Goal: Information Seeking & Learning: Learn about a topic

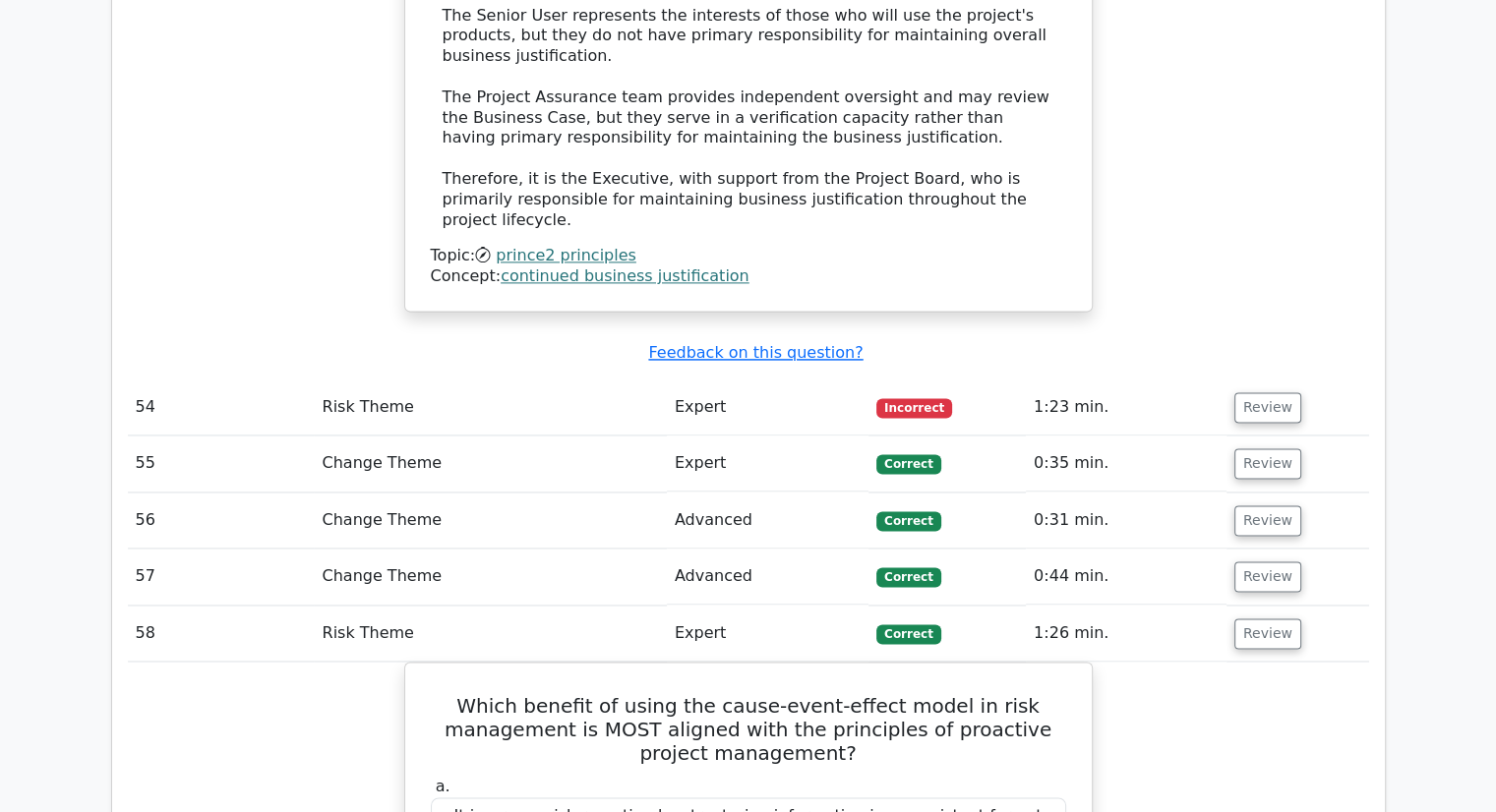
scroll to position [32648, 0]
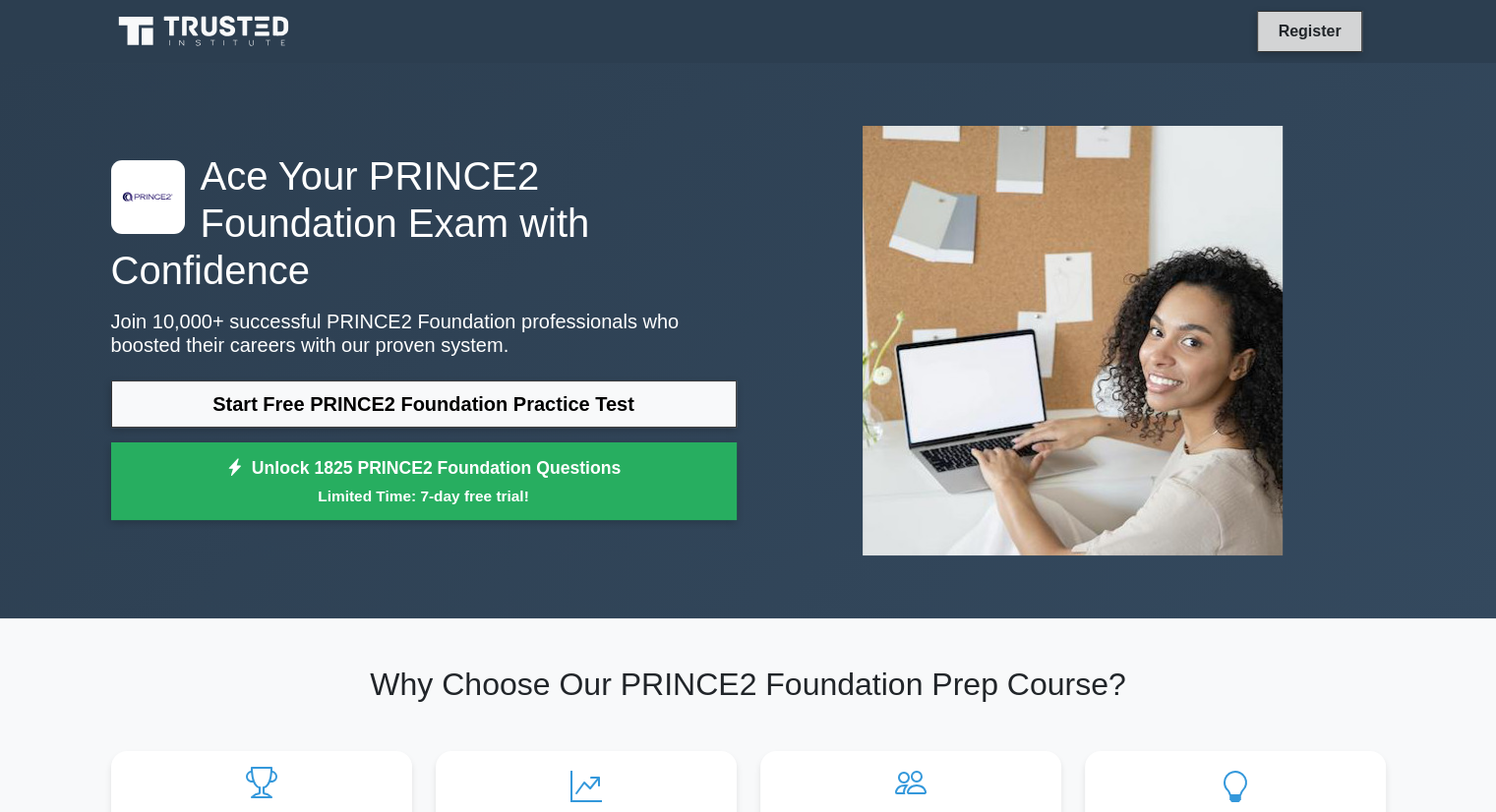
click at [1316, 22] on link "Register" at bounding box center [1308, 31] width 86 height 25
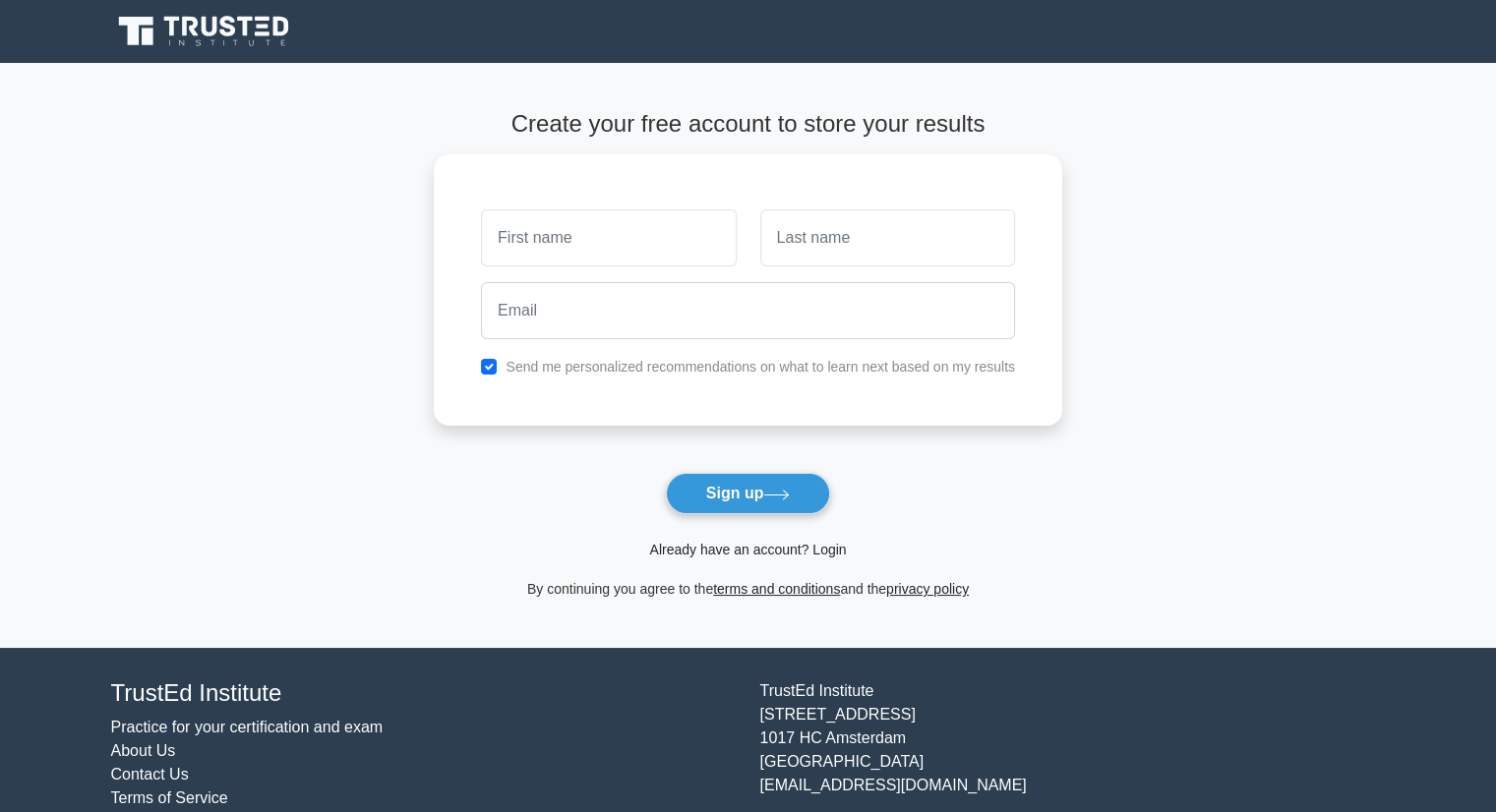
click at [781, 549] on link "Already have an account? Login" at bounding box center [747, 550] width 197 height 16
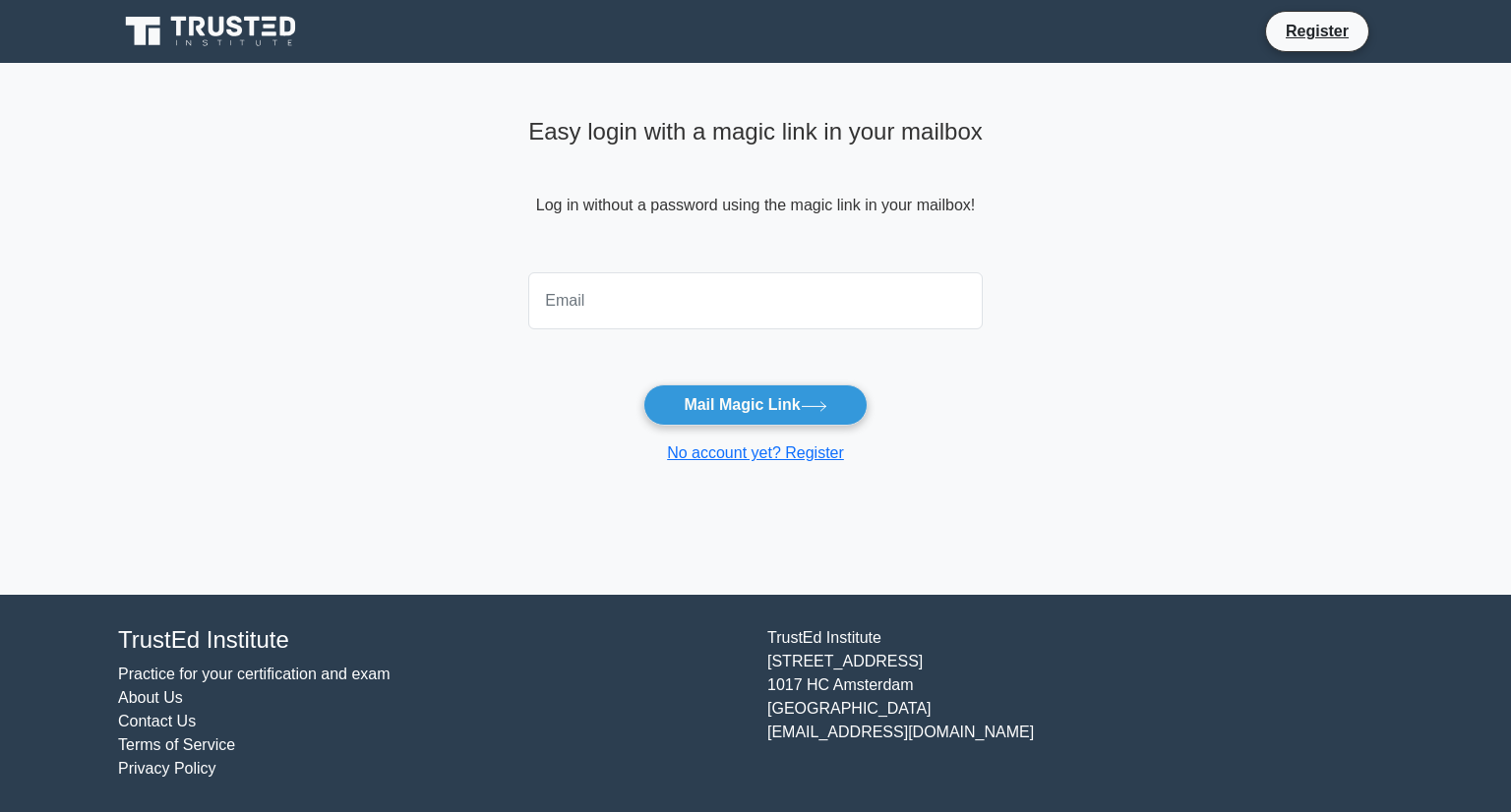
click at [735, 310] on input "email" at bounding box center [755, 301] width 454 height 57
type input "teninz@gmail.com"
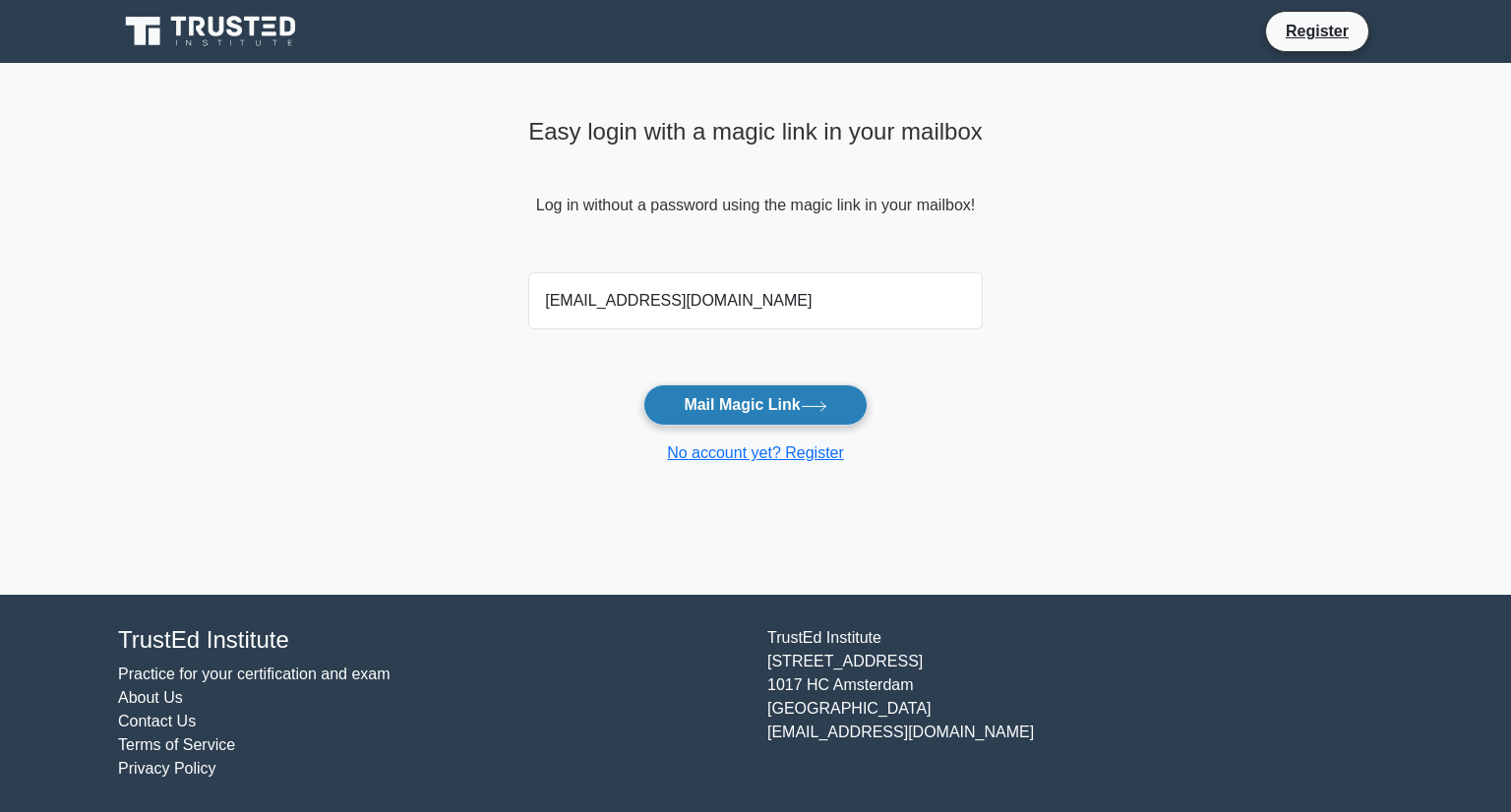
click at [771, 406] on button "Mail Magic Link" at bounding box center [755, 406] width 224 height 42
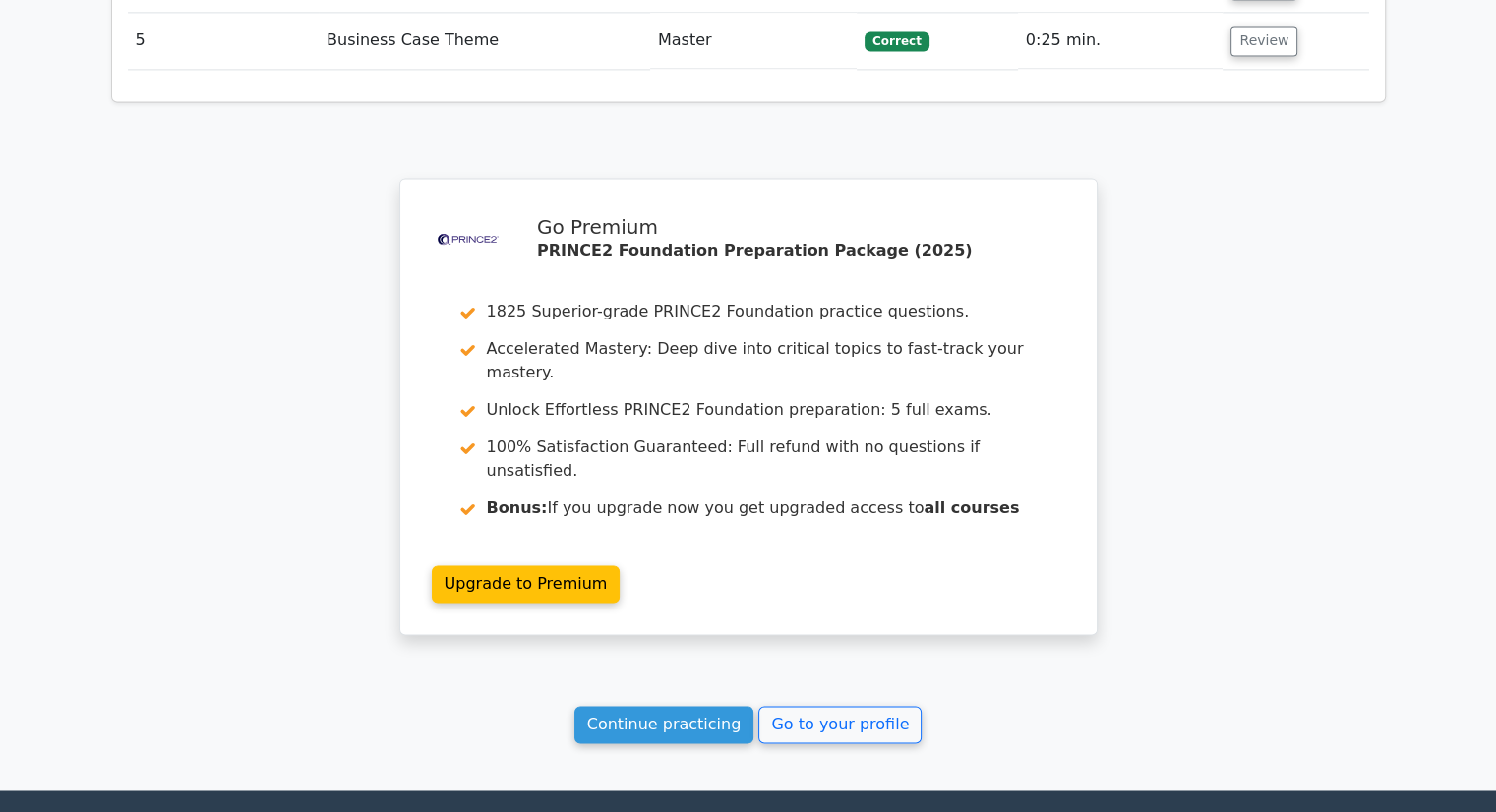
scroll to position [2909, 0]
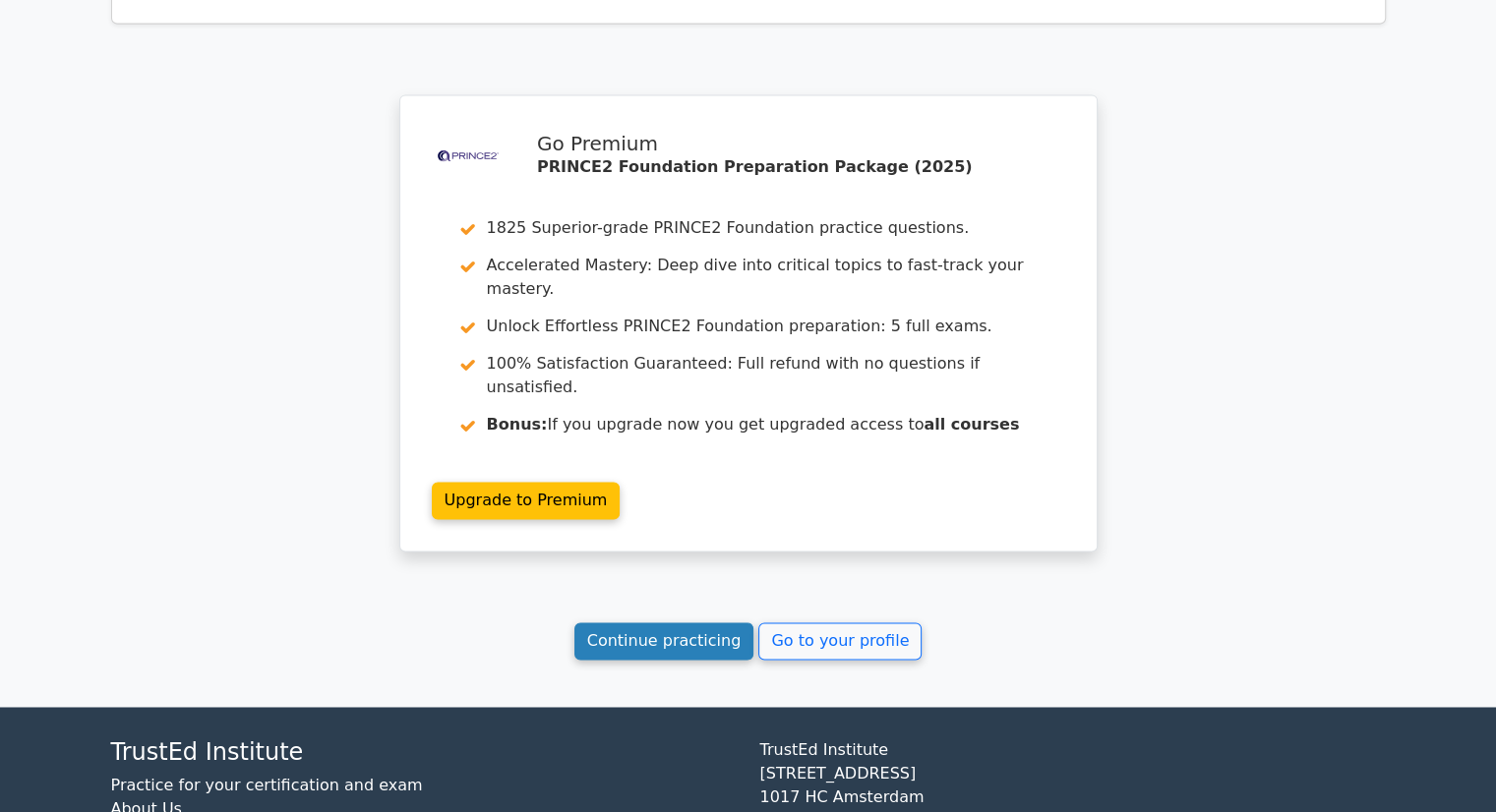
click at [679, 622] on link "Continue practicing" at bounding box center [664, 641] width 180 height 38
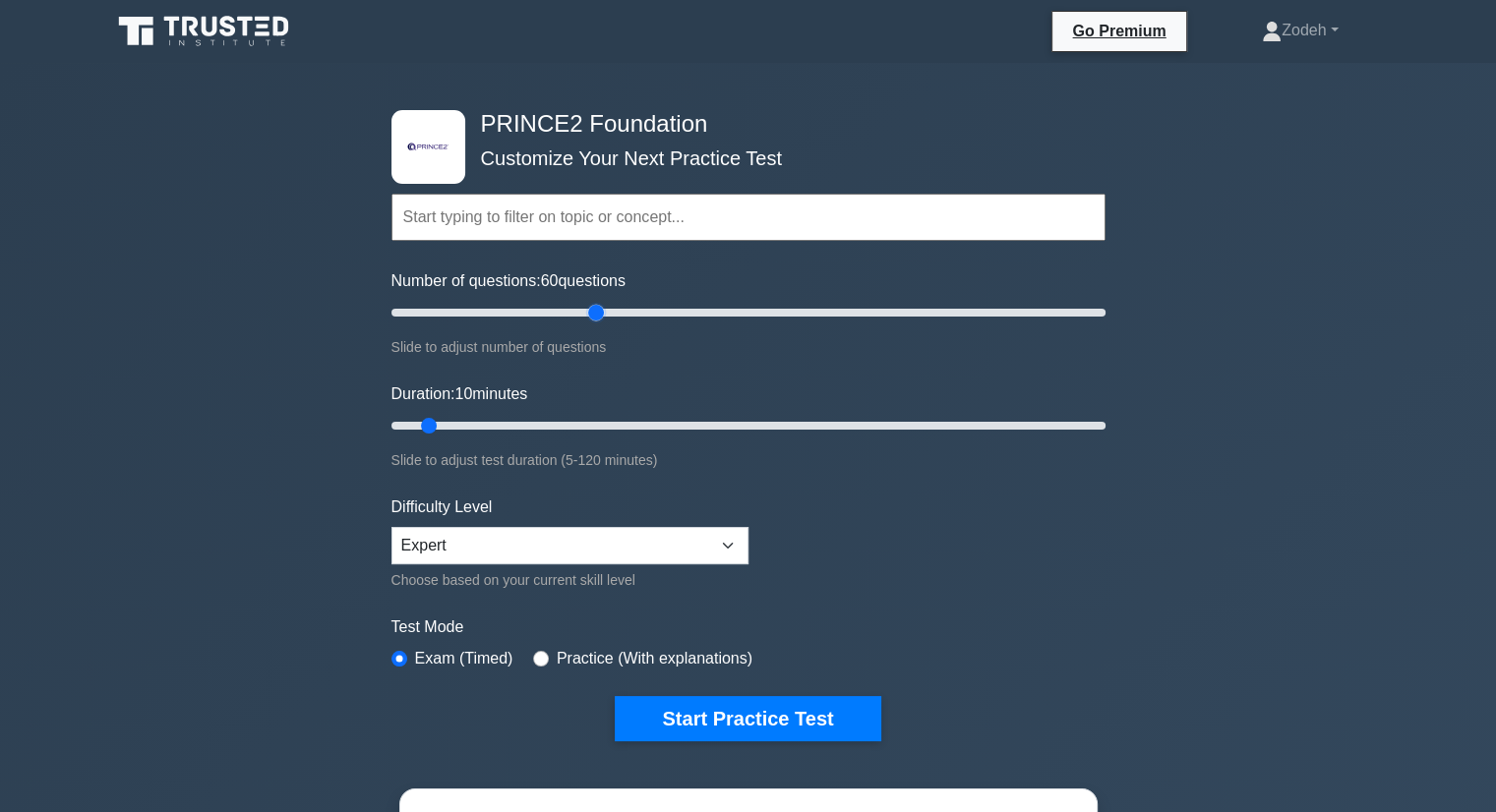
drag, startPoint x: 421, startPoint y: 307, endPoint x: 599, endPoint y: 309, distance: 178.0
type input "60"
click at [599, 309] on input "Number of questions: 60 questions" at bounding box center [749, 313] width 714 height 24
drag, startPoint x: 431, startPoint y: 421, endPoint x: 726, endPoint y: 417, distance: 295.0
type input "60"
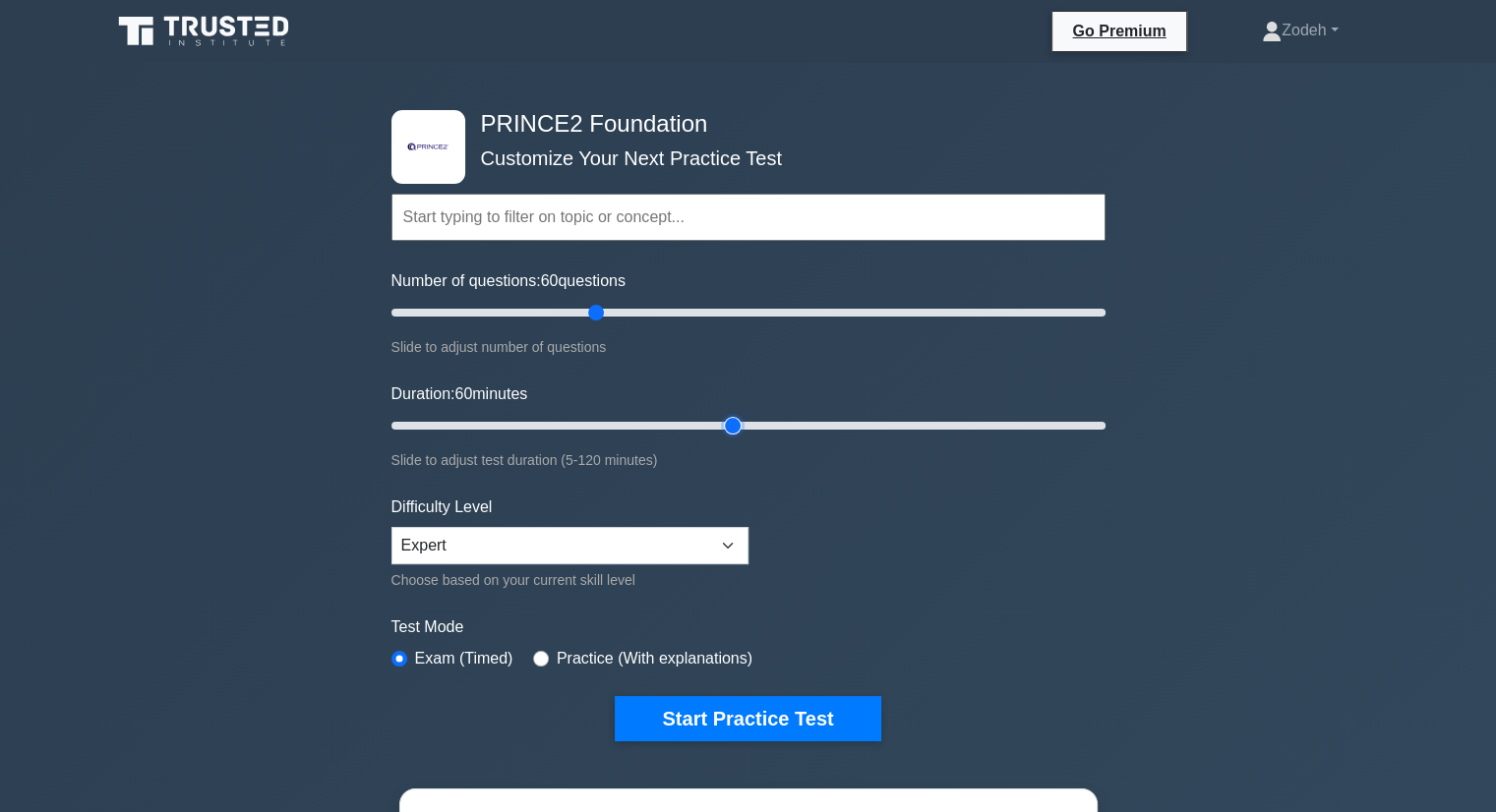
click at [726, 417] on input "Duration: 60 minutes" at bounding box center [749, 425] width 714 height 24
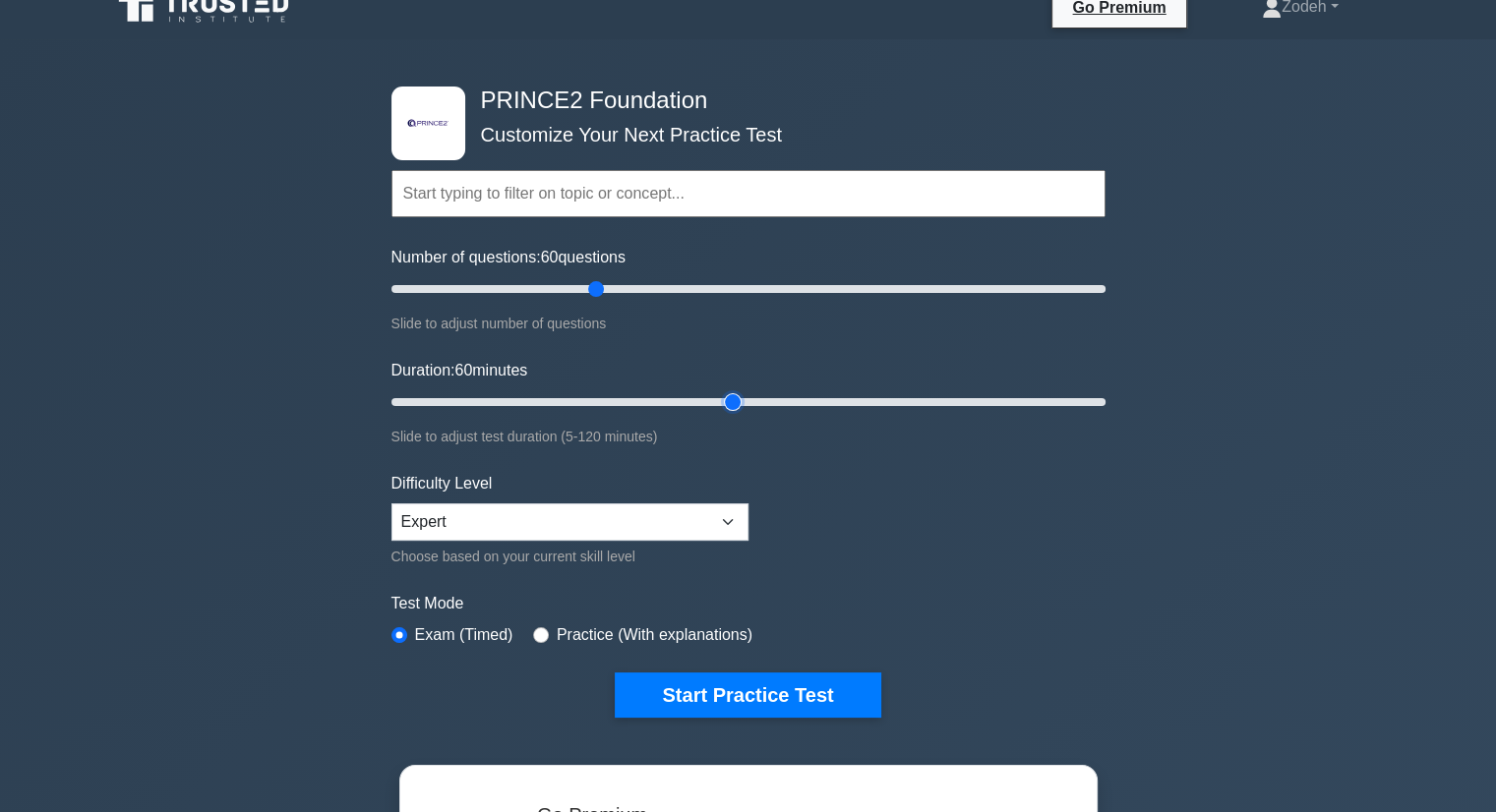
scroll to position [197, 0]
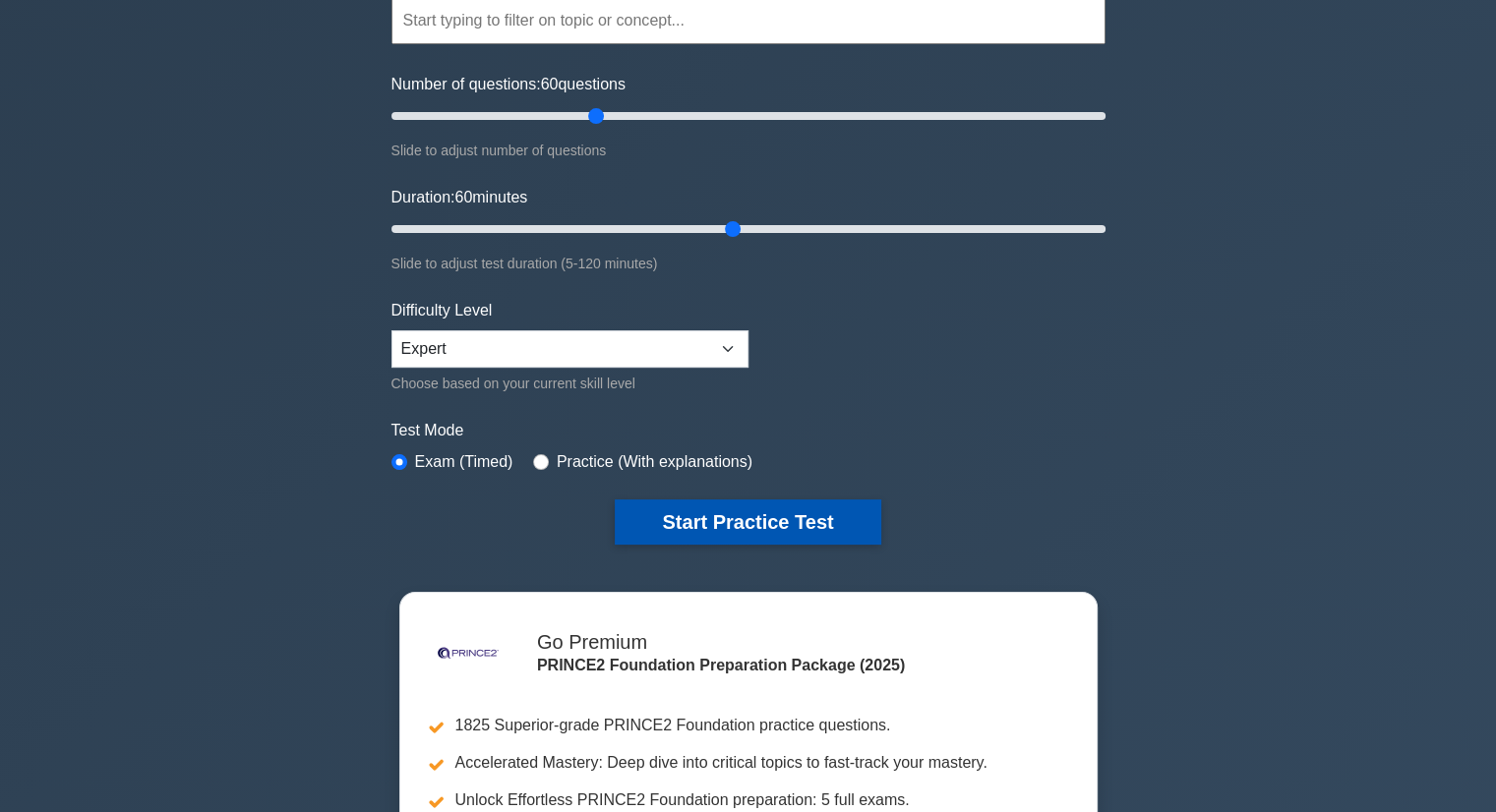
click at [715, 517] on button "Start Practice Test" at bounding box center [747, 522] width 265 height 45
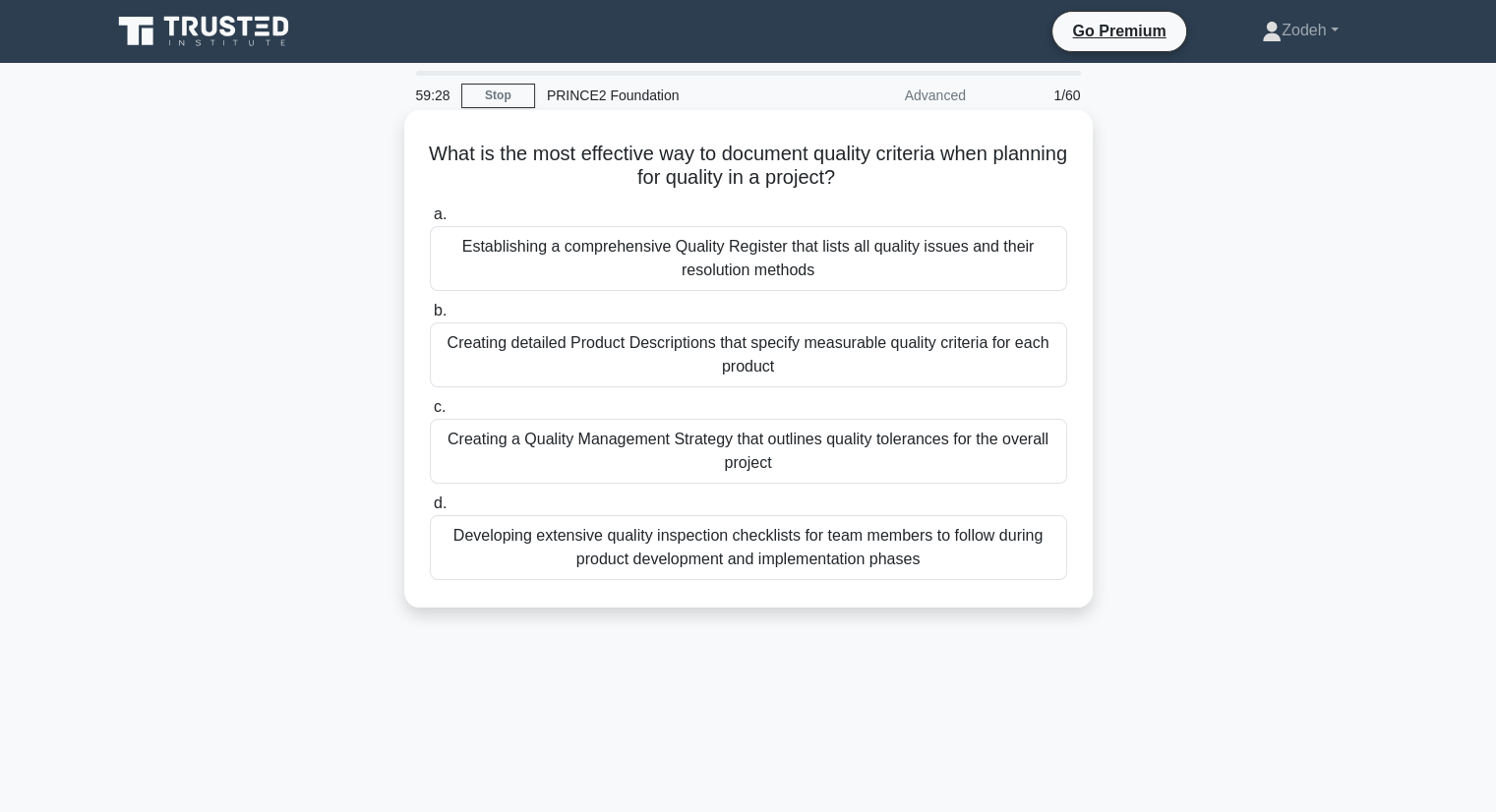
click at [1001, 367] on div "Creating detailed Product Descriptions that specify measurable quality criteria…" at bounding box center [748, 355] width 637 height 65
click at [429, 317] on input "b. Creating detailed Product Descriptions that specify measurable quality crite…" at bounding box center [429, 311] width 0 height 13
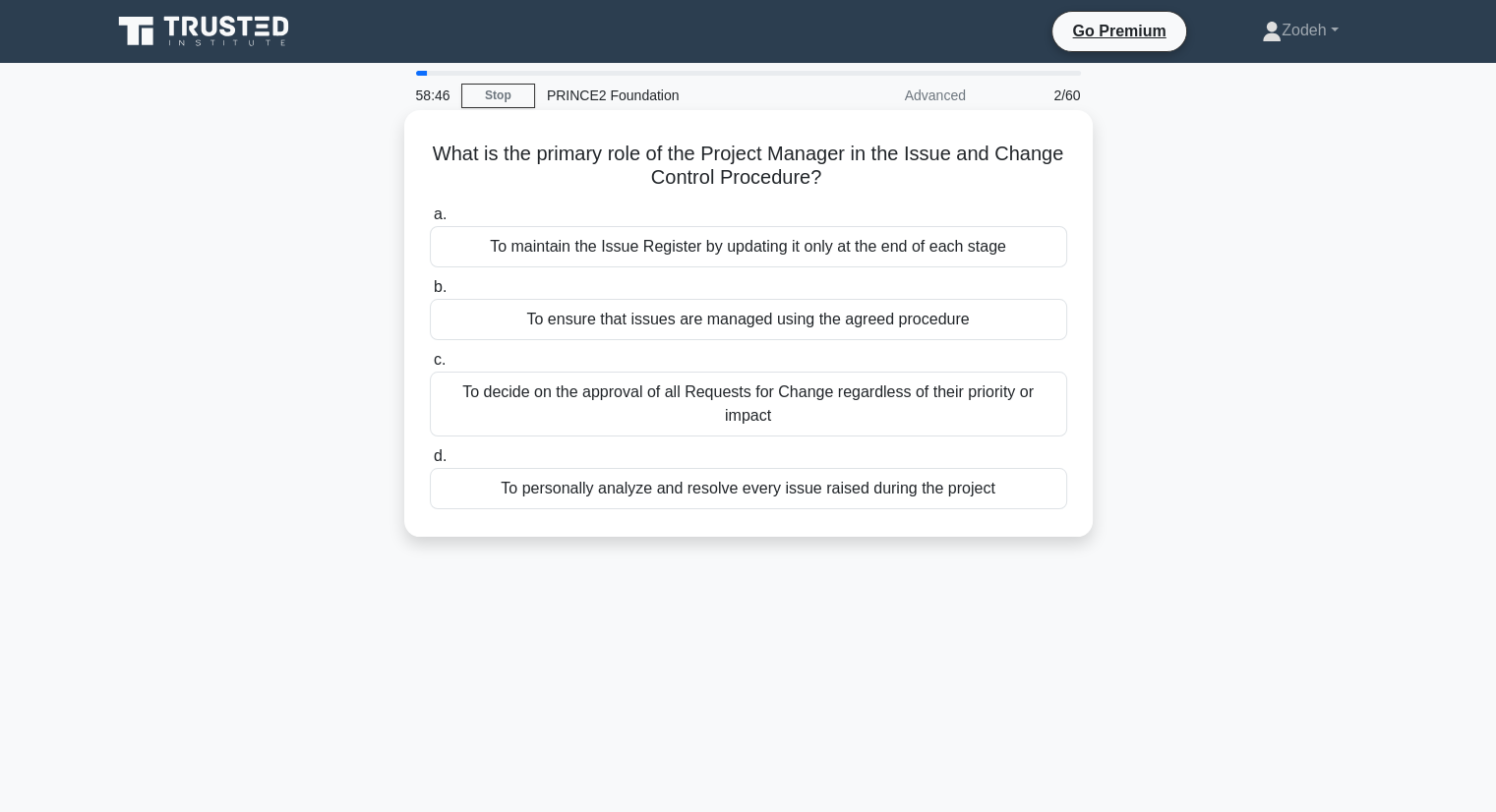
click at [997, 324] on div "To ensure that issues are managed using the agreed procedure" at bounding box center [748, 319] width 637 height 42
click at [429, 294] on input "b. To ensure that issues are managed using the agreed procedure" at bounding box center [429, 287] width 0 height 13
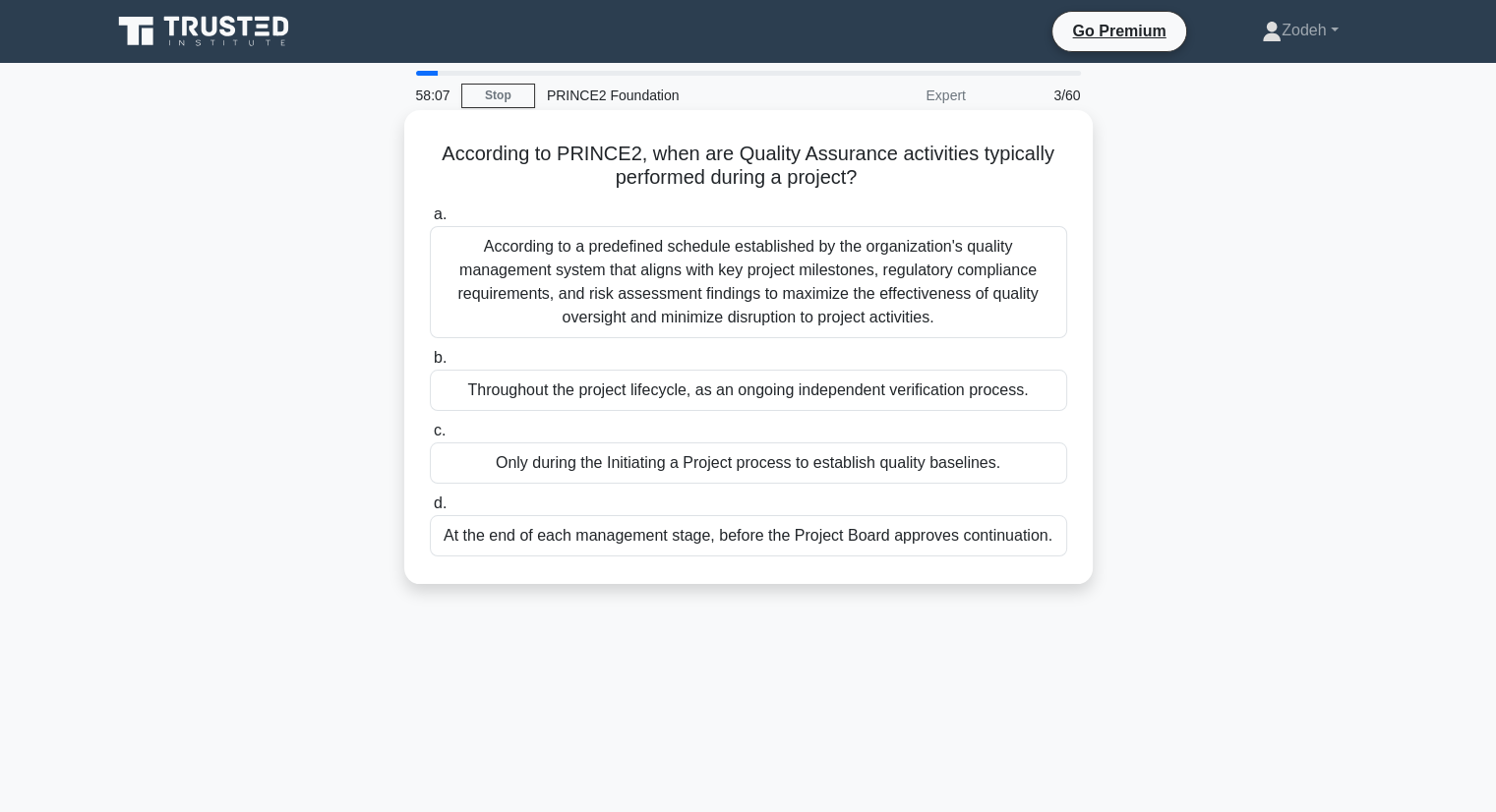
click at [983, 403] on div "Throughout the project lifecycle, as an ongoing independent verification proces…" at bounding box center [748, 391] width 637 height 42
click at [429, 365] on input "b. Throughout the project lifecycle, as an ongoing independent verification pro…" at bounding box center [429, 358] width 0 height 13
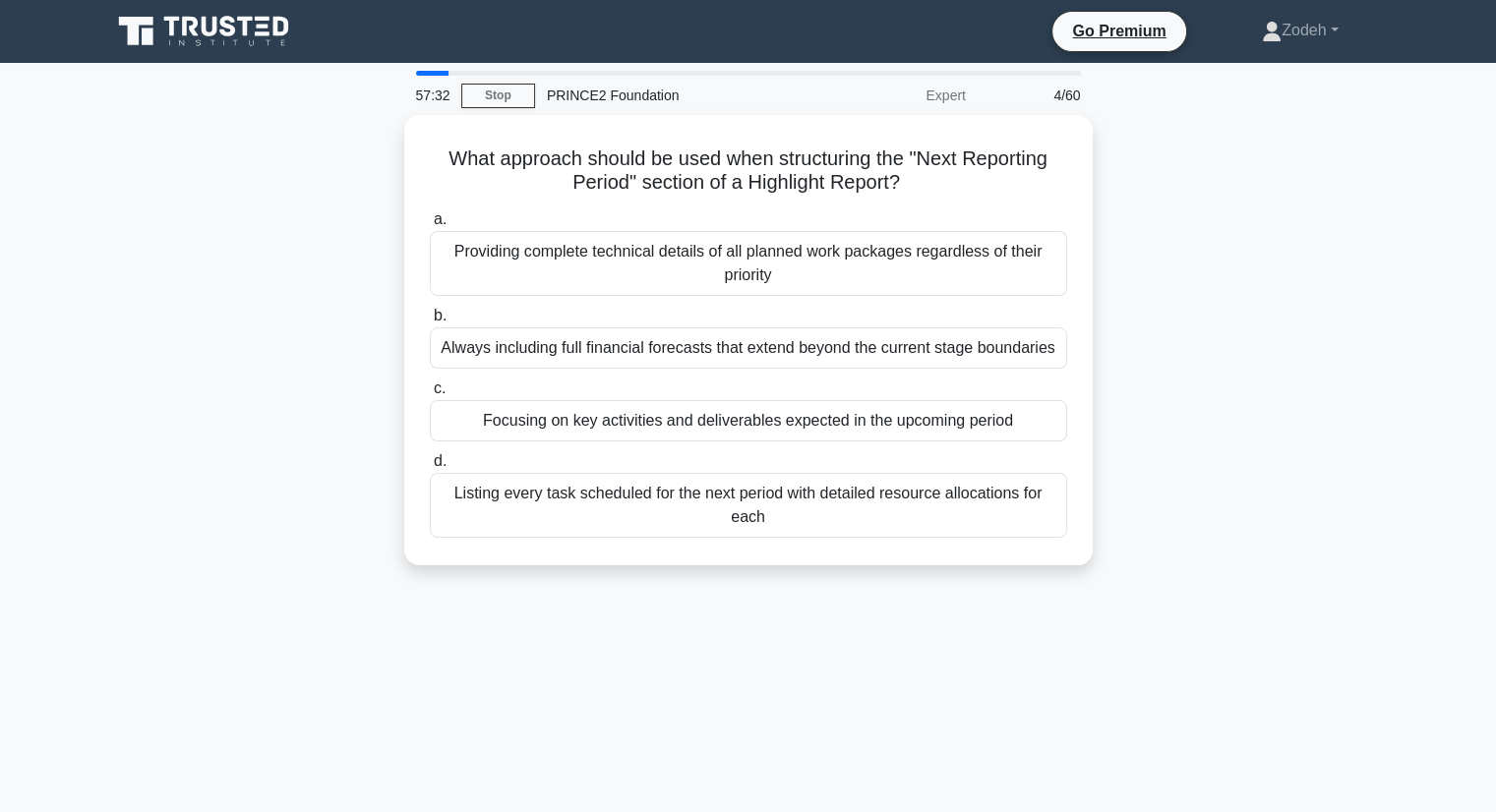
click at [763, 421] on div "Focusing on key activities and deliverables expected in the upcoming period" at bounding box center [748, 421] width 637 height 42
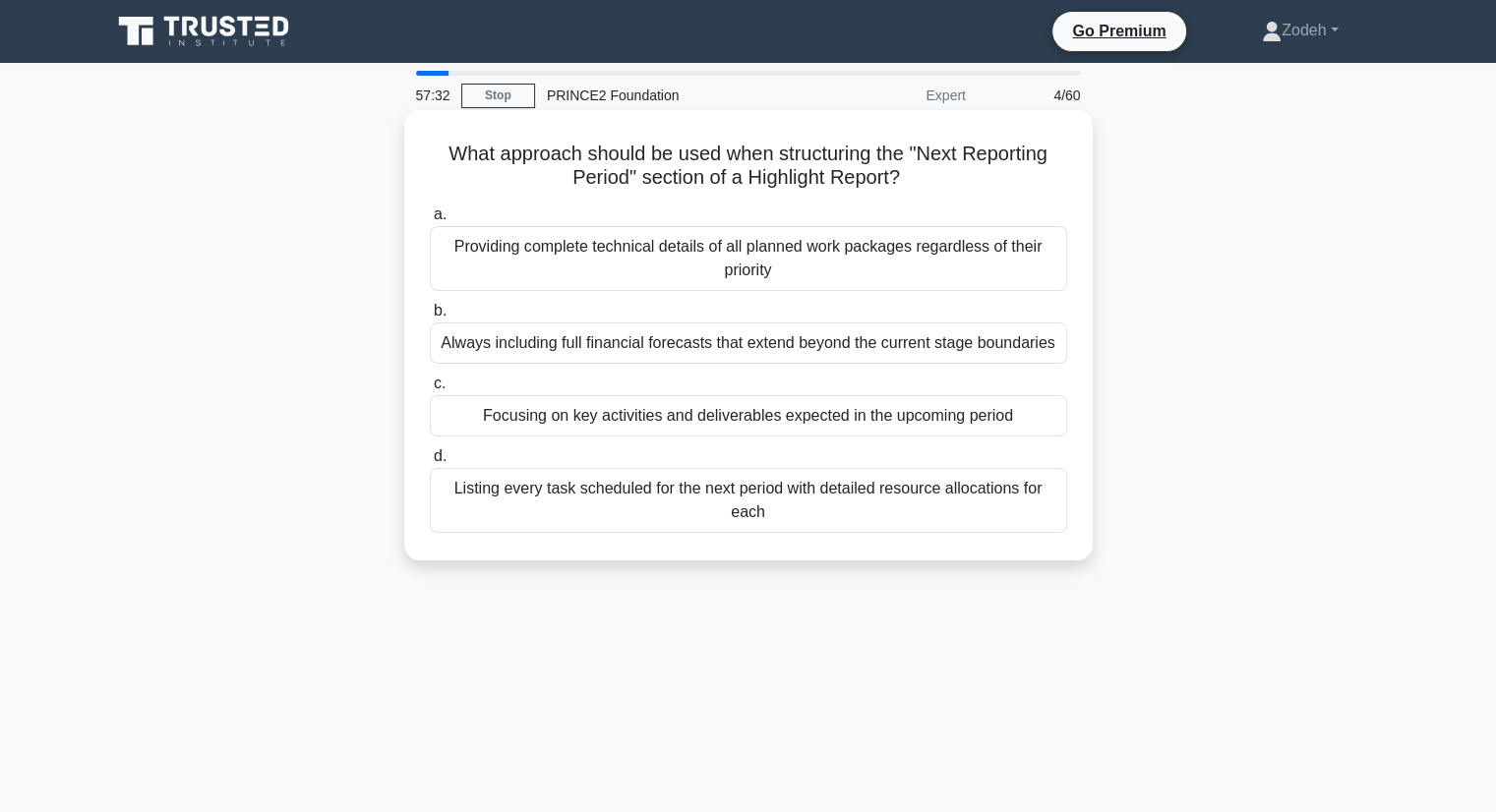
click at [429, 391] on input "c. Focusing on key activities and deliverables expected in the upcoming period" at bounding box center [429, 384] width 0 height 13
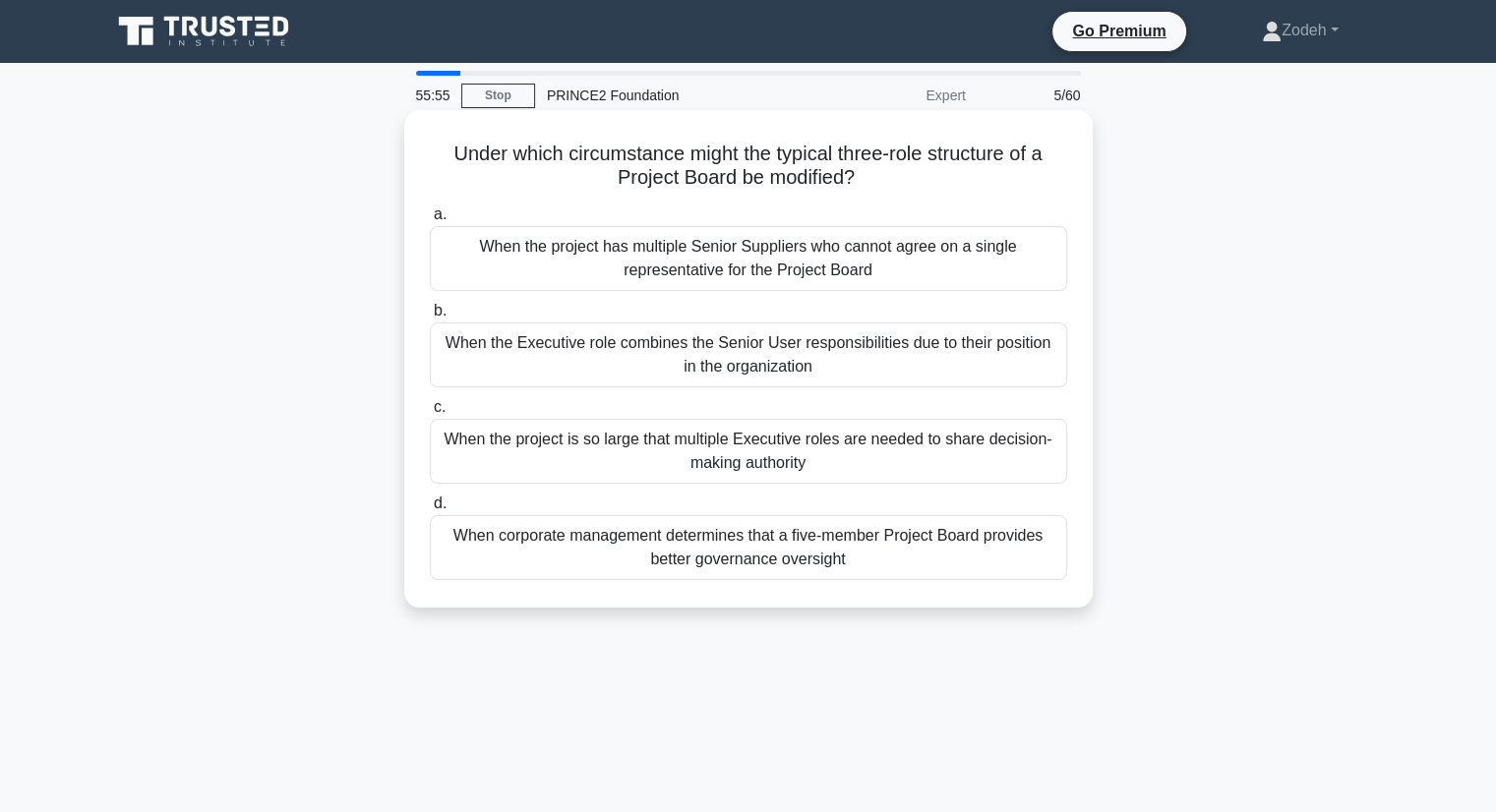
click at [1003, 264] on div "When the project has multiple Senior Suppliers who cannot agree on a single rep…" at bounding box center [748, 259] width 637 height 65
click at [429, 222] on input "a. When the project has multiple Senior Suppliers who cannot agree on a single …" at bounding box center [429, 215] width 0 height 13
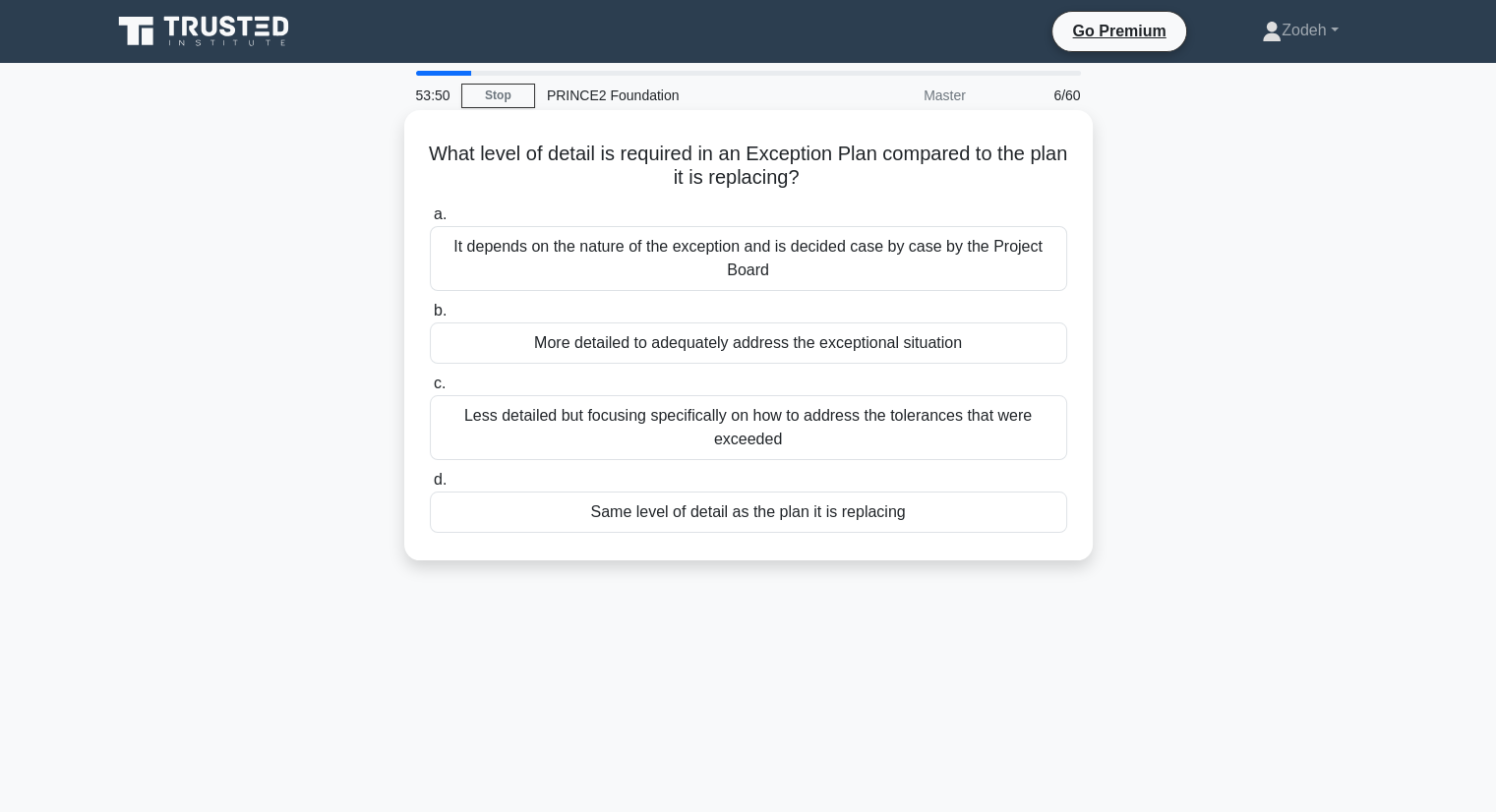
click at [1017, 353] on div "More detailed to adequately address the exceptional situation" at bounding box center [748, 343] width 637 height 42
click at [429, 317] on input "b. More detailed to adequately address the exceptional situation" at bounding box center [429, 311] width 0 height 13
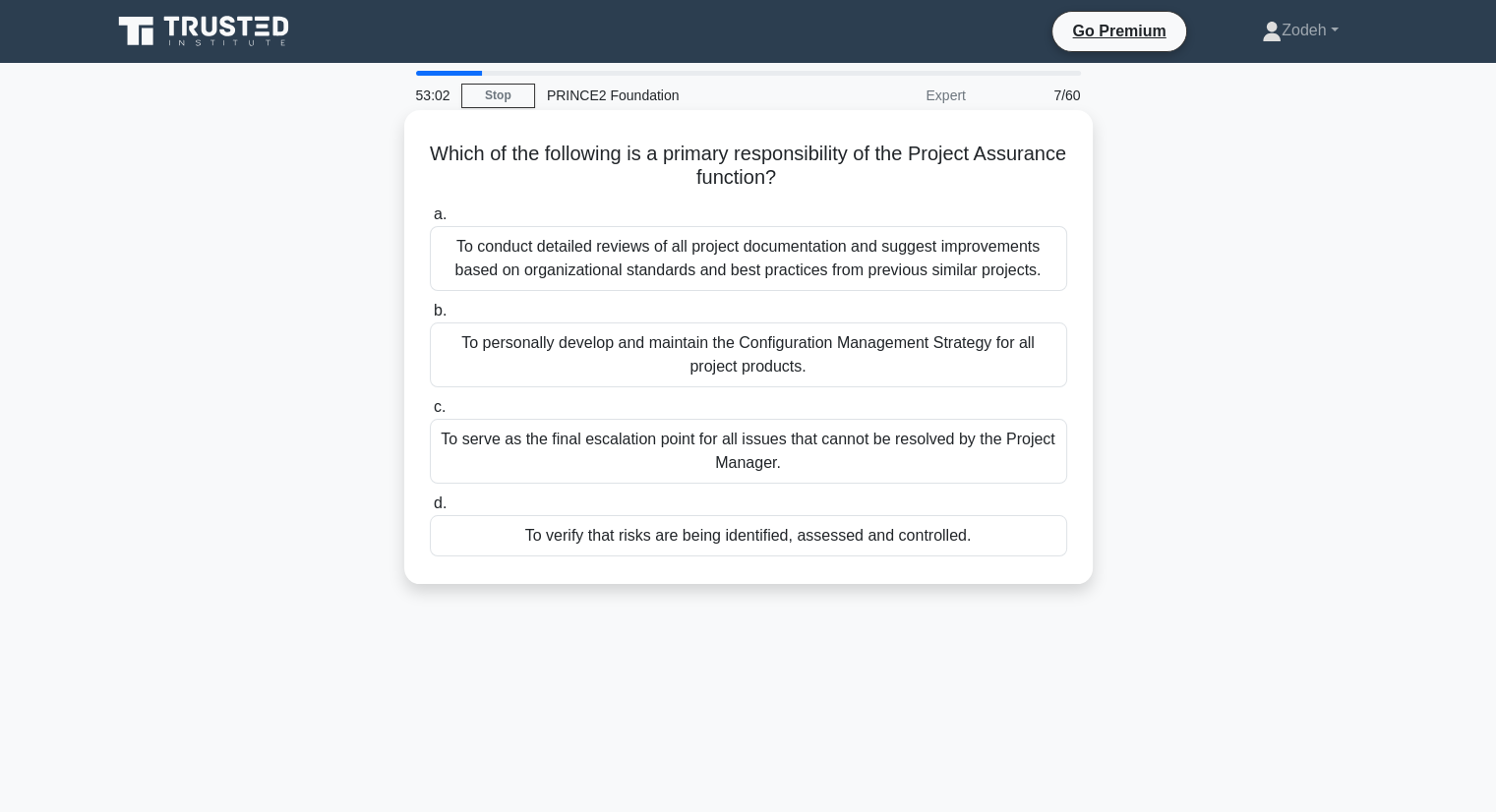
click at [952, 263] on div "To conduct detailed reviews of all project documentation and suggest improvemen…" at bounding box center [748, 259] width 637 height 65
click at [429, 222] on input "a. To conduct detailed reviews of all project documentation and suggest improve…" at bounding box center [429, 215] width 0 height 13
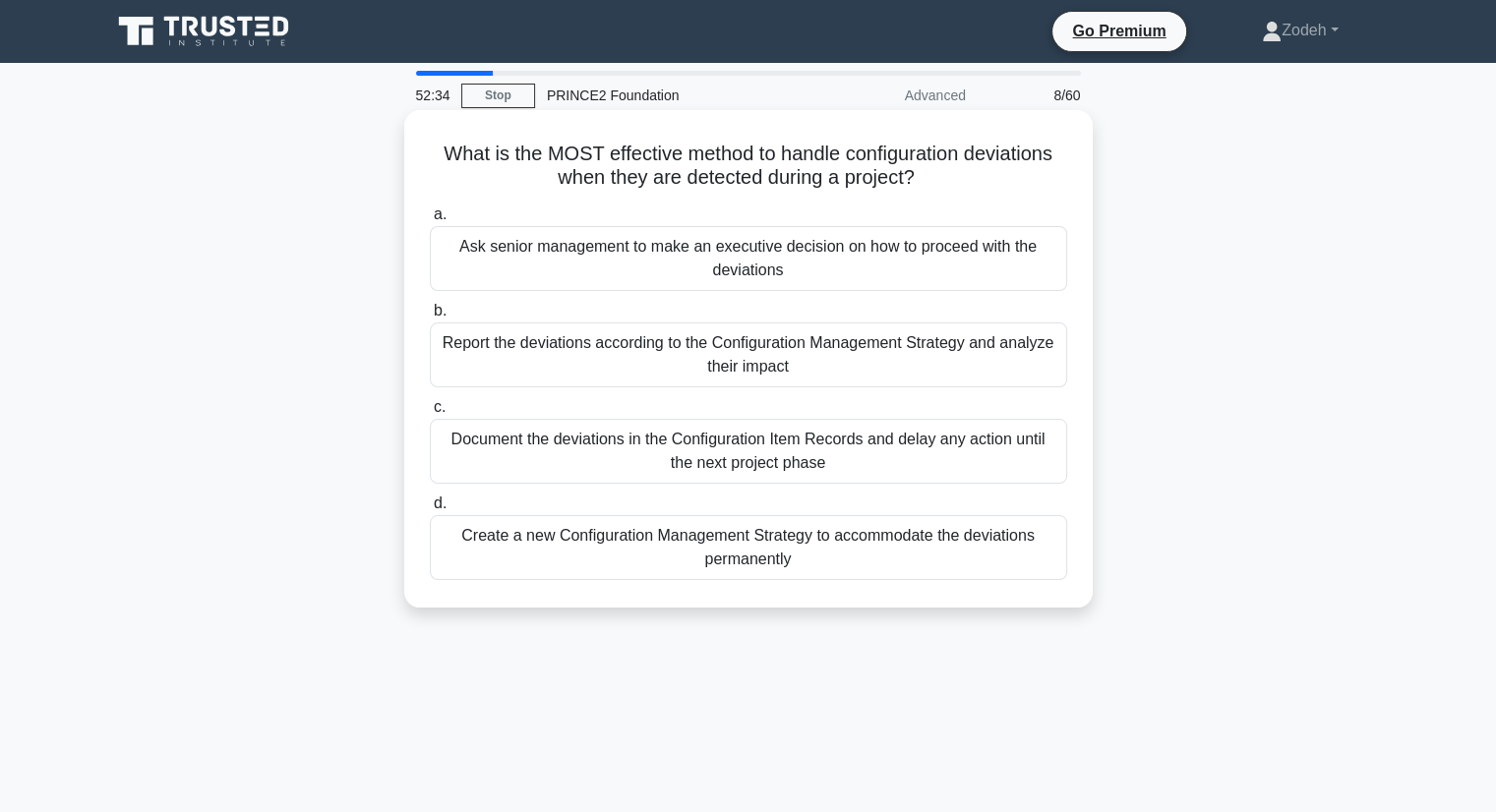
click at [965, 383] on div "Report the deviations according to the Configuration Management Strategy and an…" at bounding box center [748, 355] width 637 height 65
click at [429, 317] on input "b. Report the deviations according to the Configuration Management Strategy and…" at bounding box center [429, 311] width 0 height 13
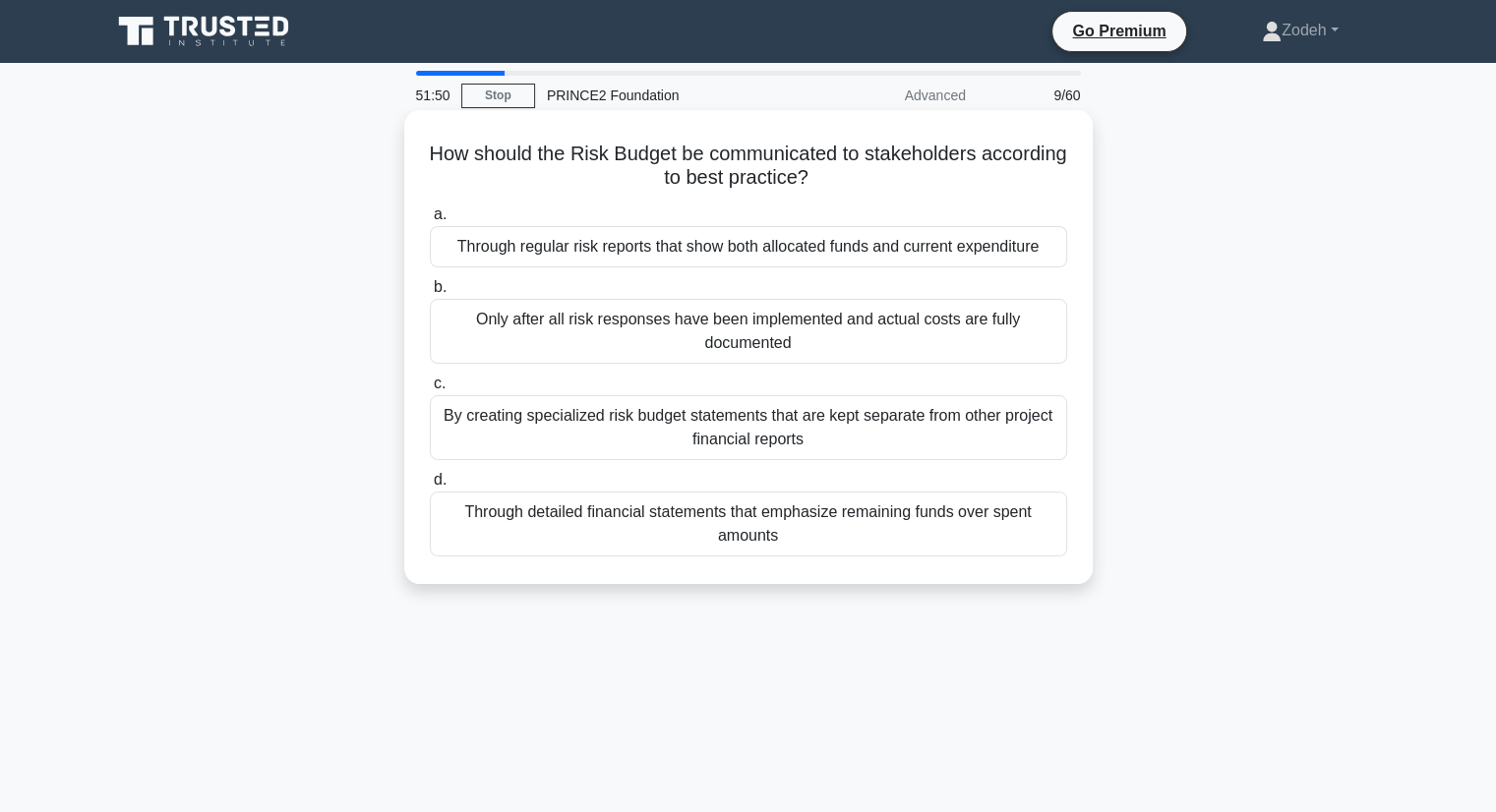
click at [999, 256] on div "Through regular risk reports that show both allocated funds and current expendi…" at bounding box center [748, 247] width 637 height 42
click at [429, 222] on input "a. Through regular risk reports that show both allocated funds and current expe…" at bounding box center [429, 215] width 0 height 13
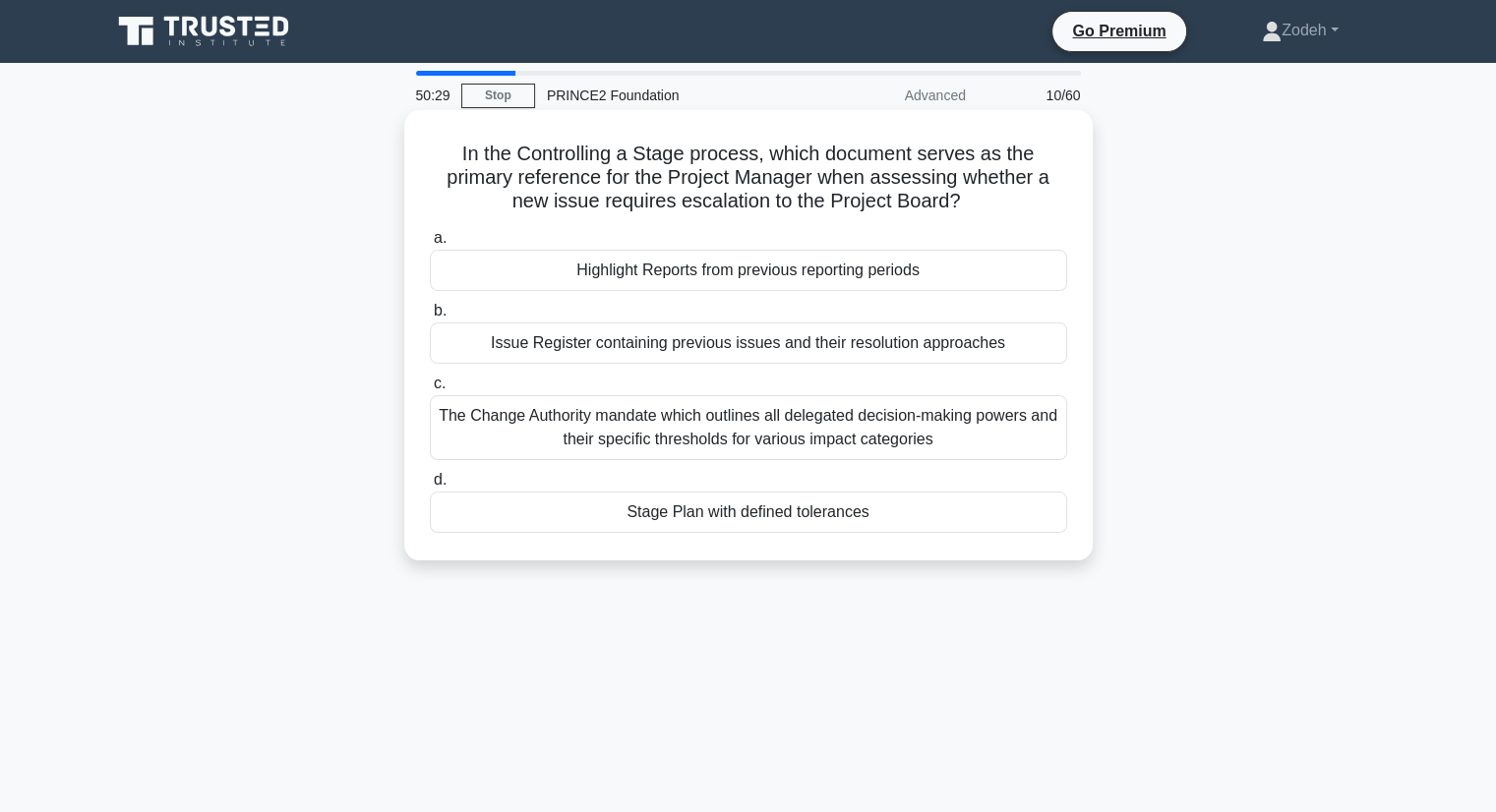
click at [911, 521] on div "Stage Plan with defined tolerances" at bounding box center [748, 512] width 637 height 42
click at [429, 487] on input "d. Stage Plan with defined tolerances" at bounding box center [429, 480] width 0 height 13
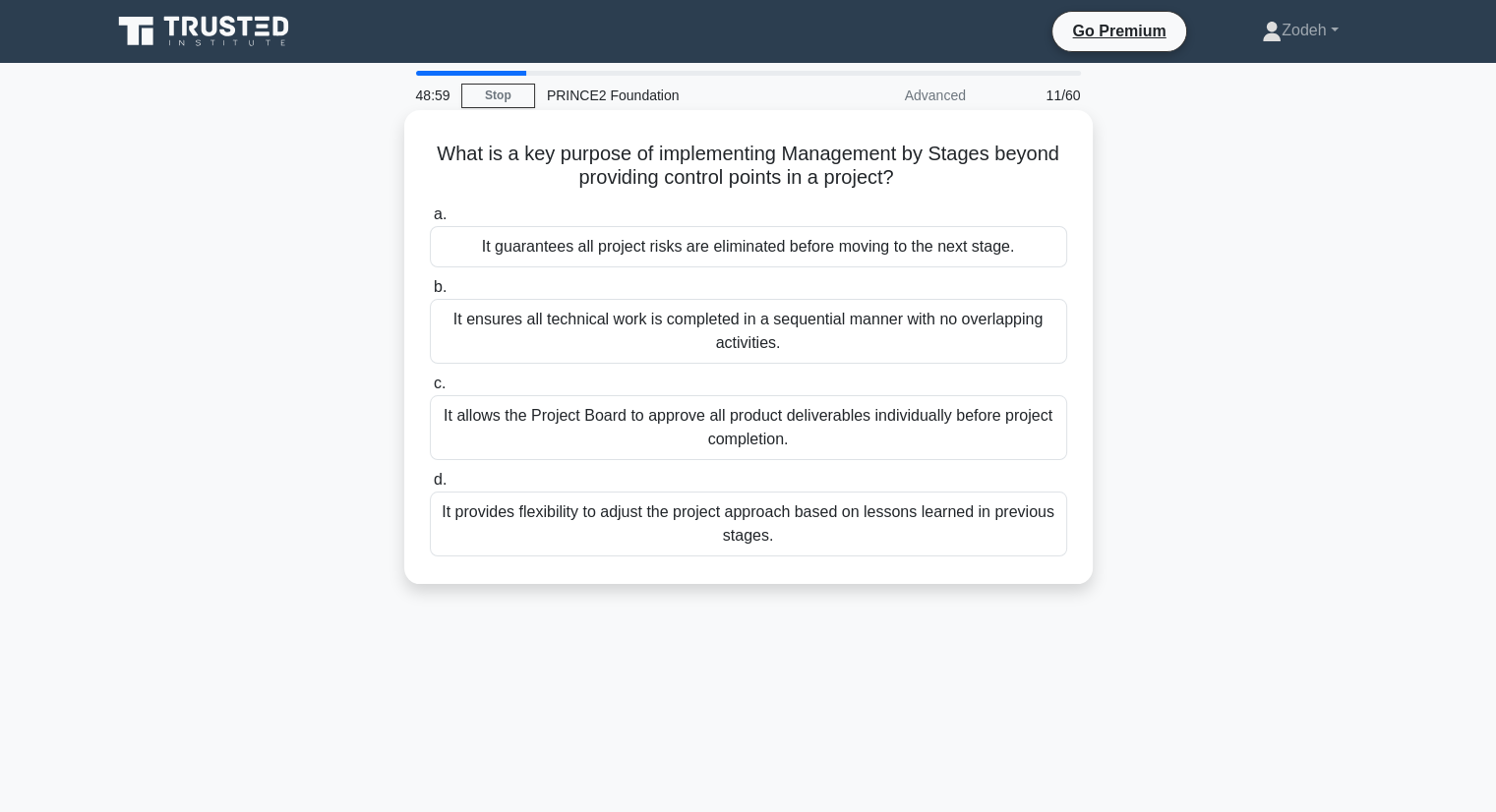
click at [924, 534] on div "It provides flexibility to adjust the project approach based on lessons learned…" at bounding box center [748, 524] width 637 height 65
click at [429, 487] on input "d. It provides flexibility to adjust the project approach based on lessons lear…" at bounding box center [429, 480] width 0 height 13
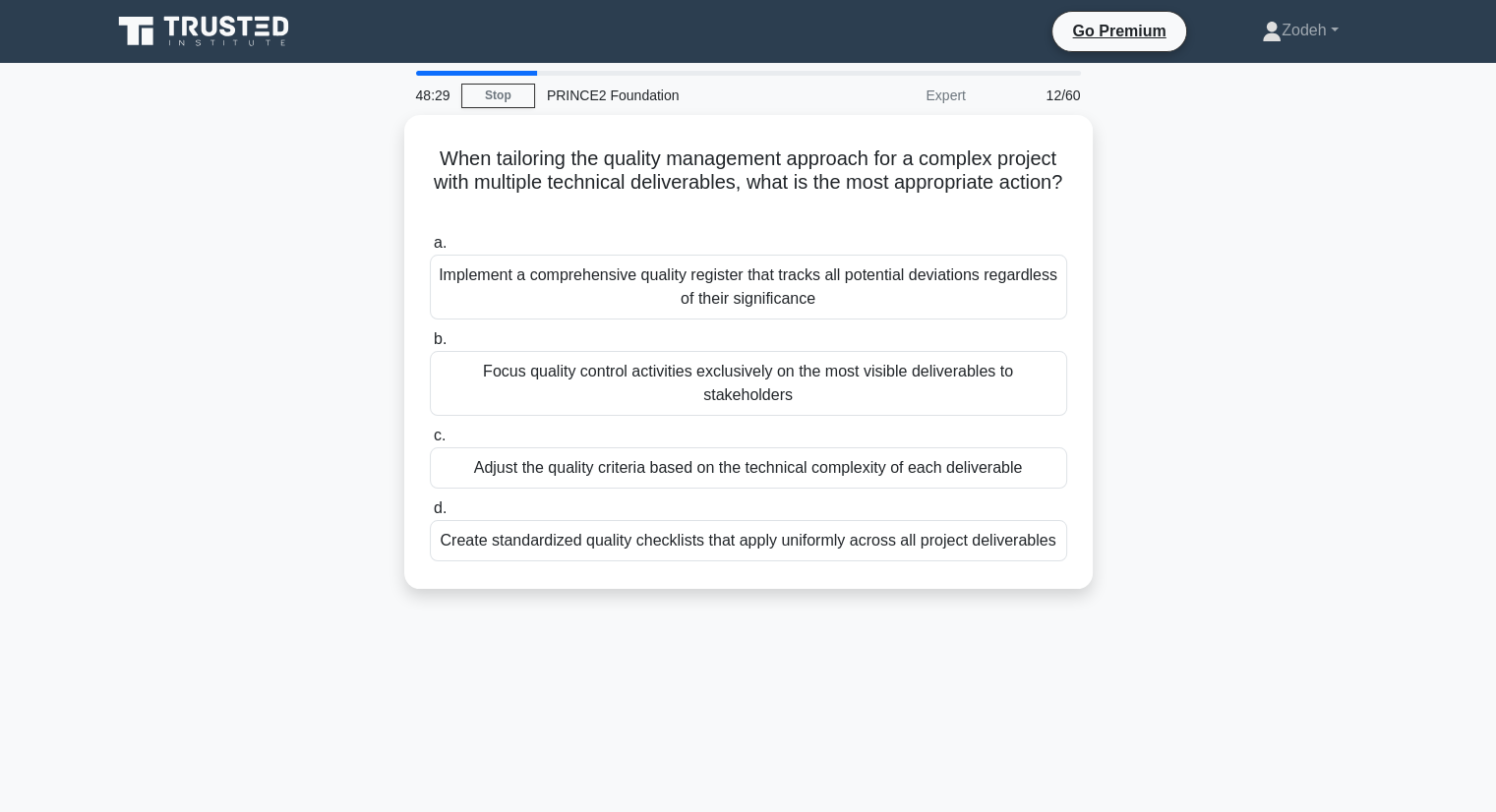
click at [888, 458] on div "Adjust the quality criteria based on the technical complexity of each deliverab…" at bounding box center [748, 468] width 637 height 42
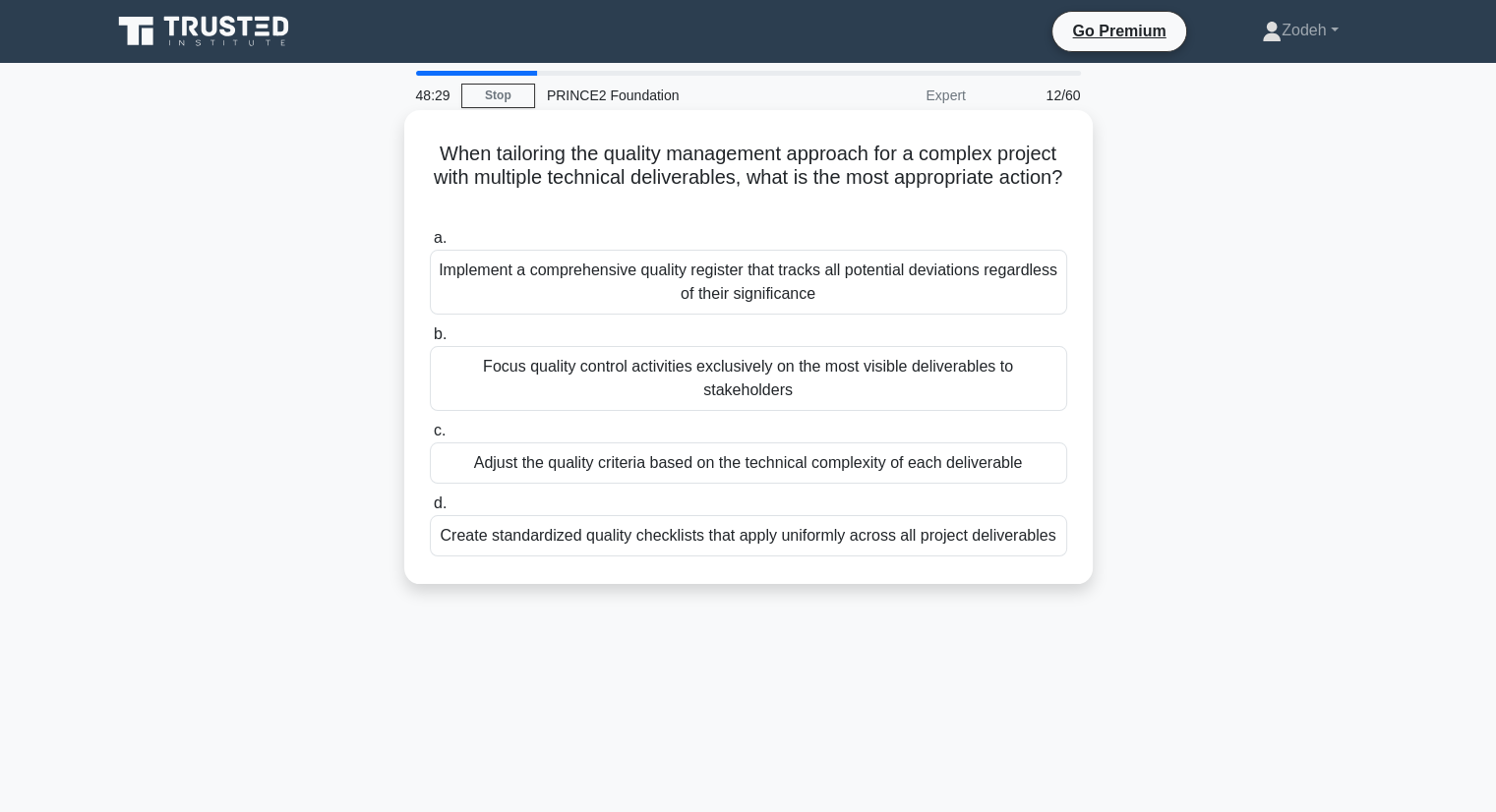
click at [429, 437] on input "c. Adjust the quality criteria based on the technical complexity of each delive…" at bounding box center [429, 430] width 0 height 13
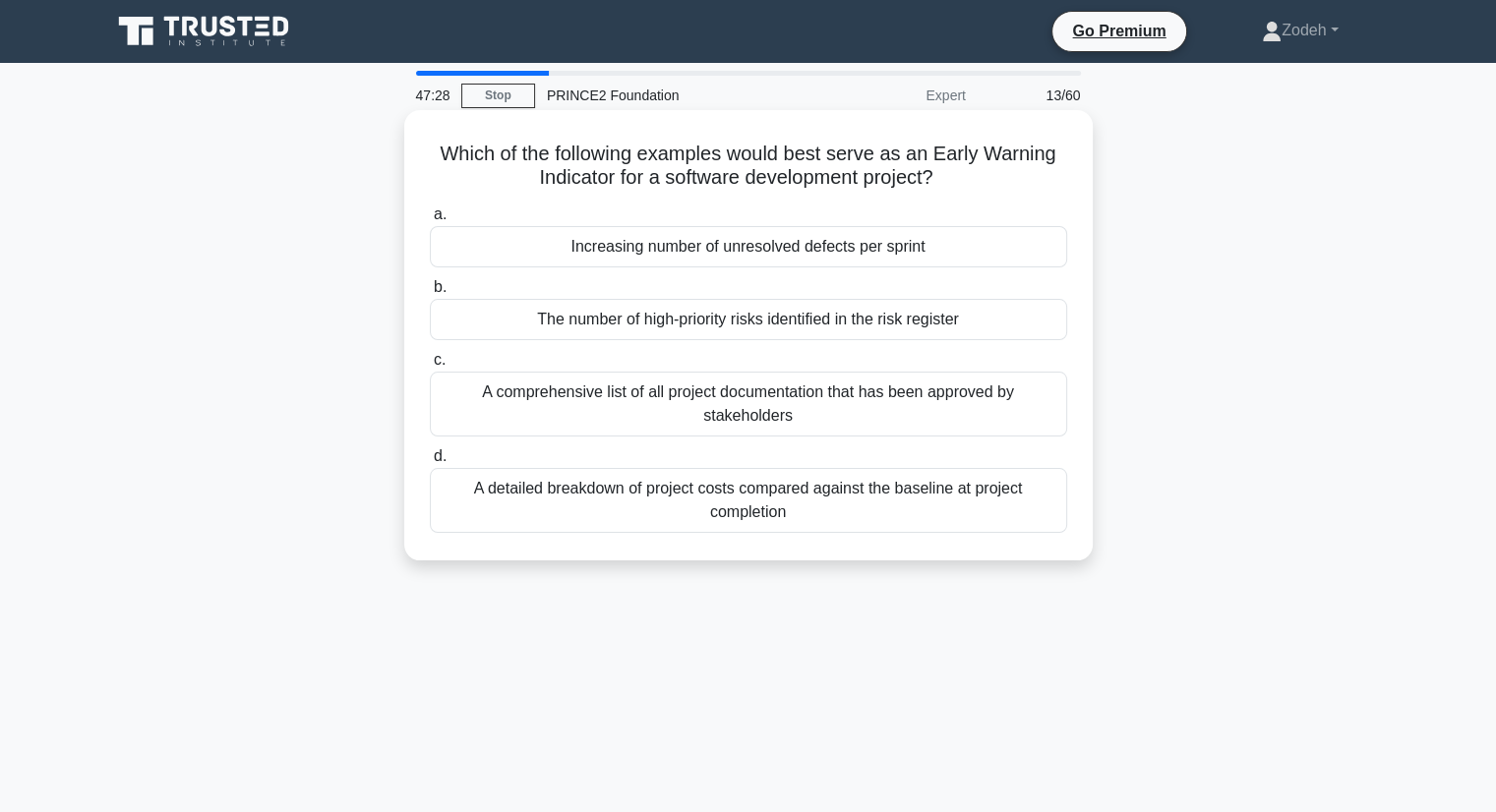
click at [782, 251] on div "Increasing number of unresolved defects per sprint" at bounding box center [748, 247] width 637 height 42
click at [429, 222] on input "a. Increasing number of unresolved defects per sprint" at bounding box center [429, 215] width 0 height 13
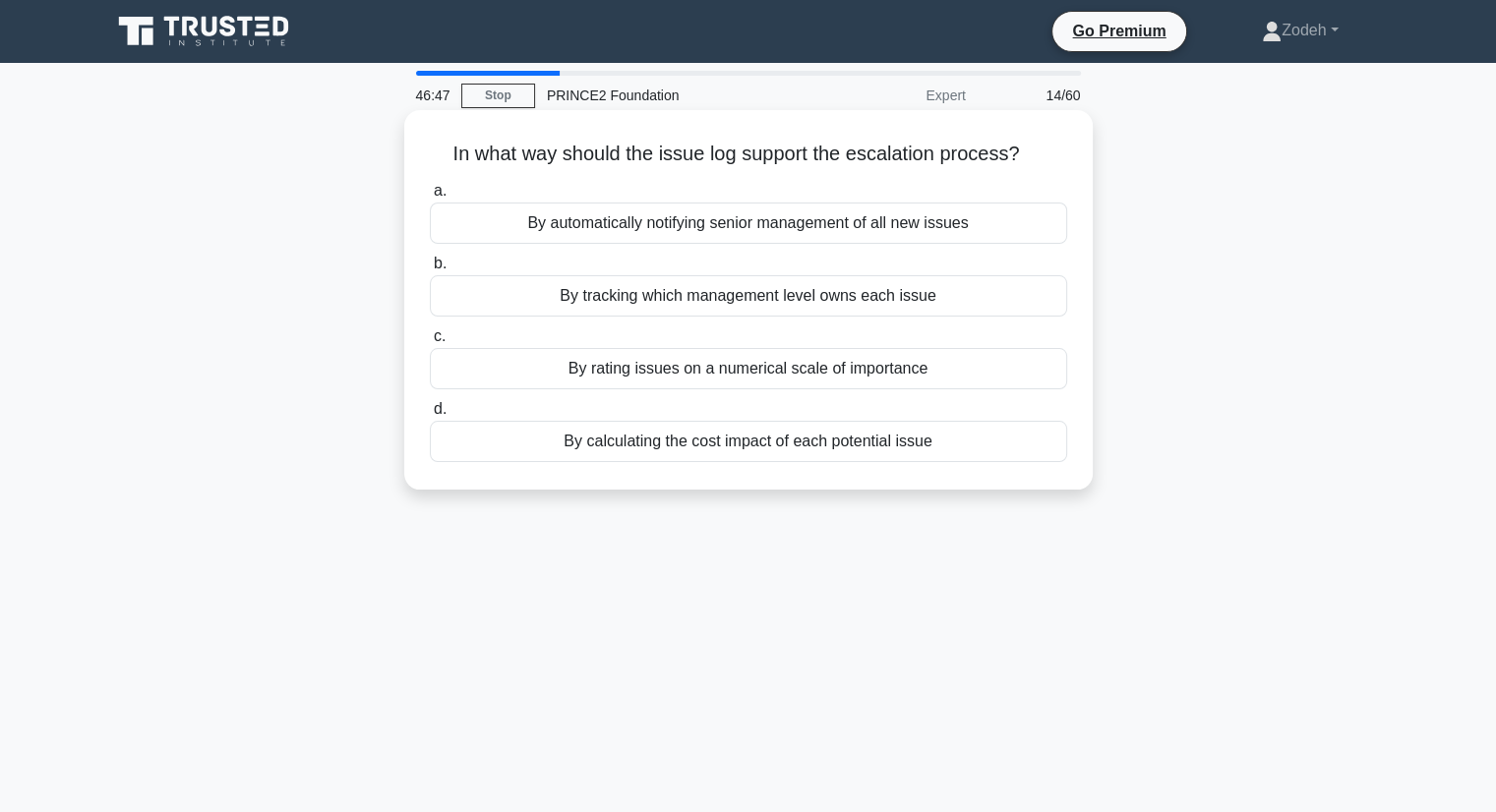
click at [883, 303] on div "By tracking which management level owns each issue" at bounding box center [748, 296] width 637 height 42
click at [429, 270] on input "b. By tracking which management level owns each issue" at bounding box center [429, 263] width 0 height 13
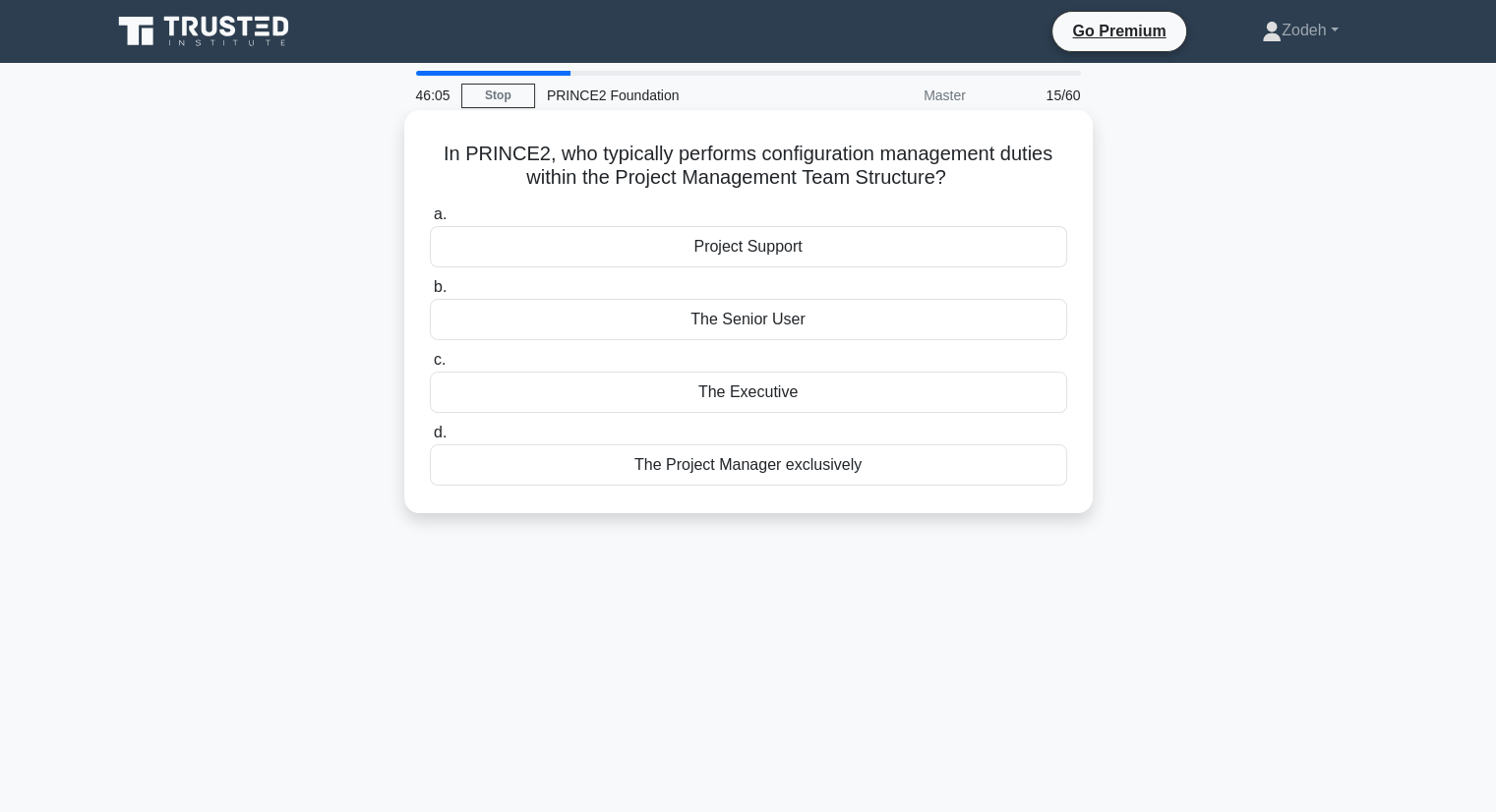
click at [826, 257] on div "Project Support" at bounding box center [748, 247] width 637 height 42
click at [429, 222] on input "a. Project Support" at bounding box center [429, 215] width 0 height 13
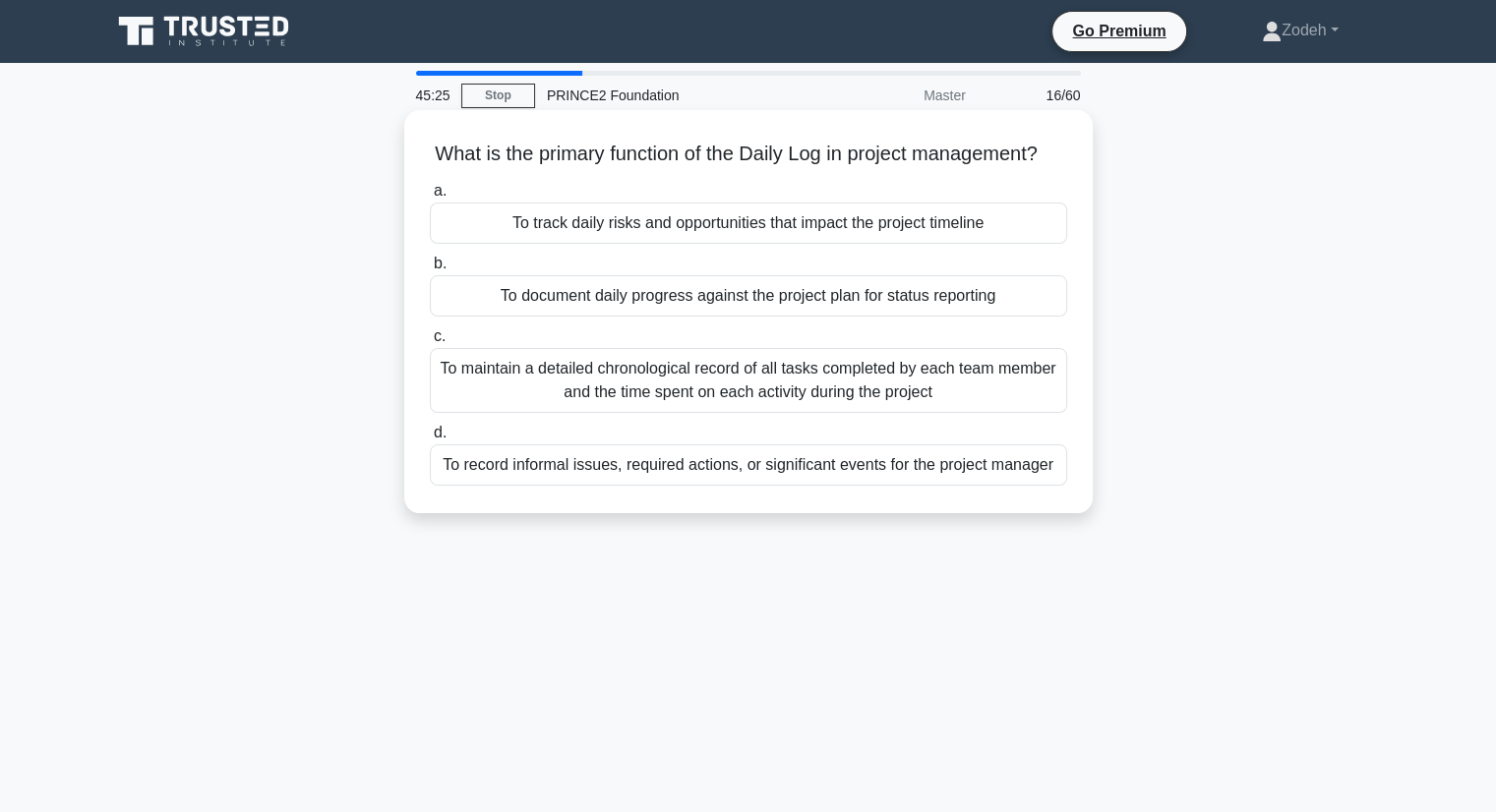
click at [874, 486] on div "To record informal issues, required actions, or significant events for the proj…" at bounding box center [748, 465] width 637 height 42
click at [429, 439] on input "d. To record informal issues, required actions, or significant events for the p…" at bounding box center [429, 432] width 0 height 13
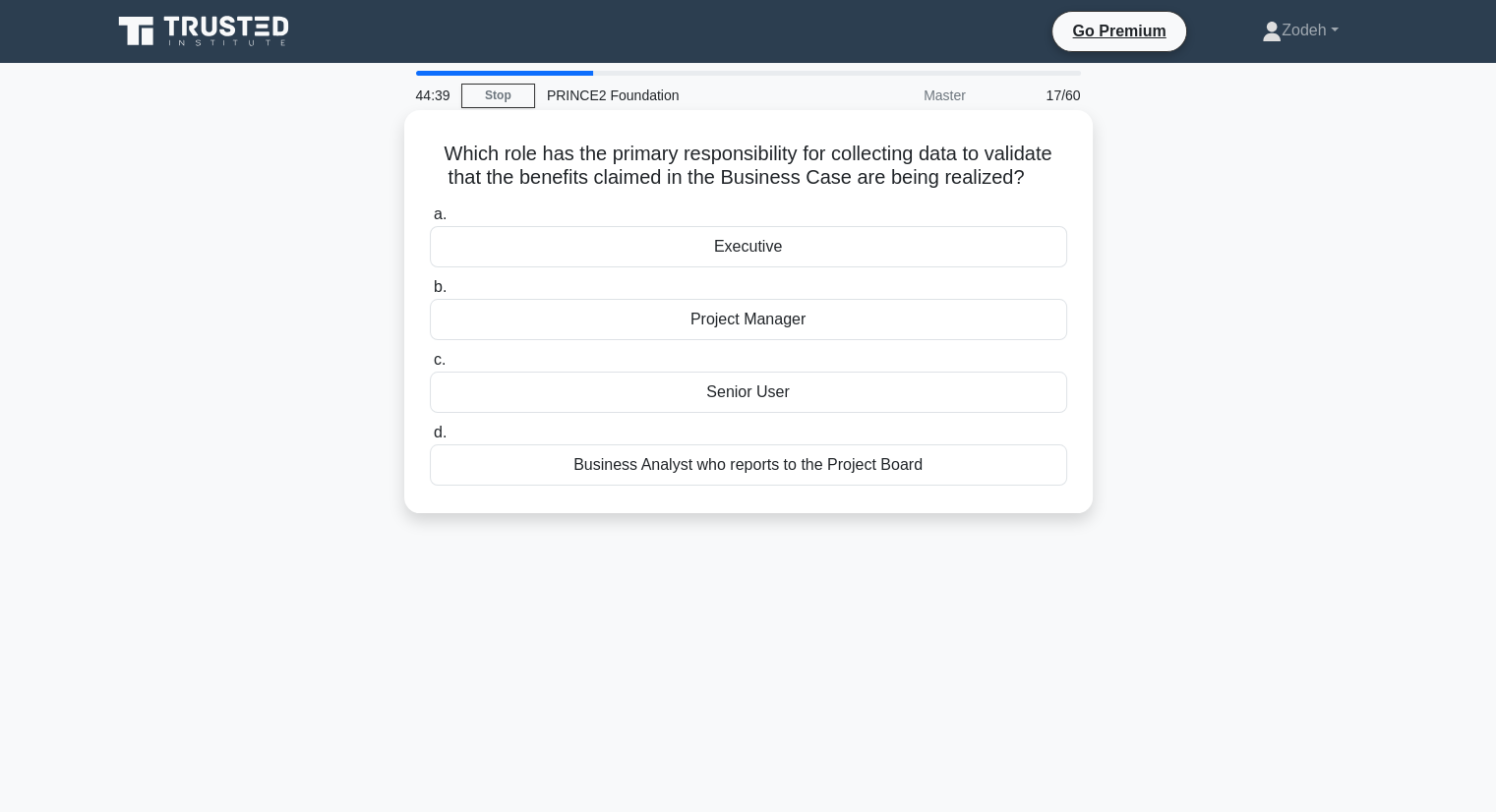
click at [823, 401] on div "Senior User" at bounding box center [748, 393] width 637 height 42
click at [429, 367] on input "c. Senior User" at bounding box center [429, 360] width 0 height 13
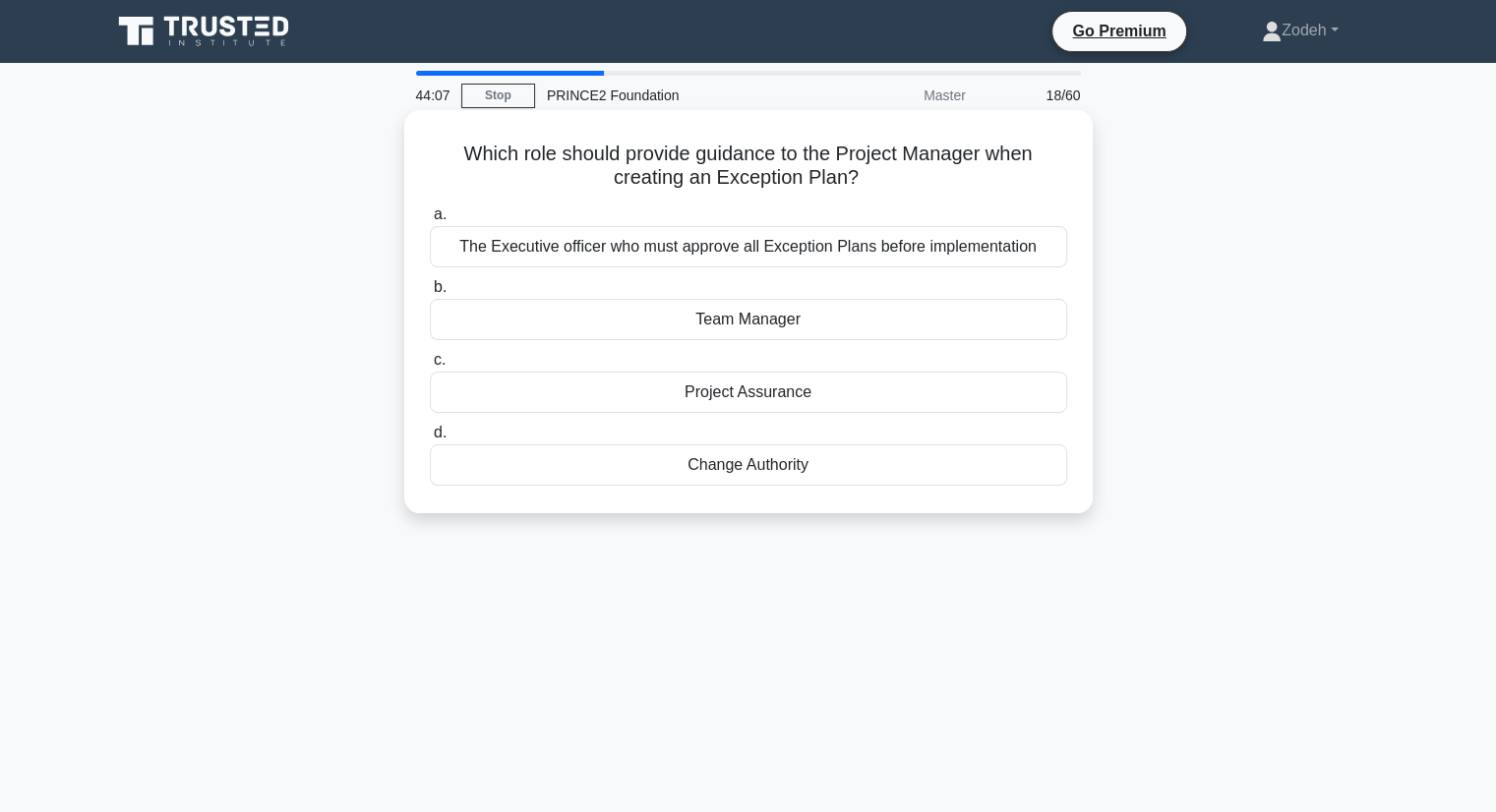
click at [886, 322] on div "Team Manager" at bounding box center [748, 319] width 637 height 42
click at [429, 294] on input "b. Team Manager" at bounding box center [429, 287] width 0 height 13
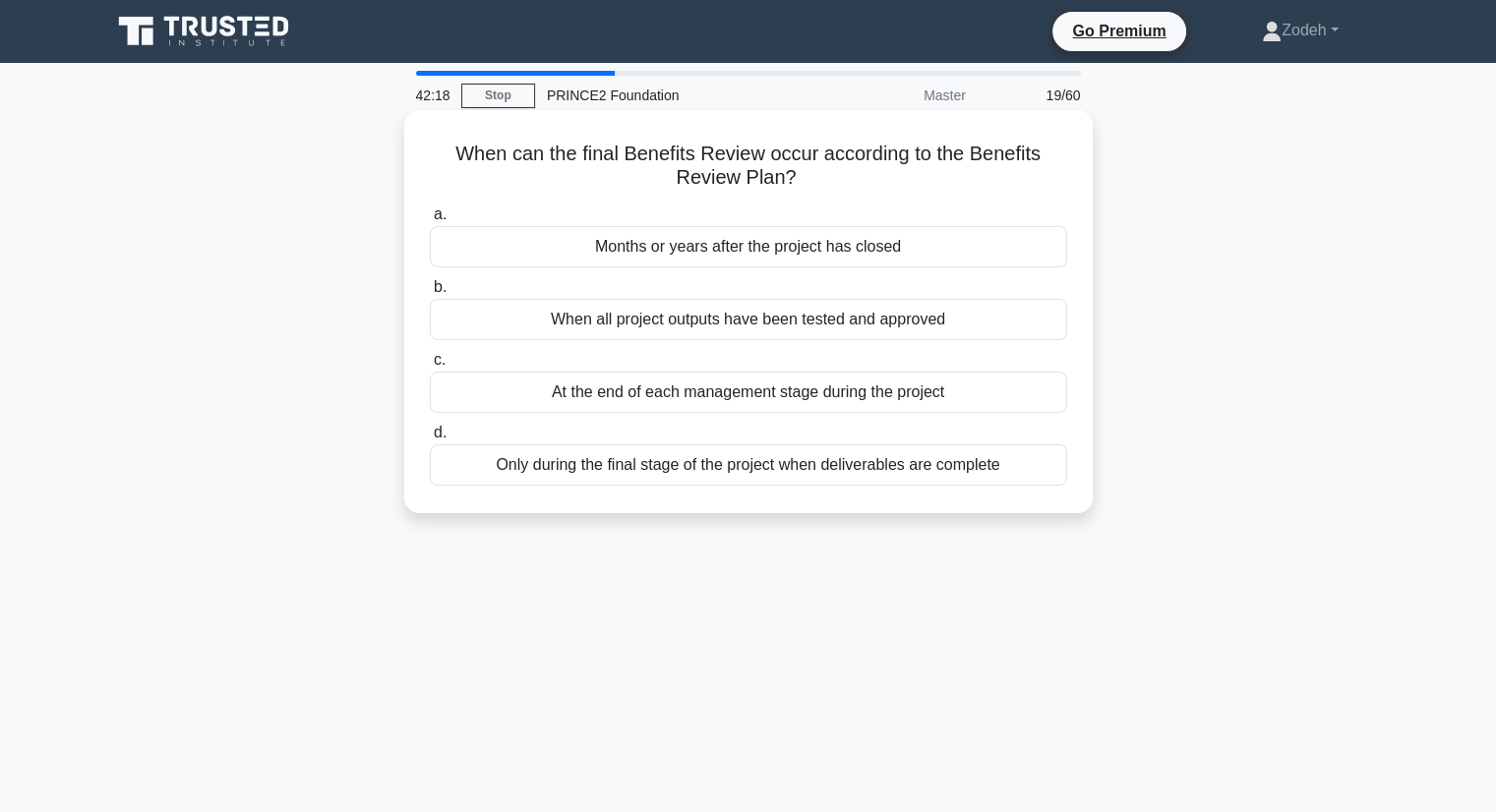
click at [928, 330] on div "When all project outputs have been tested and approved" at bounding box center [748, 319] width 637 height 42
click at [429, 294] on input "b. When all project outputs have been tested and approved" at bounding box center [429, 287] width 0 height 13
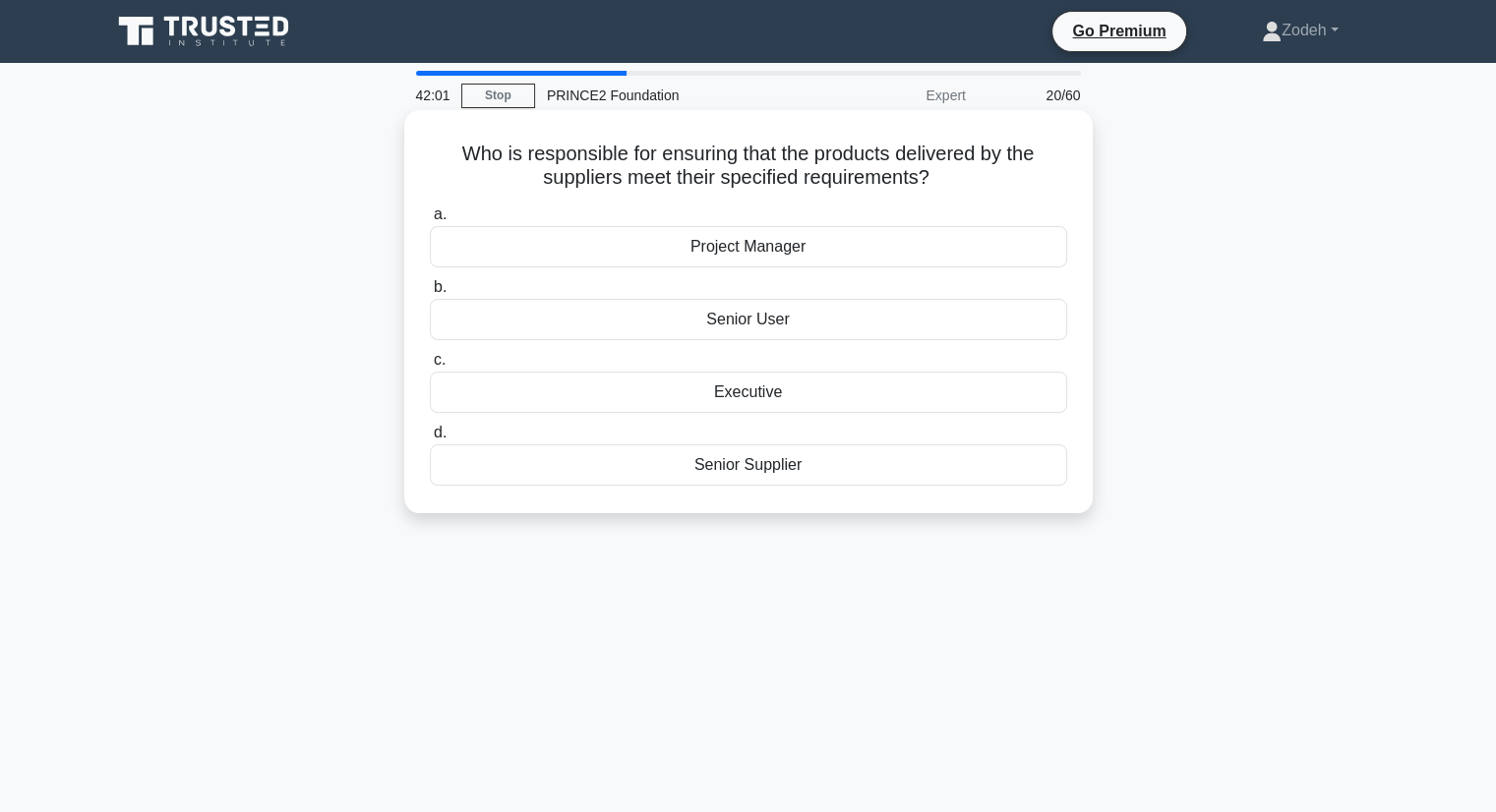
click at [858, 477] on div "Senior Supplier" at bounding box center [748, 465] width 637 height 42
click at [429, 439] on input "d. Senior Supplier" at bounding box center [429, 432] width 0 height 13
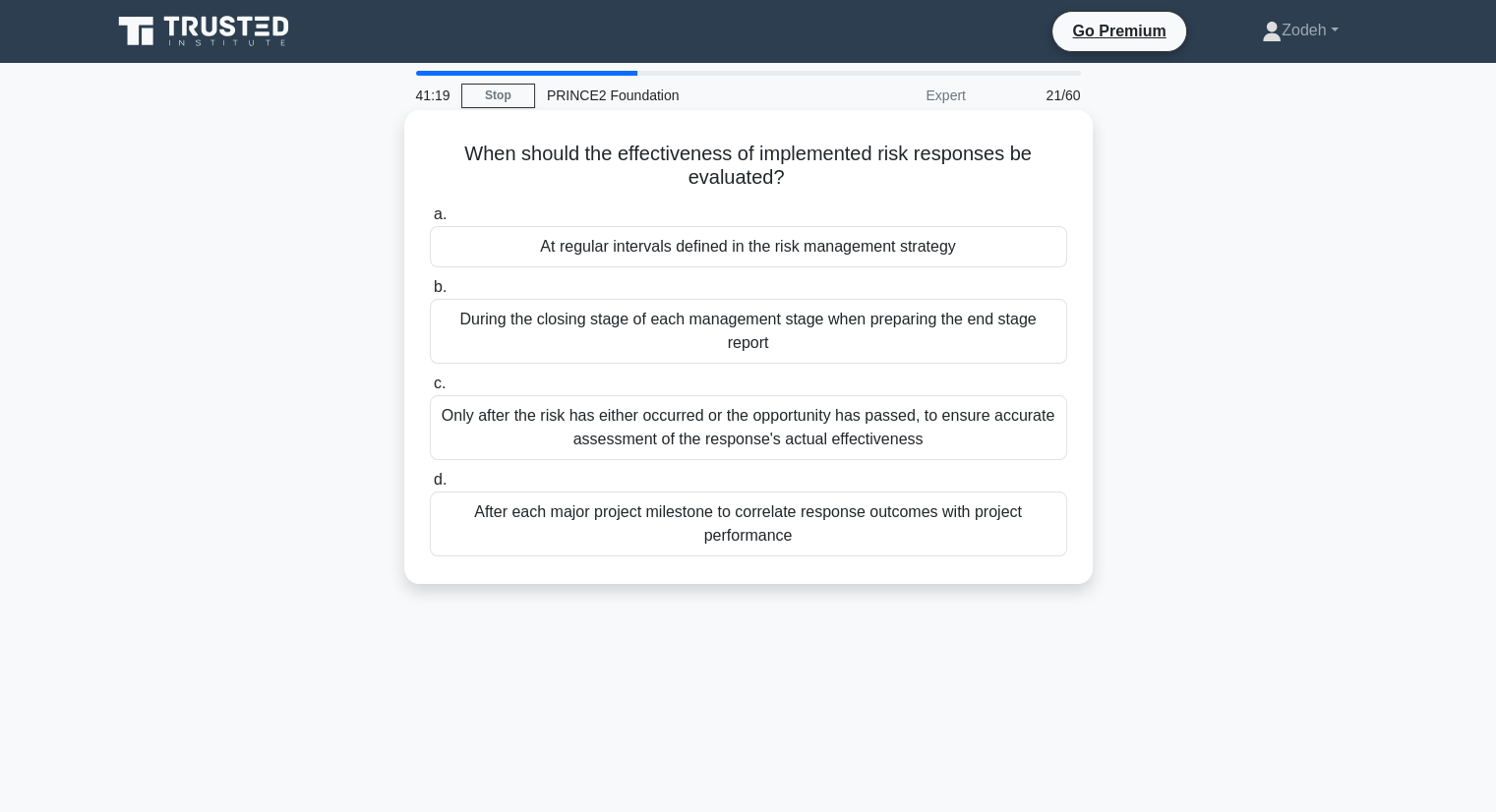
click at [955, 446] on div "Only after the risk has either occurred or the opportunity has passed, to ensur…" at bounding box center [748, 428] width 637 height 65
click at [429, 391] on input "c. Only after the risk has either occurred or the opportunity has passed, to en…" at bounding box center [429, 384] width 0 height 13
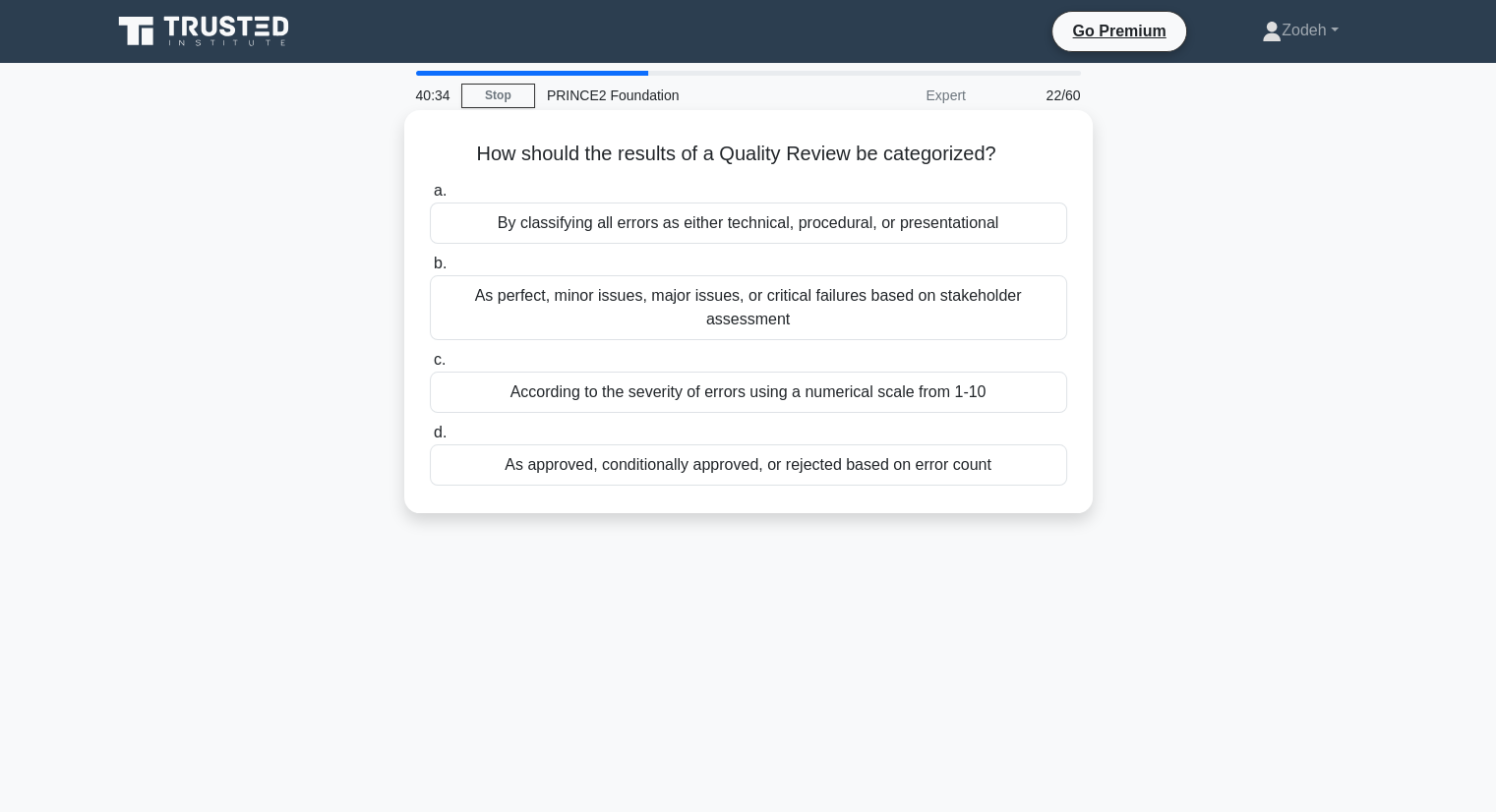
click at [886, 450] on div "As approved, conditionally approved, or rejected based on error count" at bounding box center [748, 465] width 637 height 42
click at [429, 439] on input "d. As approved, conditionally approved, or rejected based on error count" at bounding box center [429, 432] width 0 height 13
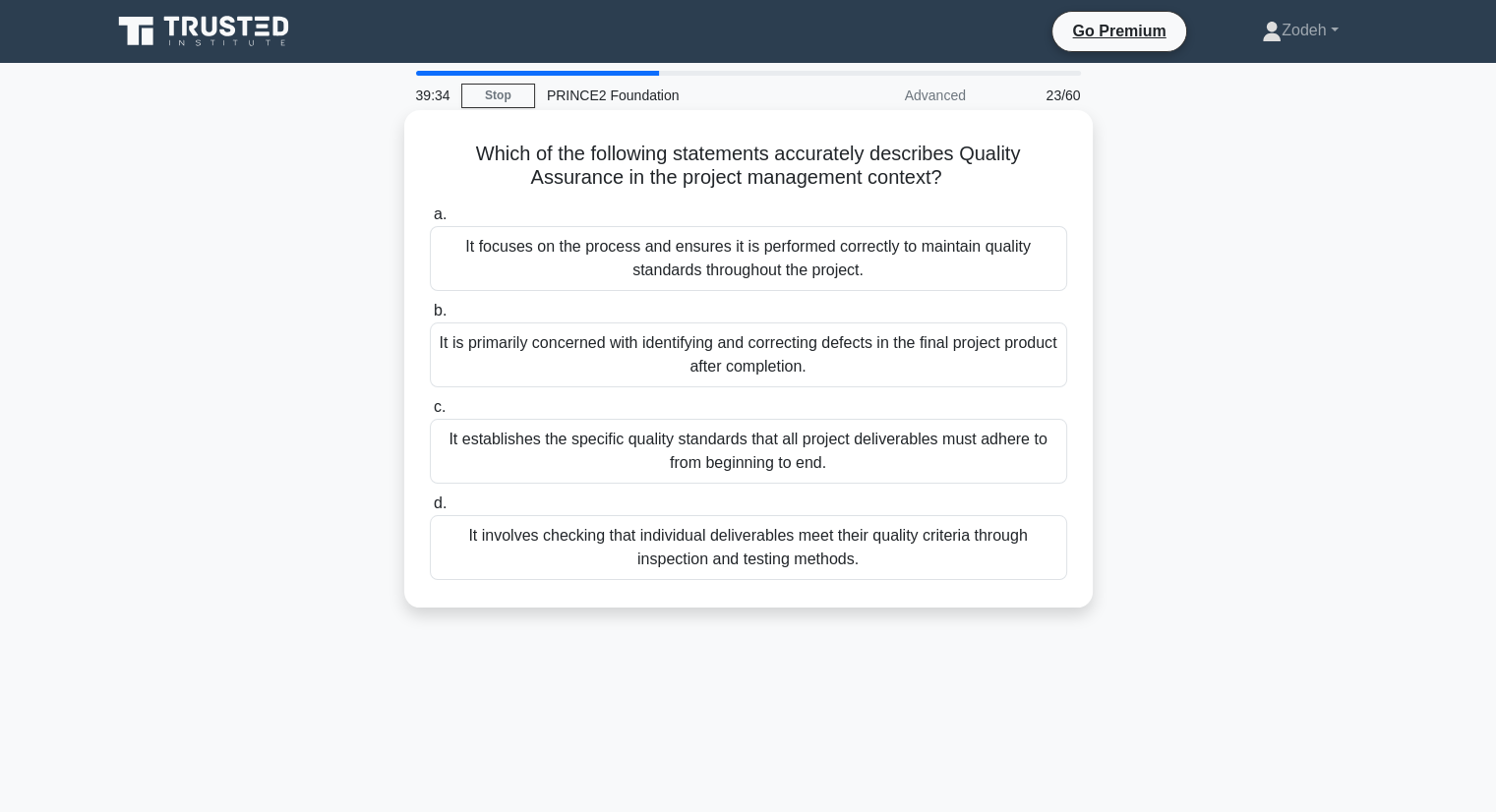
click at [867, 265] on div "It focuses on the process and ensures it is performed correctly to maintain qua…" at bounding box center [748, 259] width 637 height 65
click at [429, 222] on input "a. It focuses on the process and ensures it is performed correctly to maintain …" at bounding box center [429, 215] width 0 height 13
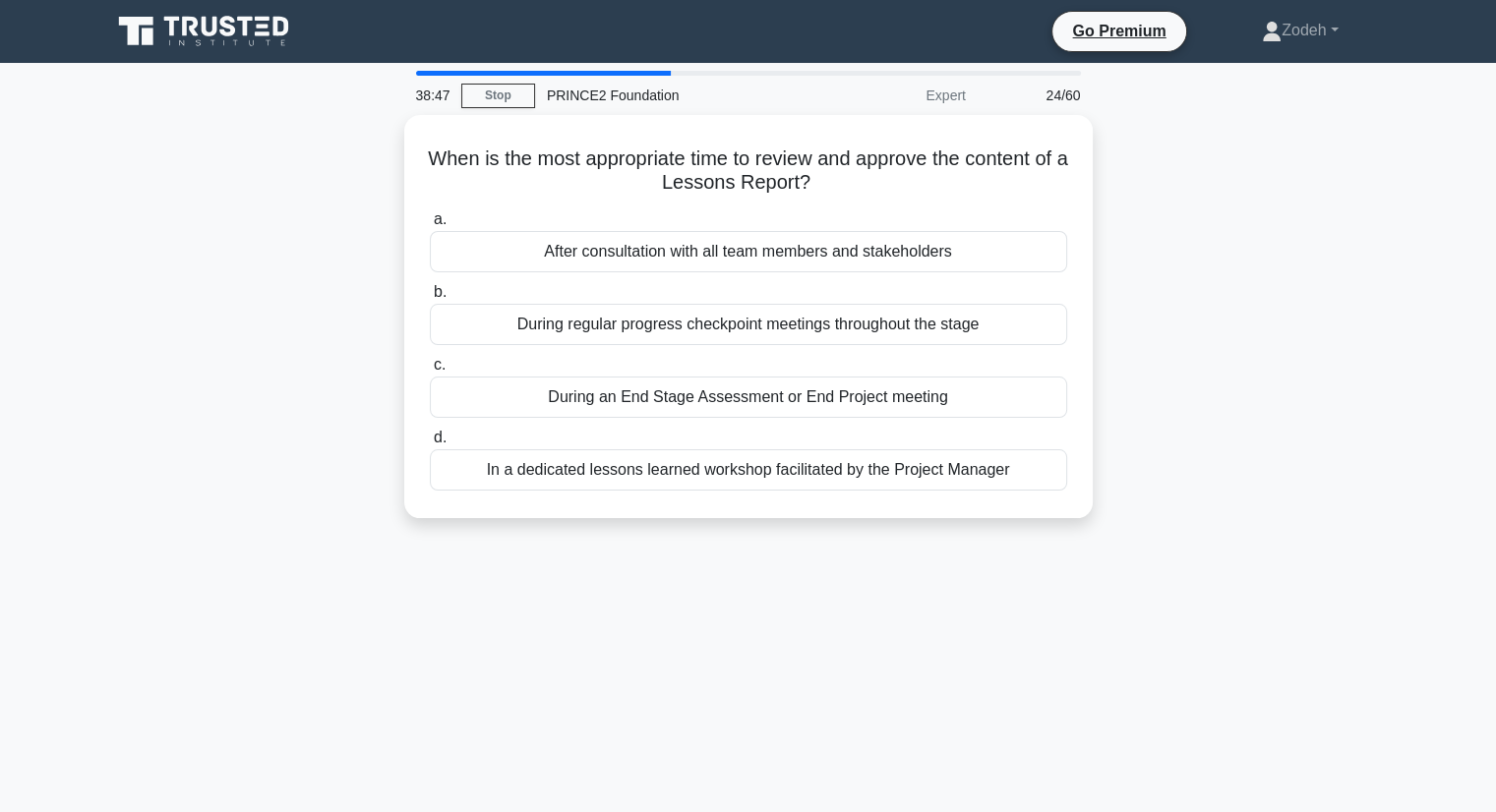
click at [866, 391] on div "During an End Stage Assessment or End Project meeting" at bounding box center [748, 398] width 637 height 42
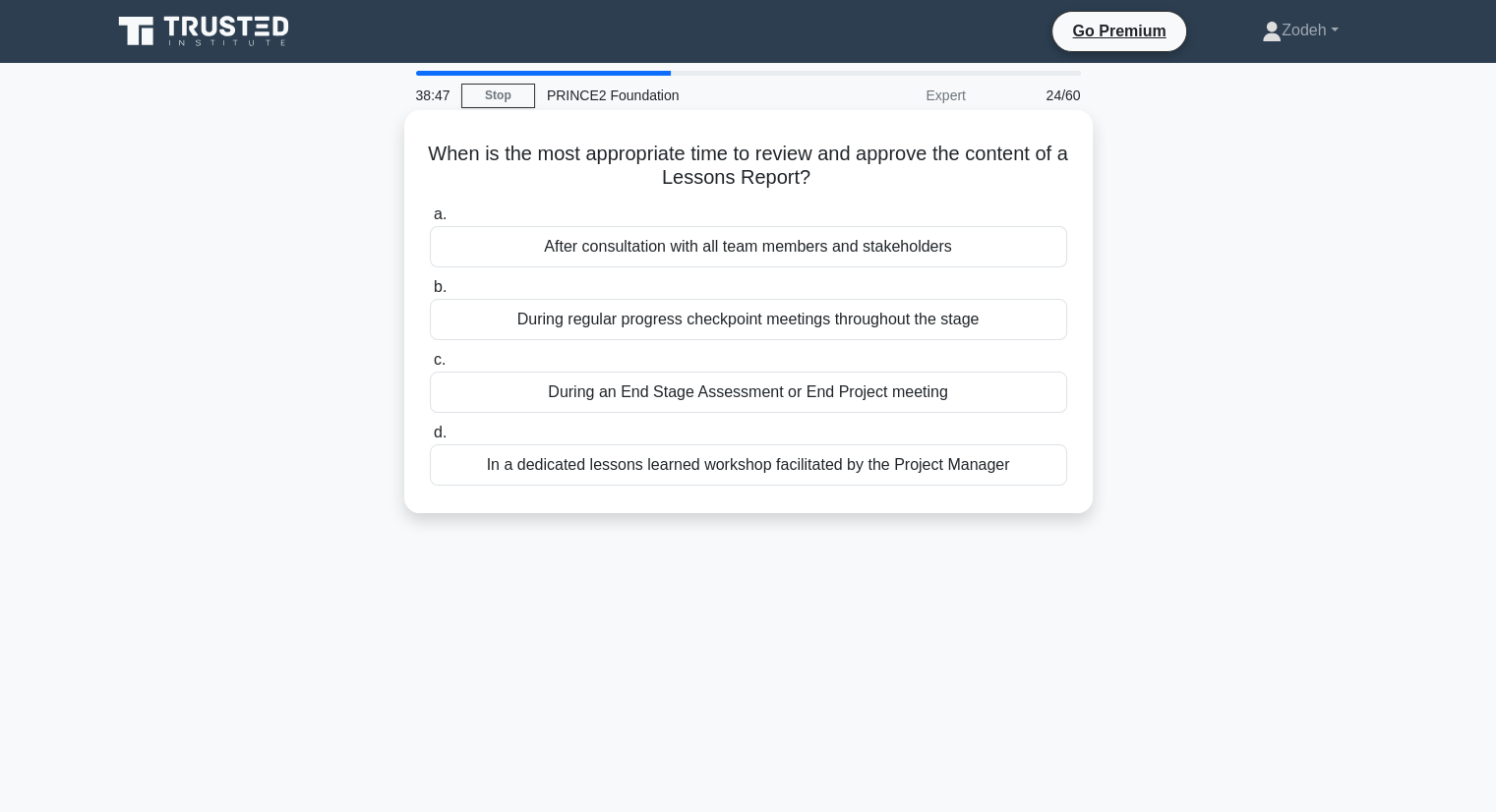
click at [429, 367] on input "c. During an End Stage Assessment or End Project meeting" at bounding box center [429, 360] width 0 height 13
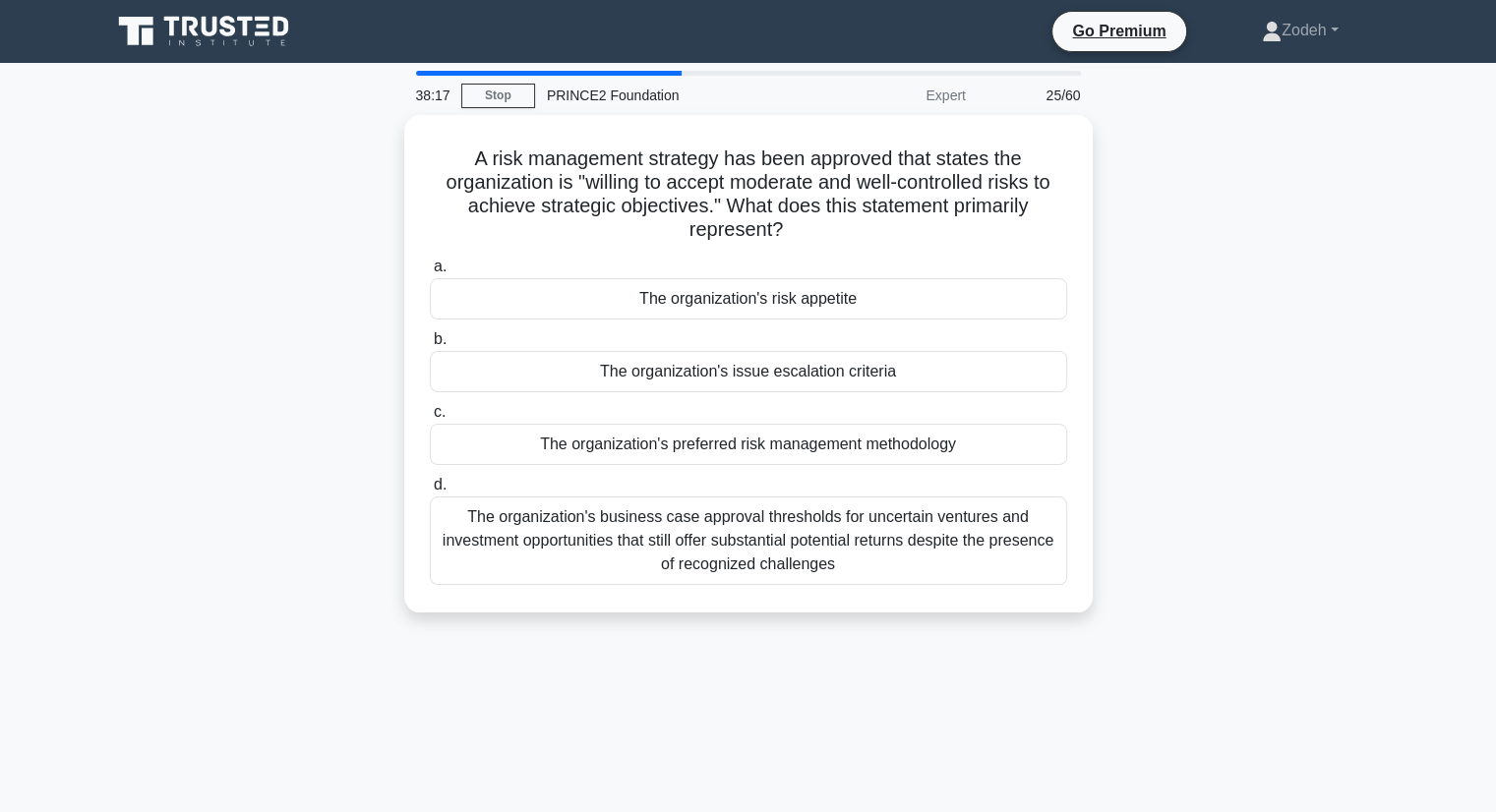
click at [969, 303] on div "The organization's risk appetite" at bounding box center [748, 299] width 637 height 42
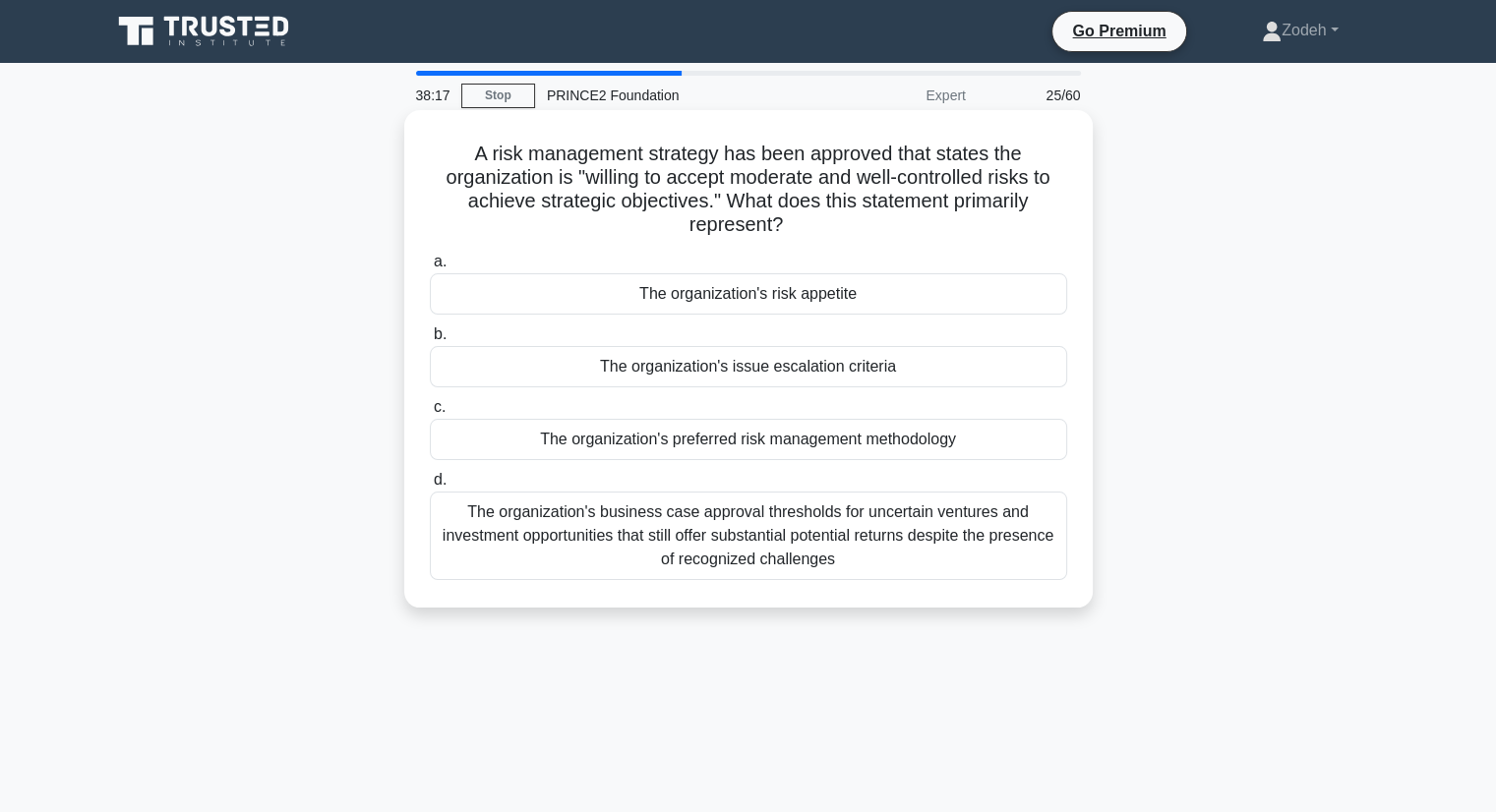
click at [429, 268] on input "a. The organization's risk appetite" at bounding box center [429, 261] width 0 height 13
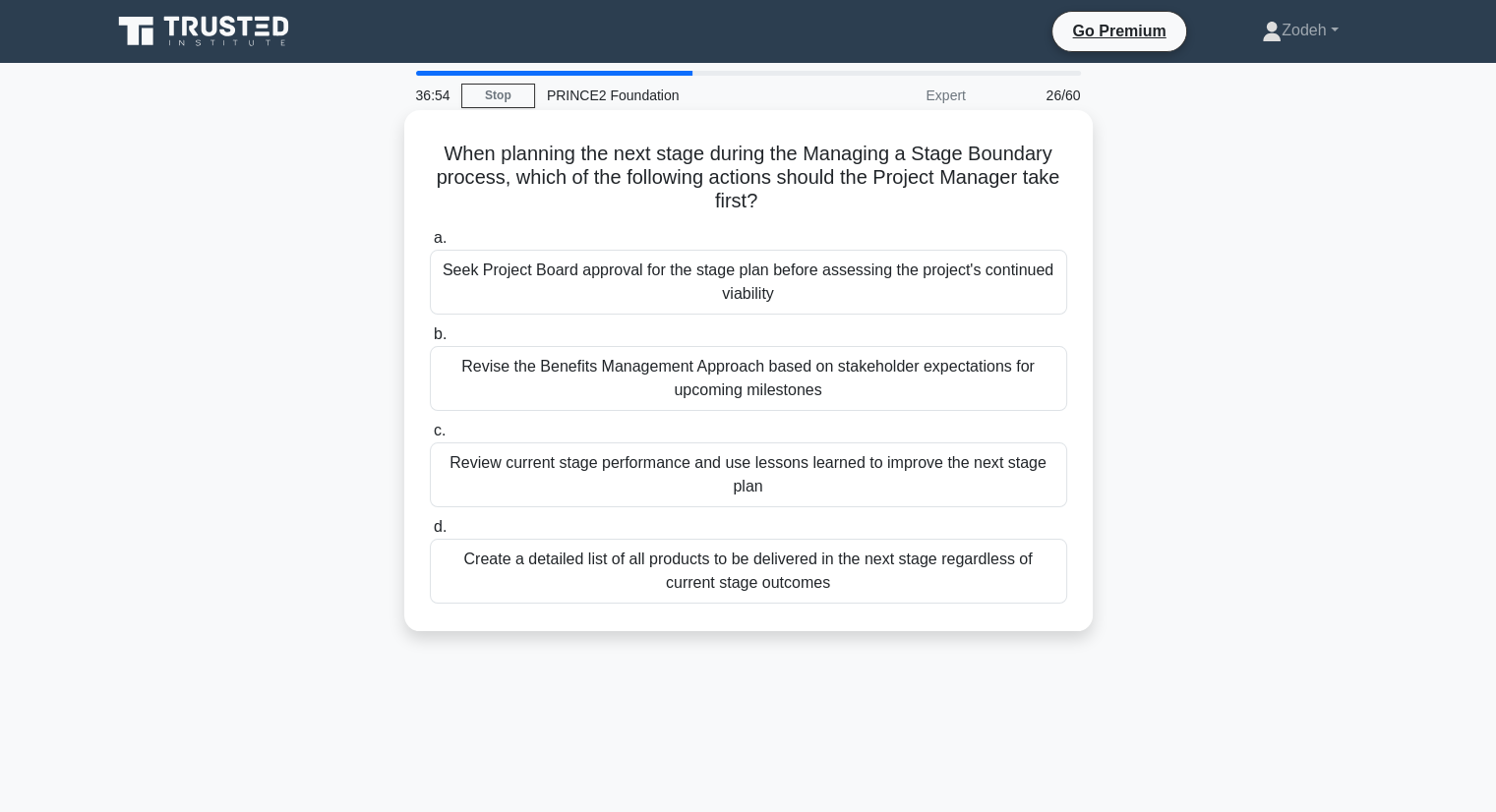
click at [1030, 486] on div "Review current stage performance and use lessons learned to improve the next st…" at bounding box center [748, 475] width 637 height 65
click at [429, 437] on input "c. Review current stage performance and use lessons learned to improve the next…" at bounding box center [429, 430] width 0 height 13
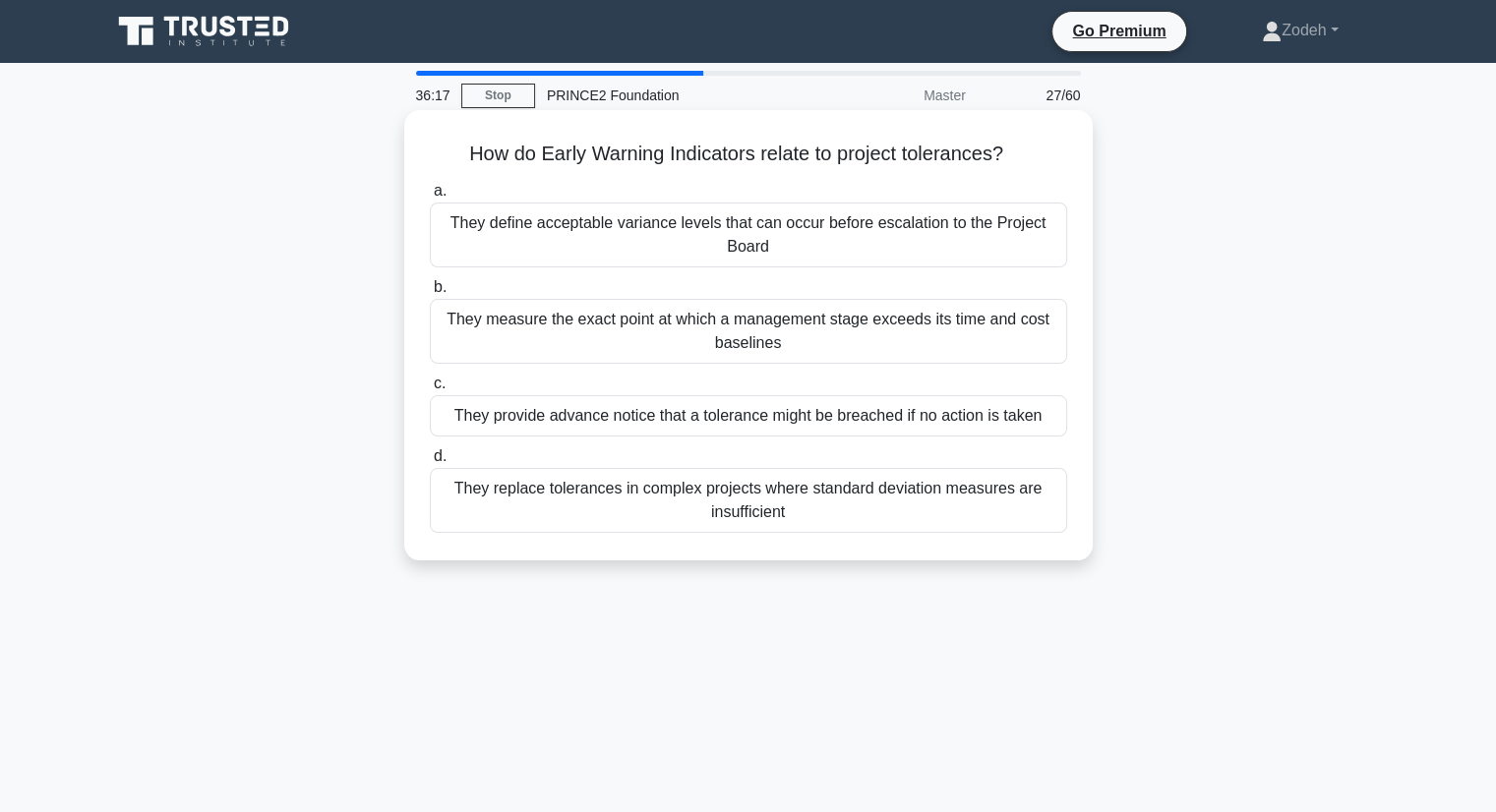
click at [890, 423] on div "They provide advance notice that a tolerance might be breached if no action is …" at bounding box center [748, 416] width 637 height 42
click at [429, 391] on input "c. They provide advance notice that a tolerance might be breached if no action …" at bounding box center [429, 384] width 0 height 13
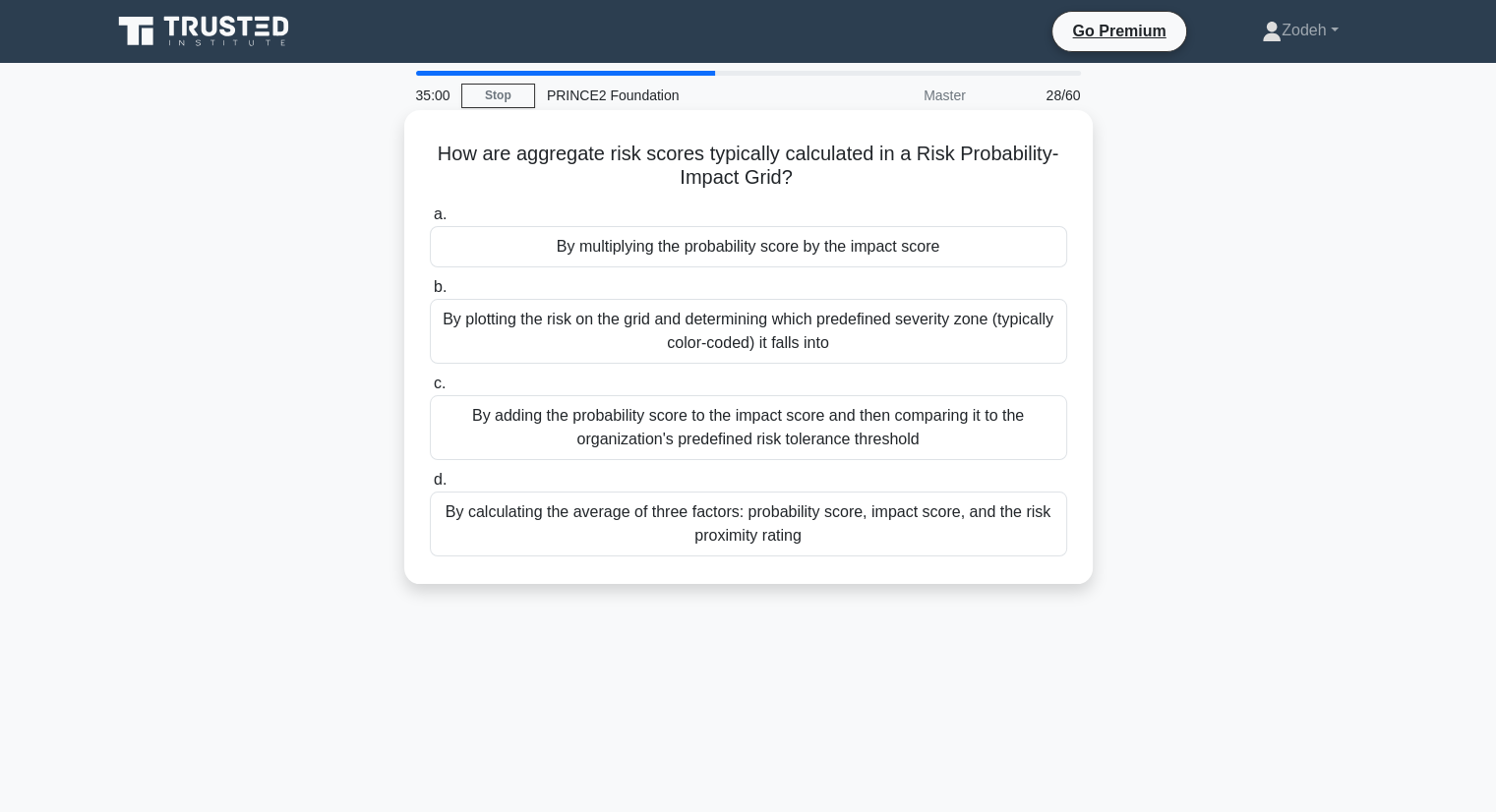
click at [838, 535] on div "By calculating the average of three factors: probability score, impact score, a…" at bounding box center [748, 524] width 637 height 65
click at [429, 487] on input "d. By calculating the average of three factors: probability score, impact score…" at bounding box center [429, 480] width 0 height 13
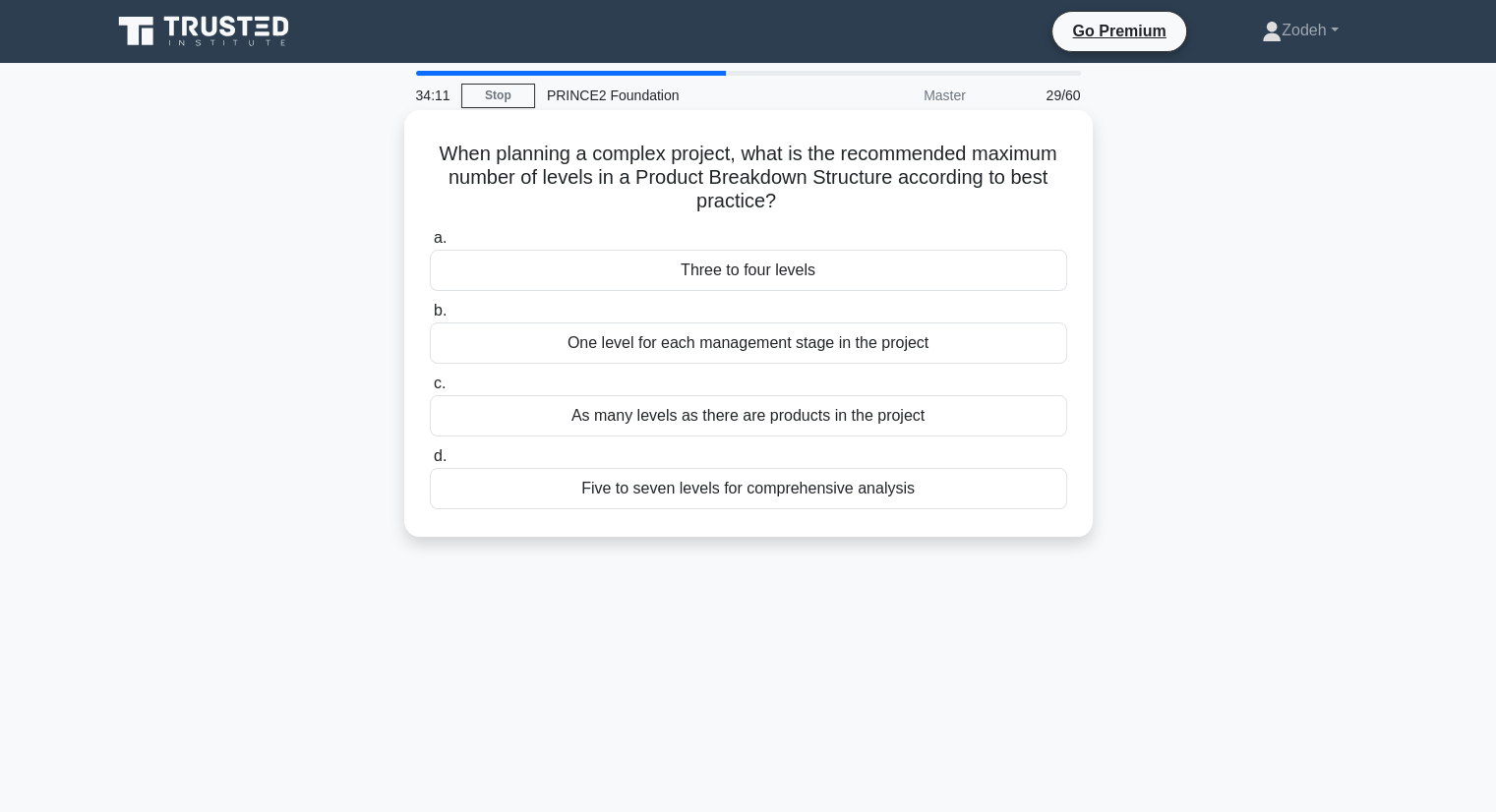
click at [864, 284] on div "Three to four levels" at bounding box center [748, 270] width 637 height 42
click at [429, 244] on input "a. Three to four levels" at bounding box center [429, 238] width 0 height 13
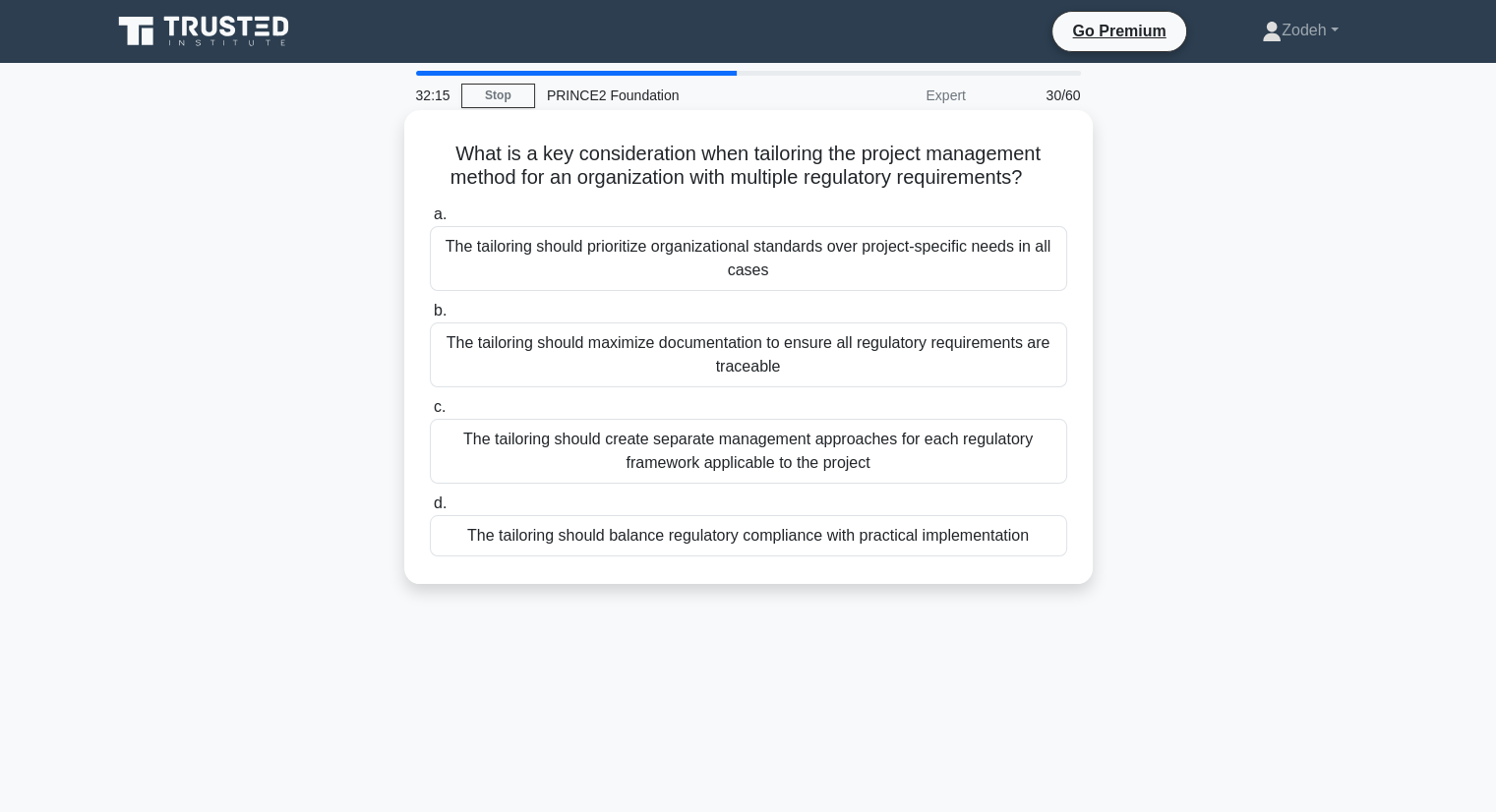
click at [902, 470] on div "The tailoring should create separate management approaches for each regulatory …" at bounding box center [748, 451] width 637 height 65
click at [429, 413] on input "c. The tailoring should create separate management approaches for each regulato…" at bounding box center [429, 407] width 0 height 13
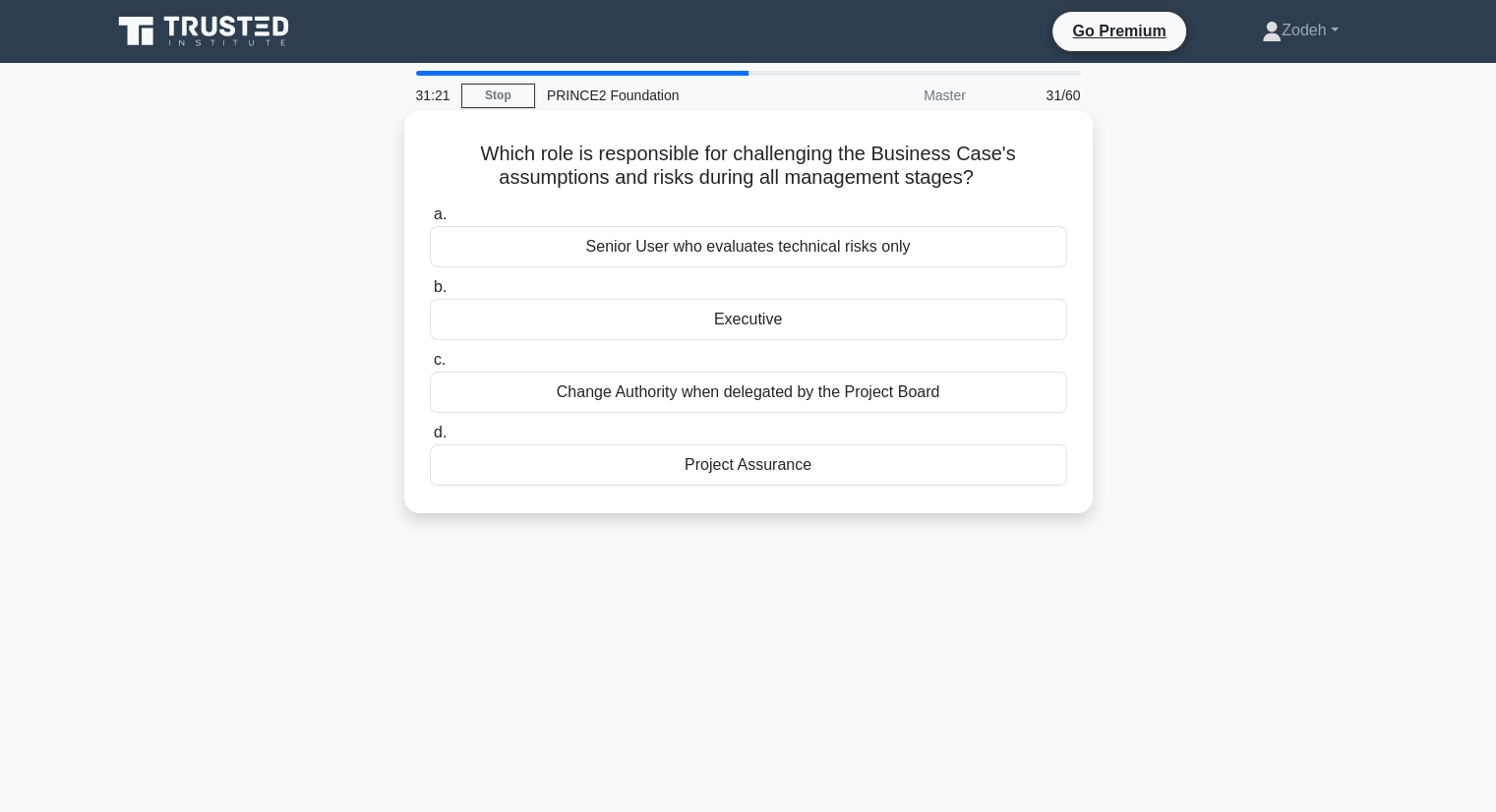
click at [858, 334] on div "Executive" at bounding box center [748, 319] width 637 height 42
click at [429, 294] on input "b. Executive" at bounding box center [429, 287] width 0 height 13
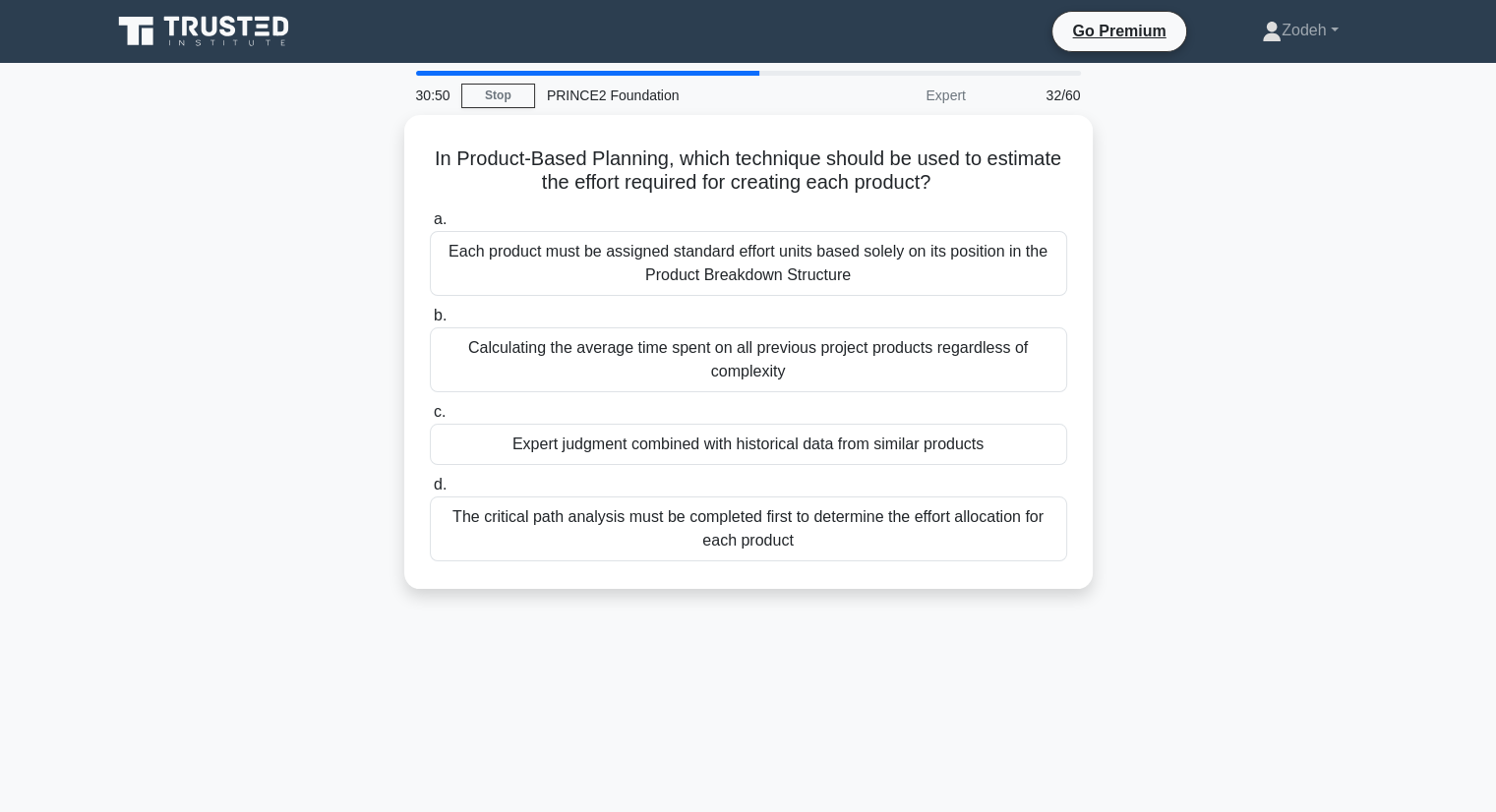
click at [979, 439] on div "Expert judgment combined with historical data from similar products" at bounding box center [748, 444] width 637 height 42
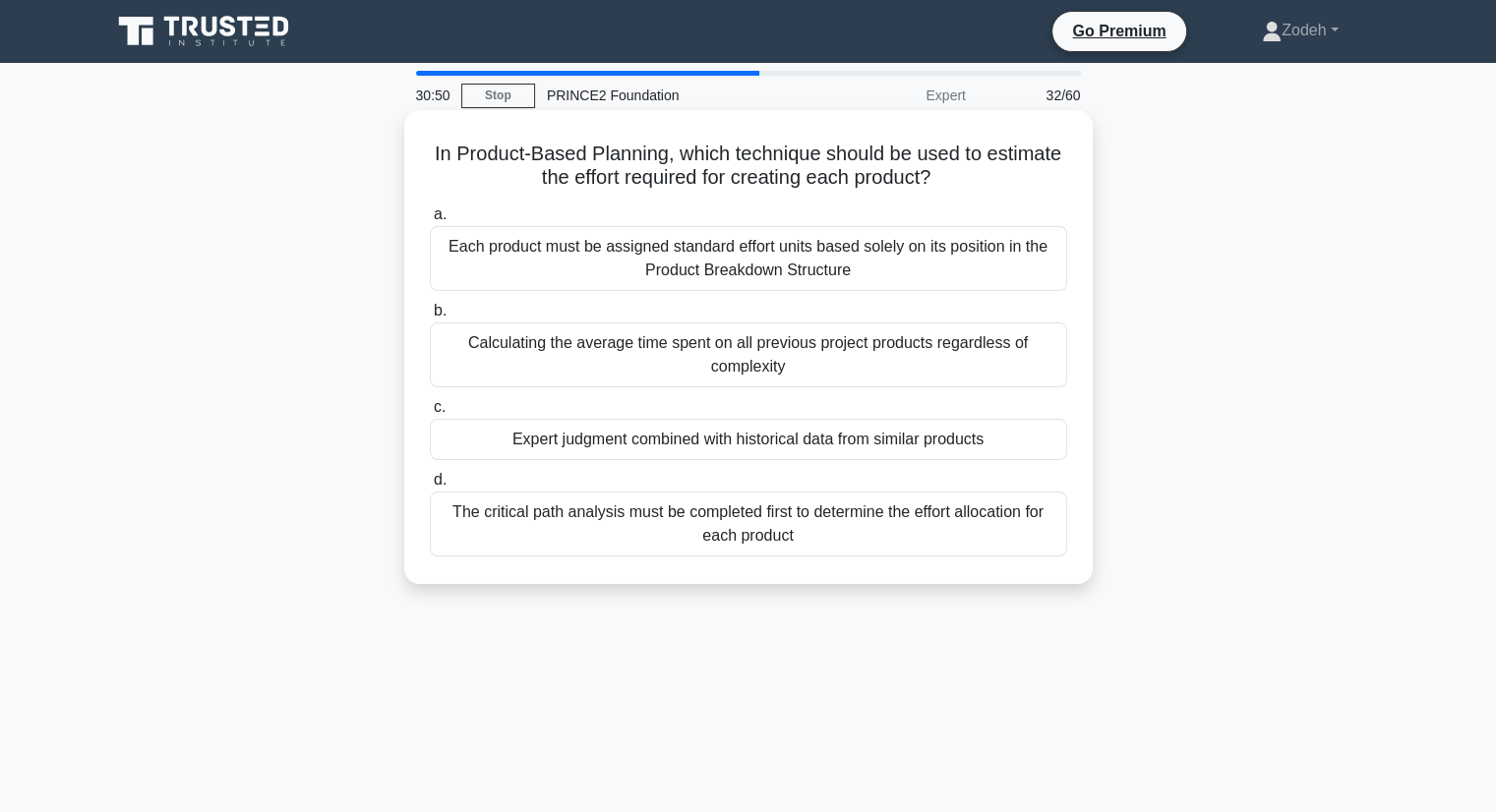
click at [429, 413] on input "c. Expert judgment combined with historical data from similar products" at bounding box center [429, 407] width 0 height 13
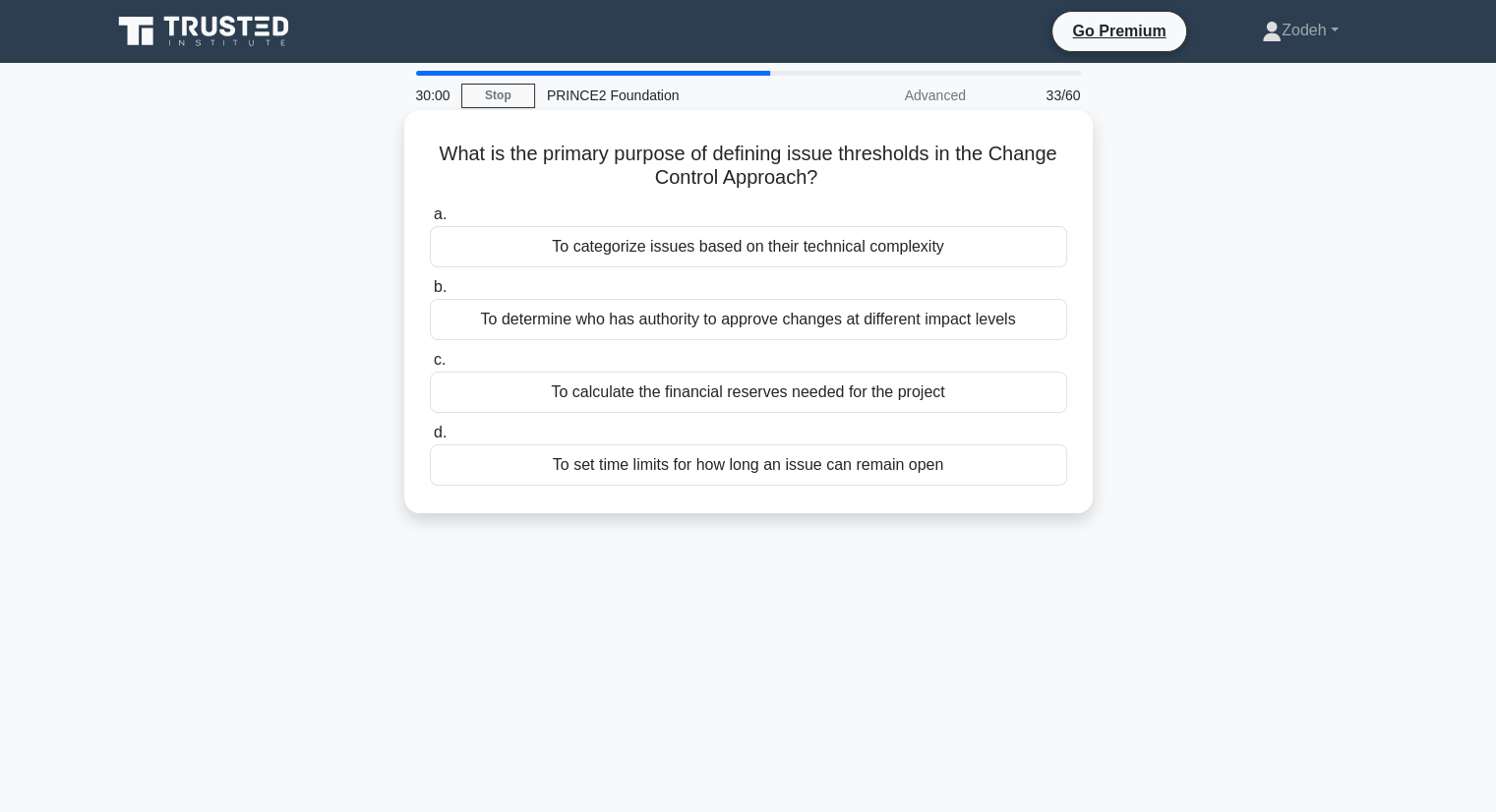
click at [880, 459] on div "To set time limits for how long an issue can remain open" at bounding box center [748, 465] width 637 height 42
click at [429, 439] on input "d. To set time limits for how long an issue can remain open" at bounding box center [429, 432] width 0 height 13
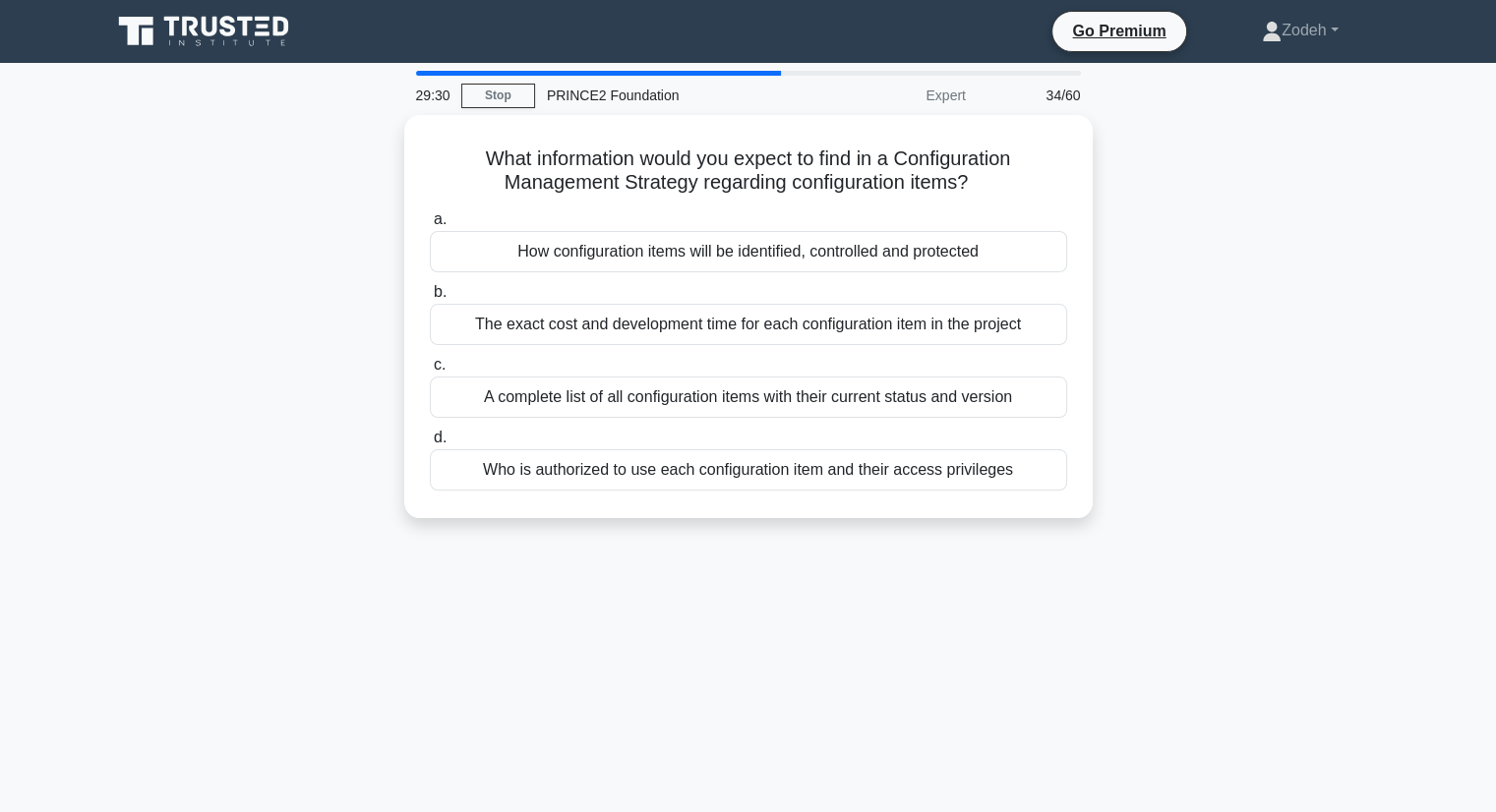
click at [980, 250] on div "How configuration items will be identified, controlled and protected" at bounding box center [748, 252] width 637 height 42
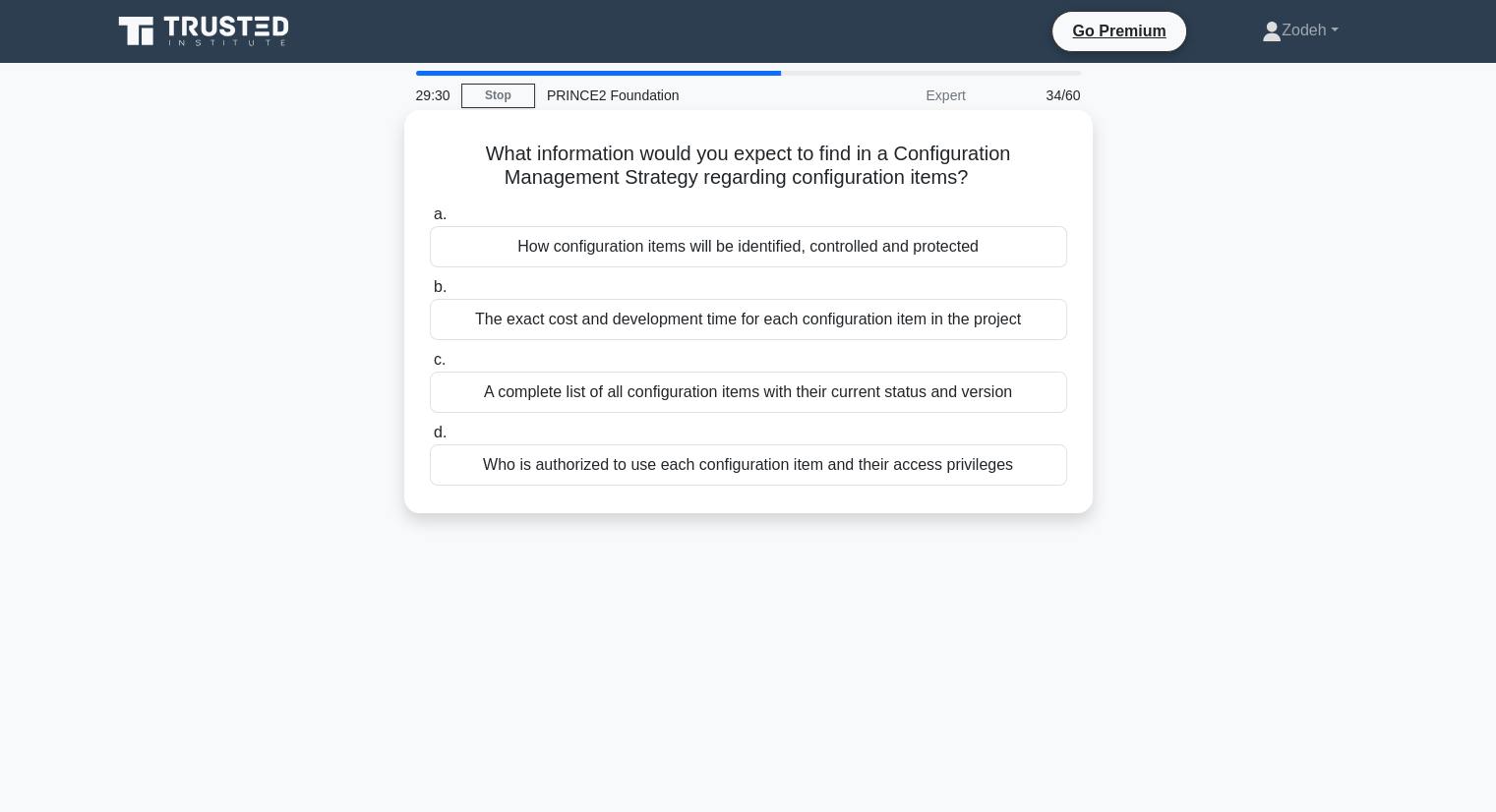
click at [429, 222] on input "a. How configuration items will be identified, controlled and protected" at bounding box center [429, 215] width 0 height 13
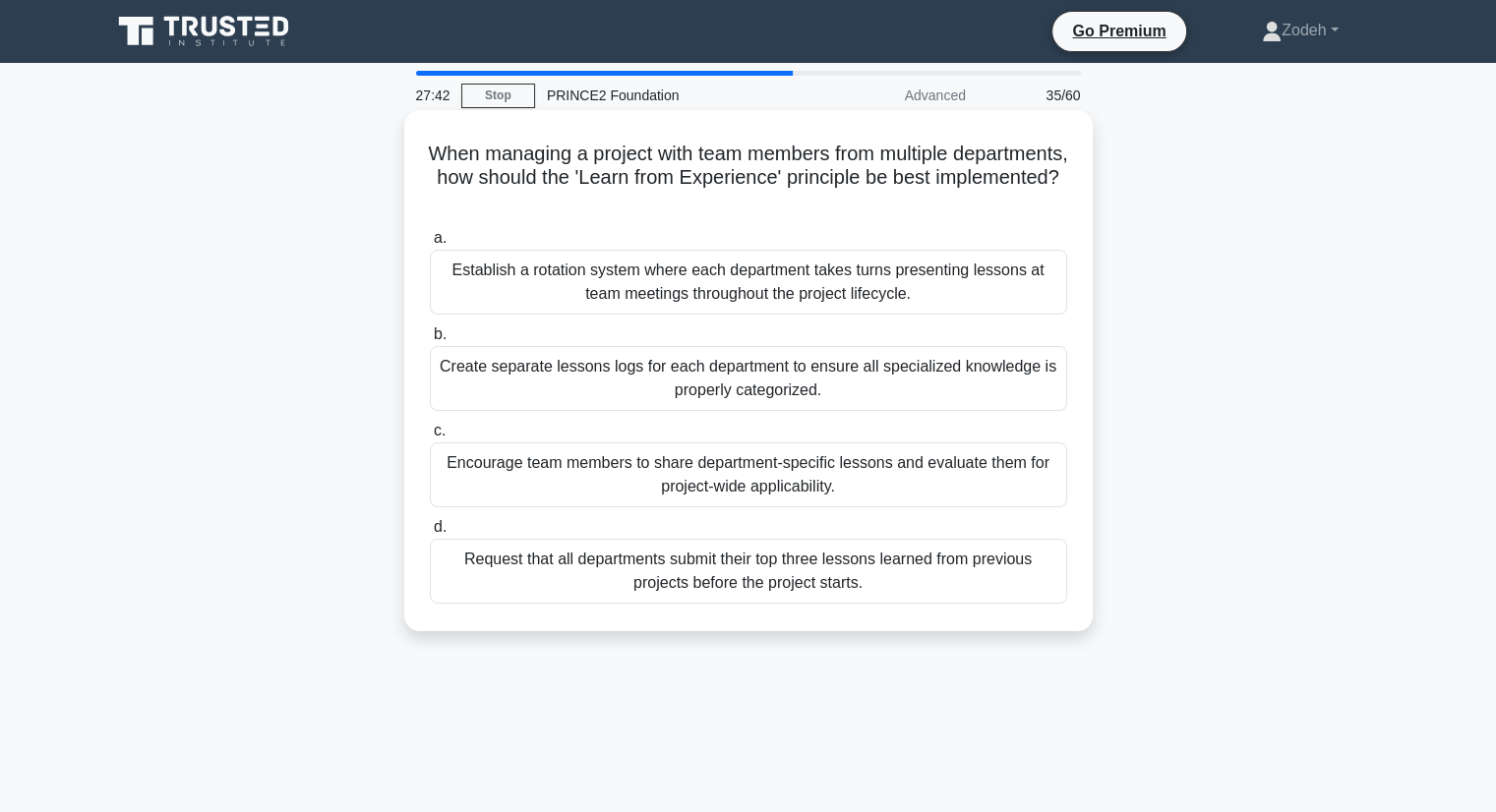
click at [933, 472] on div "Encourage team members to share department-specific lessons and evaluate them f…" at bounding box center [748, 475] width 637 height 65
click at [429, 437] on input "c. Encourage team members to share department-specific lessons and evaluate the…" at bounding box center [429, 430] width 0 height 13
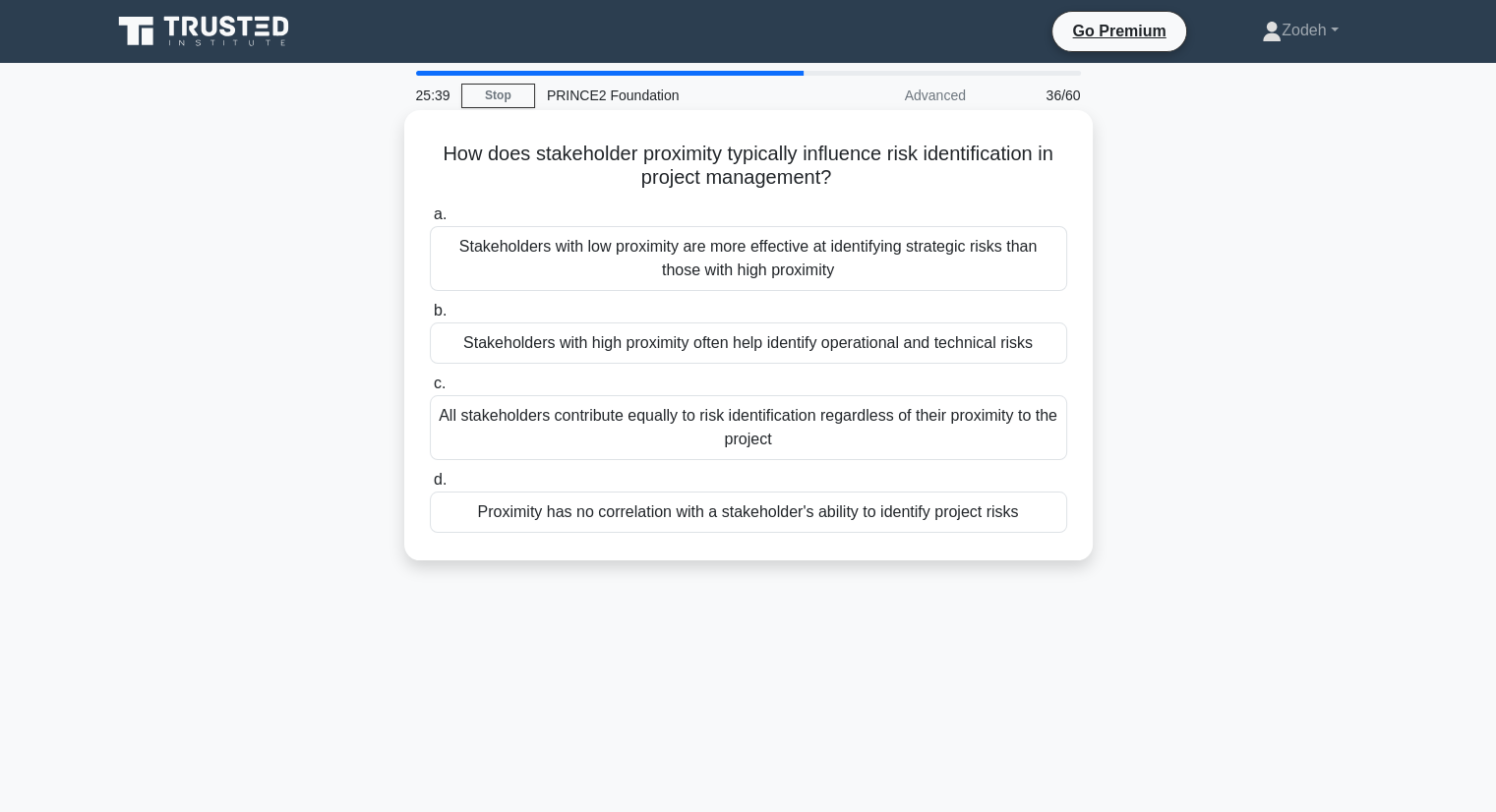
click at [879, 435] on div "All stakeholders contribute equally to risk identification regardless of their …" at bounding box center [748, 428] width 637 height 65
click at [429, 391] on input "c. All stakeholders contribute equally to risk identification regardless of the…" at bounding box center [429, 384] width 0 height 13
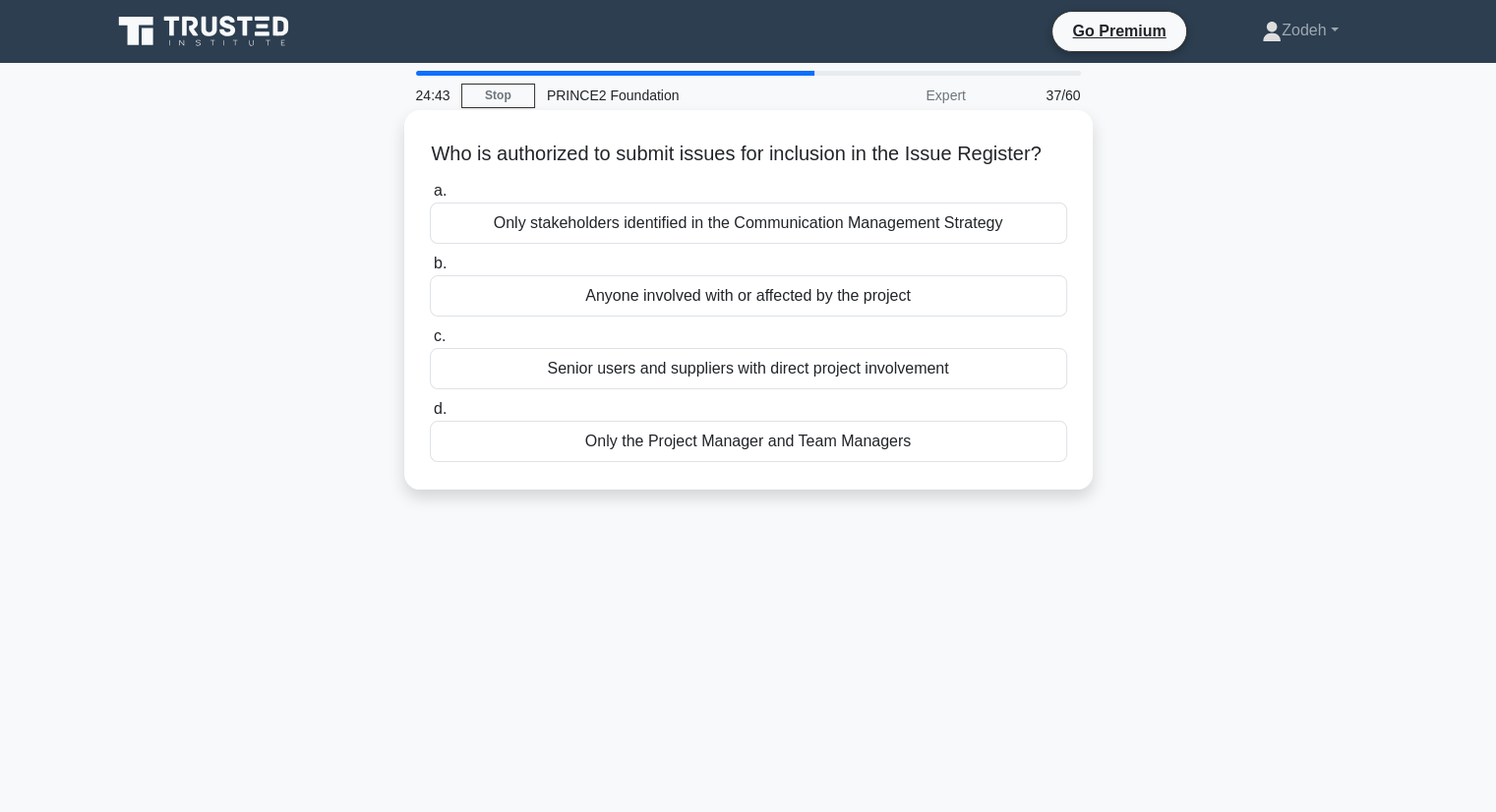
click at [820, 243] on div "Only stakeholders identified in the Communication Management Strategy" at bounding box center [748, 224] width 637 height 42
click at [429, 198] on input "a. Only stakeholders identified in the Communication Management Strategy" at bounding box center [429, 191] width 0 height 13
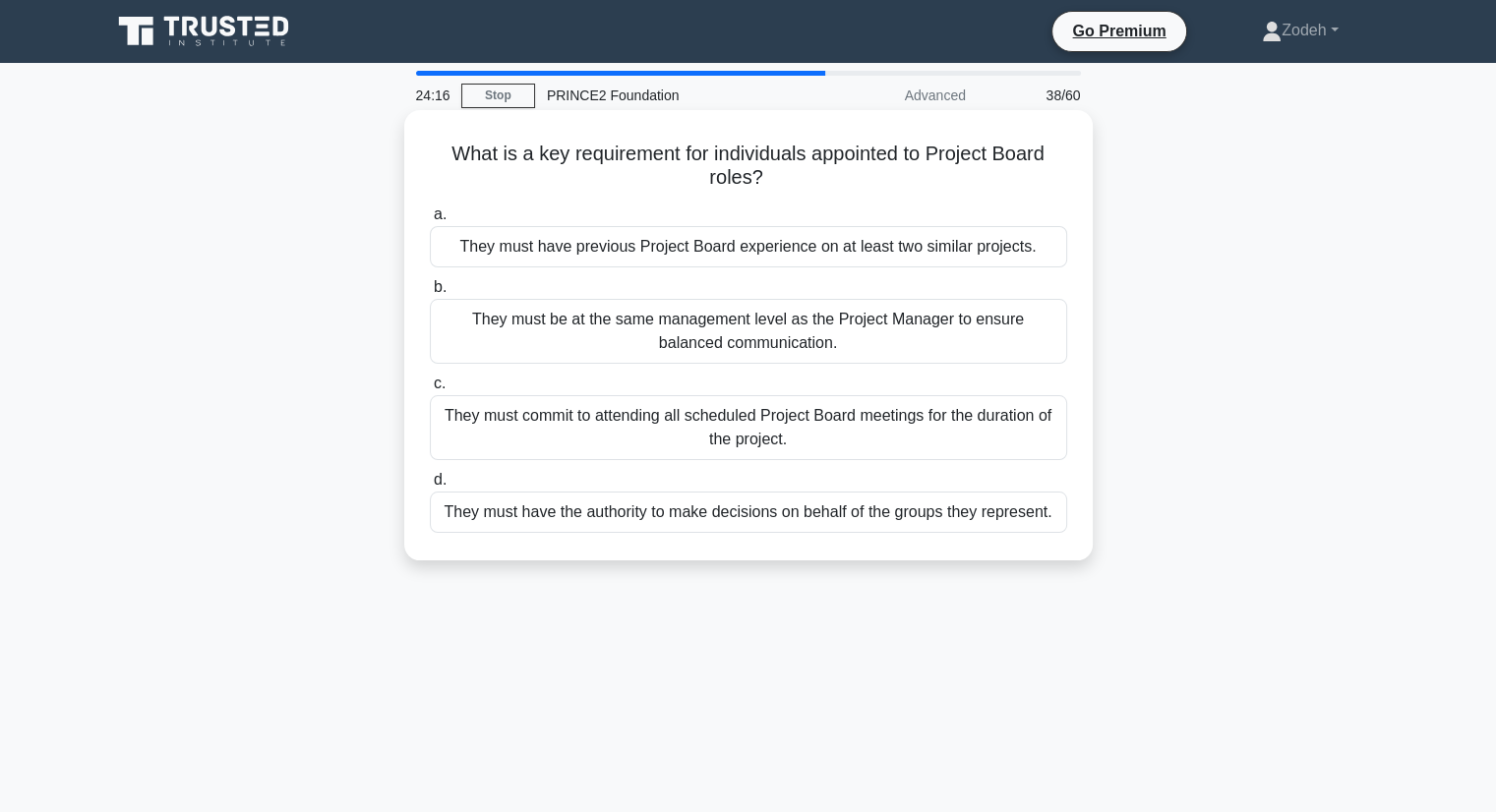
click at [723, 521] on div "They must have the authority to make decisions on behalf of the groups they rep…" at bounding box center [748, 512] width 637 height 42
click at [429, 487] on input "d. They must have the authority to make decisions on behalf of the groups they …" at bounding box center [429, 480] width 0 height 13
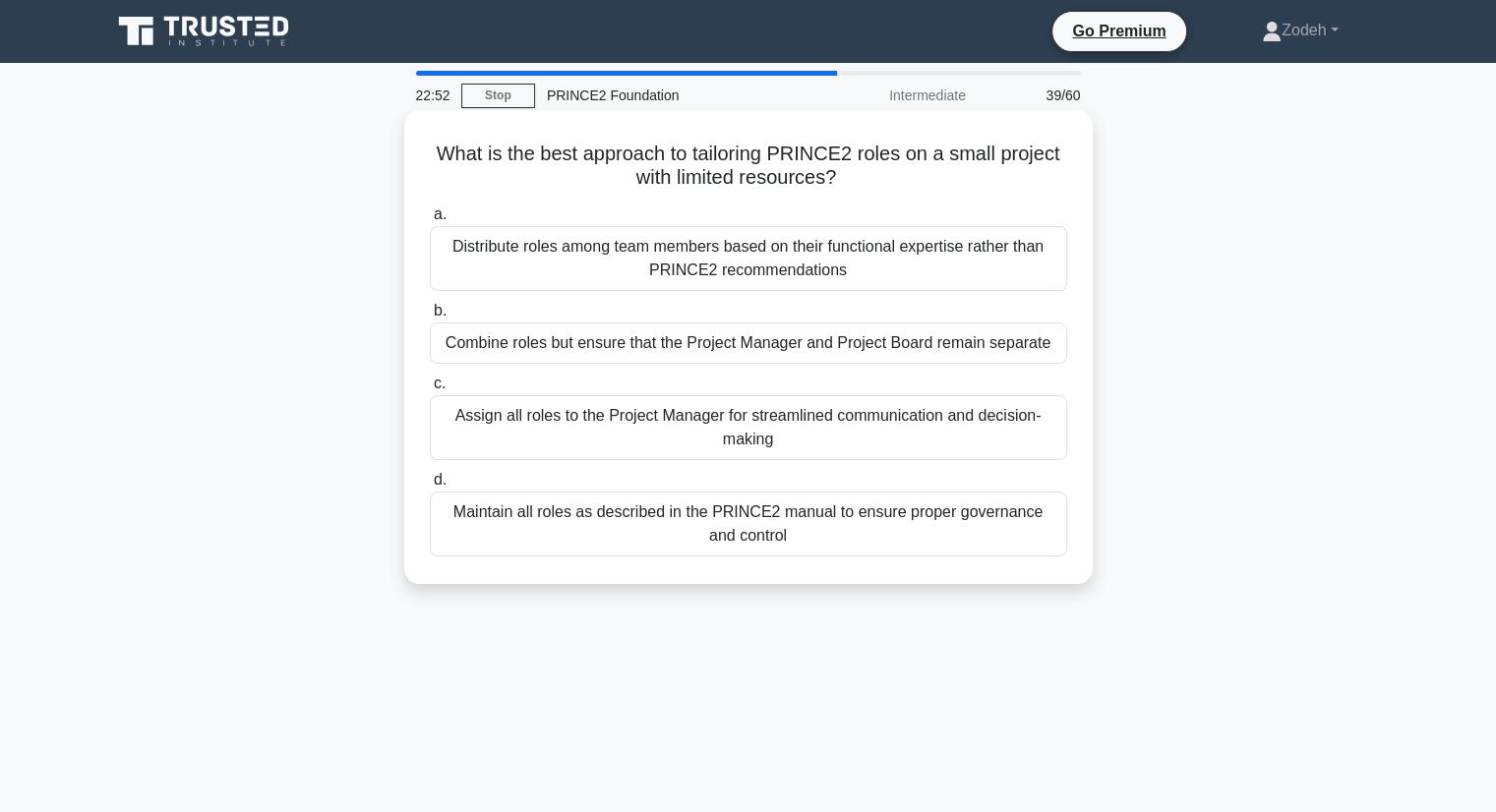
click at [504, 351] on div "Combine roles but ensure that the Project Manager and Project Board remain sepa…" at bounding box center [748, 343] width 637 height 42
click at [429, 317] on input "b. Combine roles but ensure that the Project Manager and Project Board remain s…" at bounding box center [429, 311] width 0 height 13
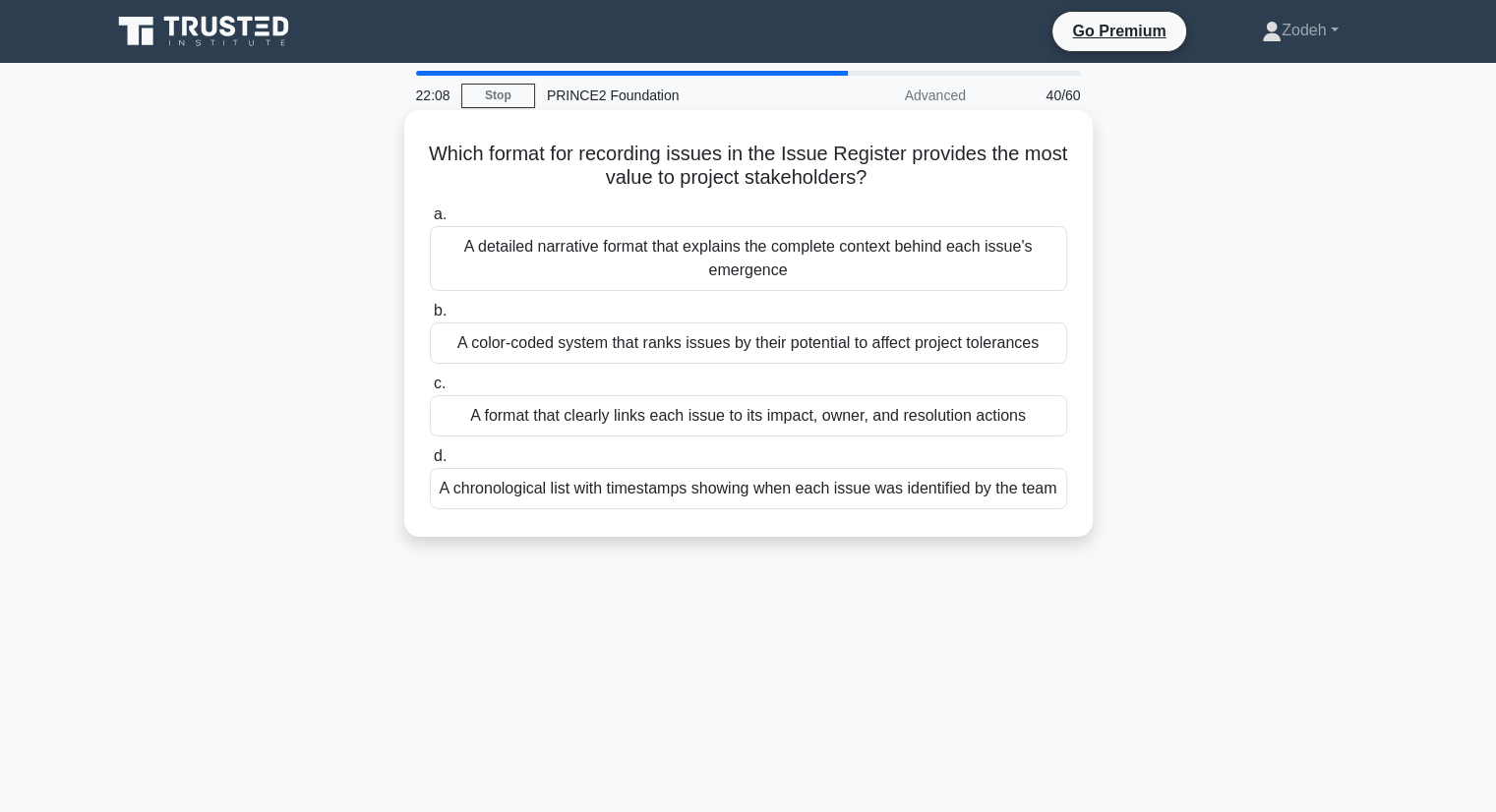
click at [504, 428] on div "A format that clearly links each issue to its impact, owner, and resolution act…" at bounding box center [748, 416] width 637 height 42
click at [429, 391] on input "c. A format that clearly links each issue to its impact, owner, and resolution …" at bounding box center [429, 384] width 0 height 13
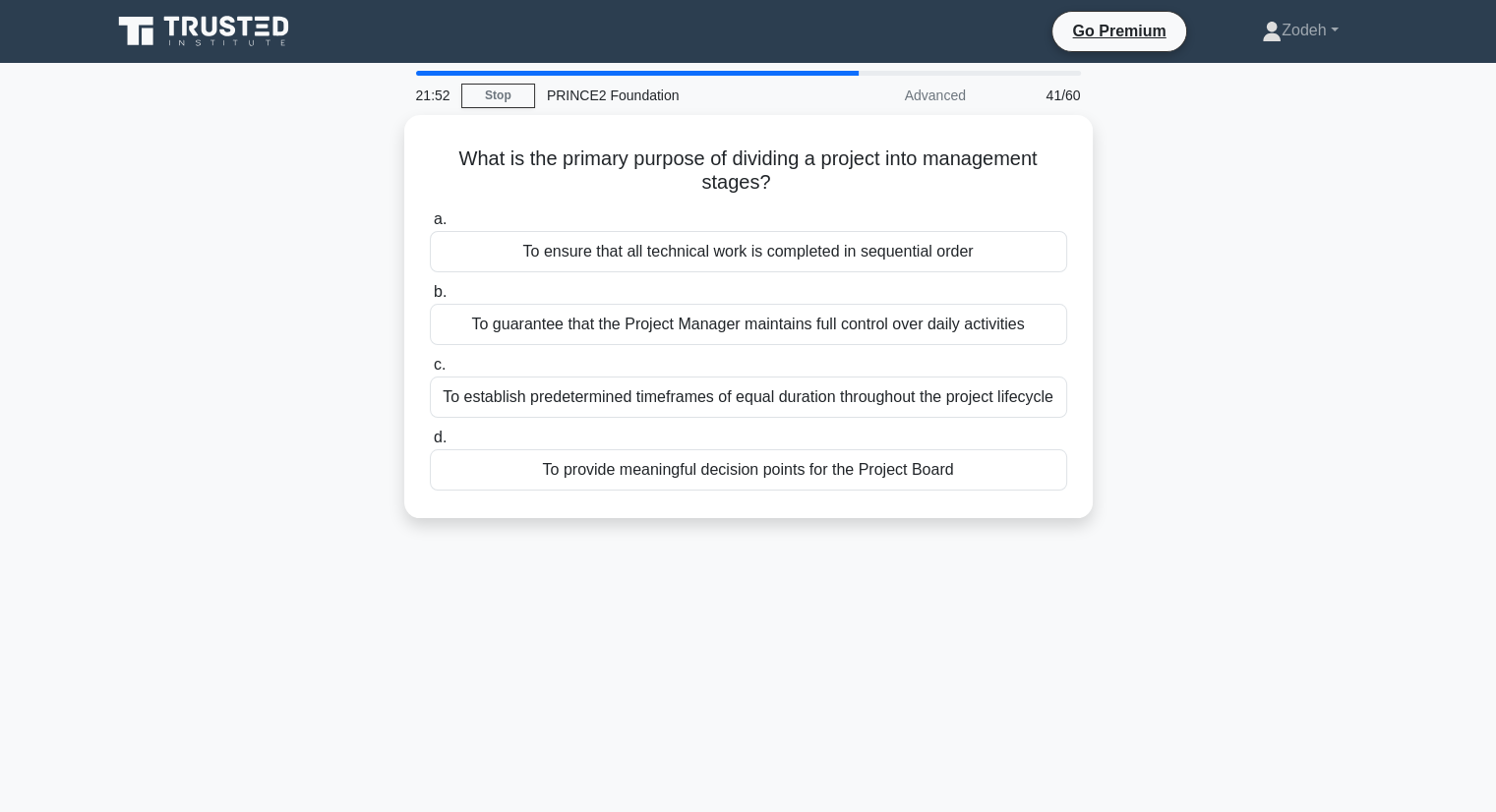
click at [562, 476] on div "To provide meaningful decision points for the Project Board" at bounding box center [748, 470] width 637 height 42
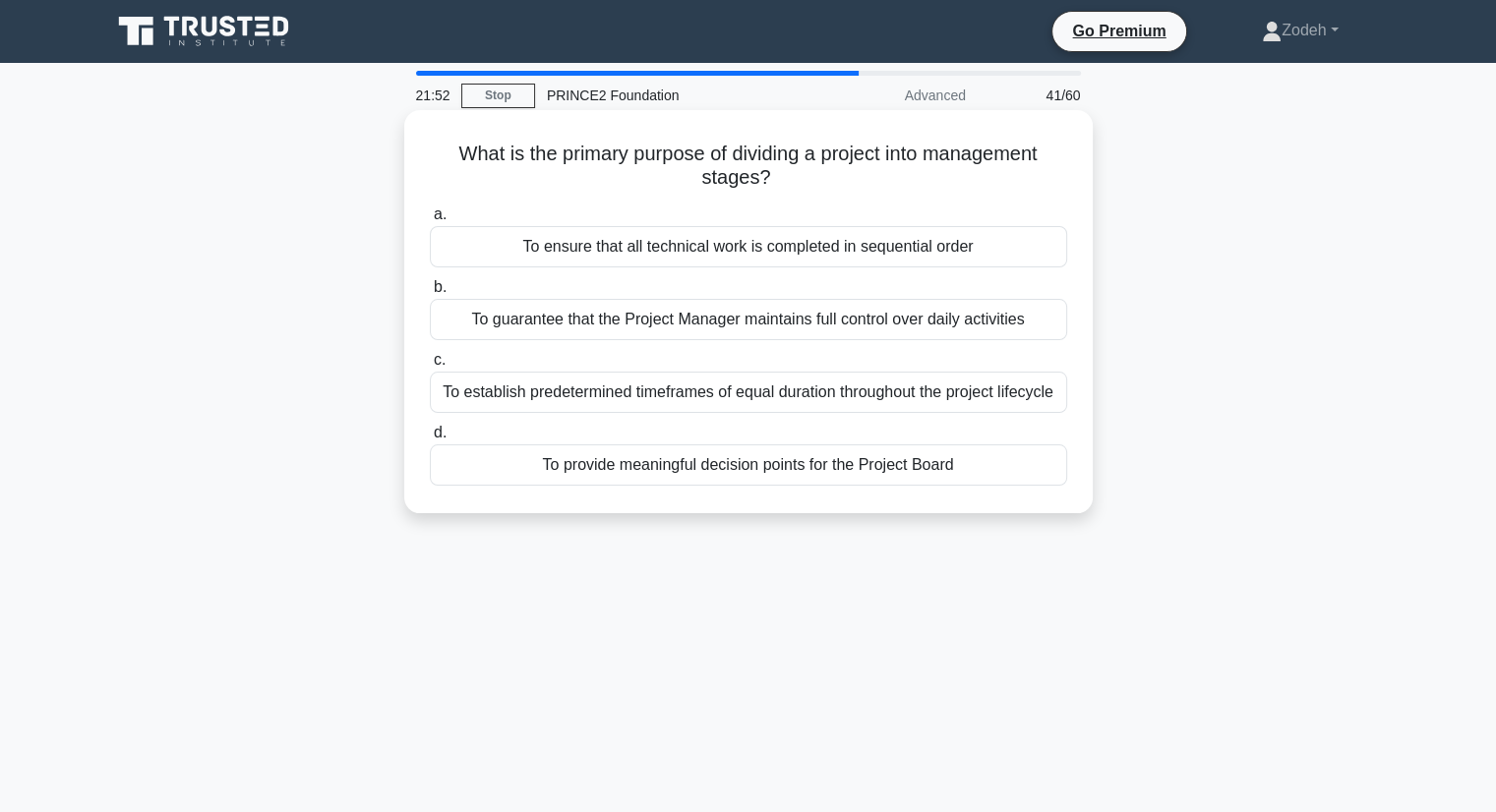
click at [429, 439] on input "d. To provide meaningful decision points for the Project Board" at bounding box center [429, 432] width 0 height 13
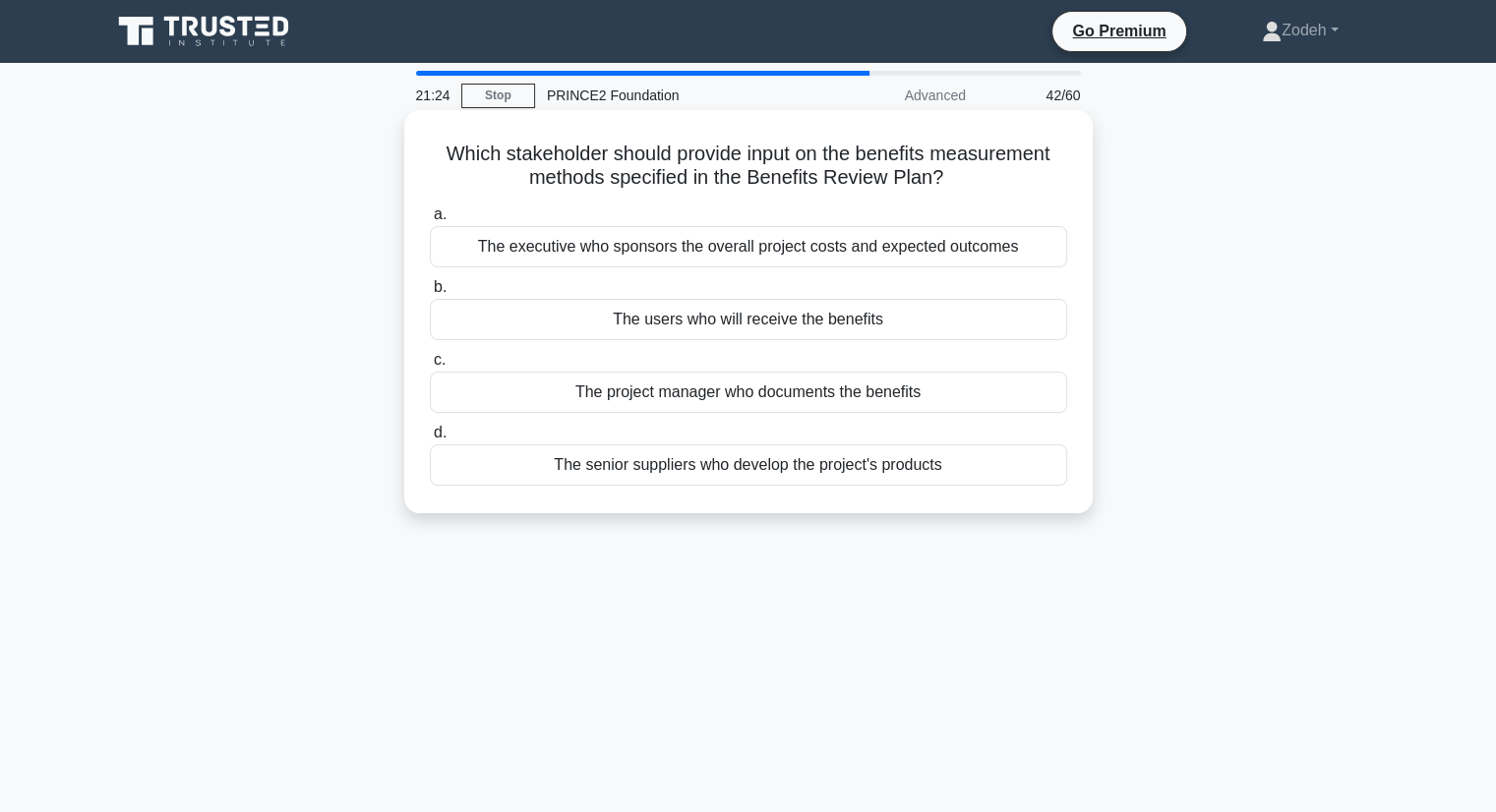
click at [648, 329] on div "The users who will receive the benefits" at bounding box center [748, 319] width 637 height 42
click at [429, 294] on input "b. The users who will receive the benefits" at bounding box center [429, 287] width 0 height 13
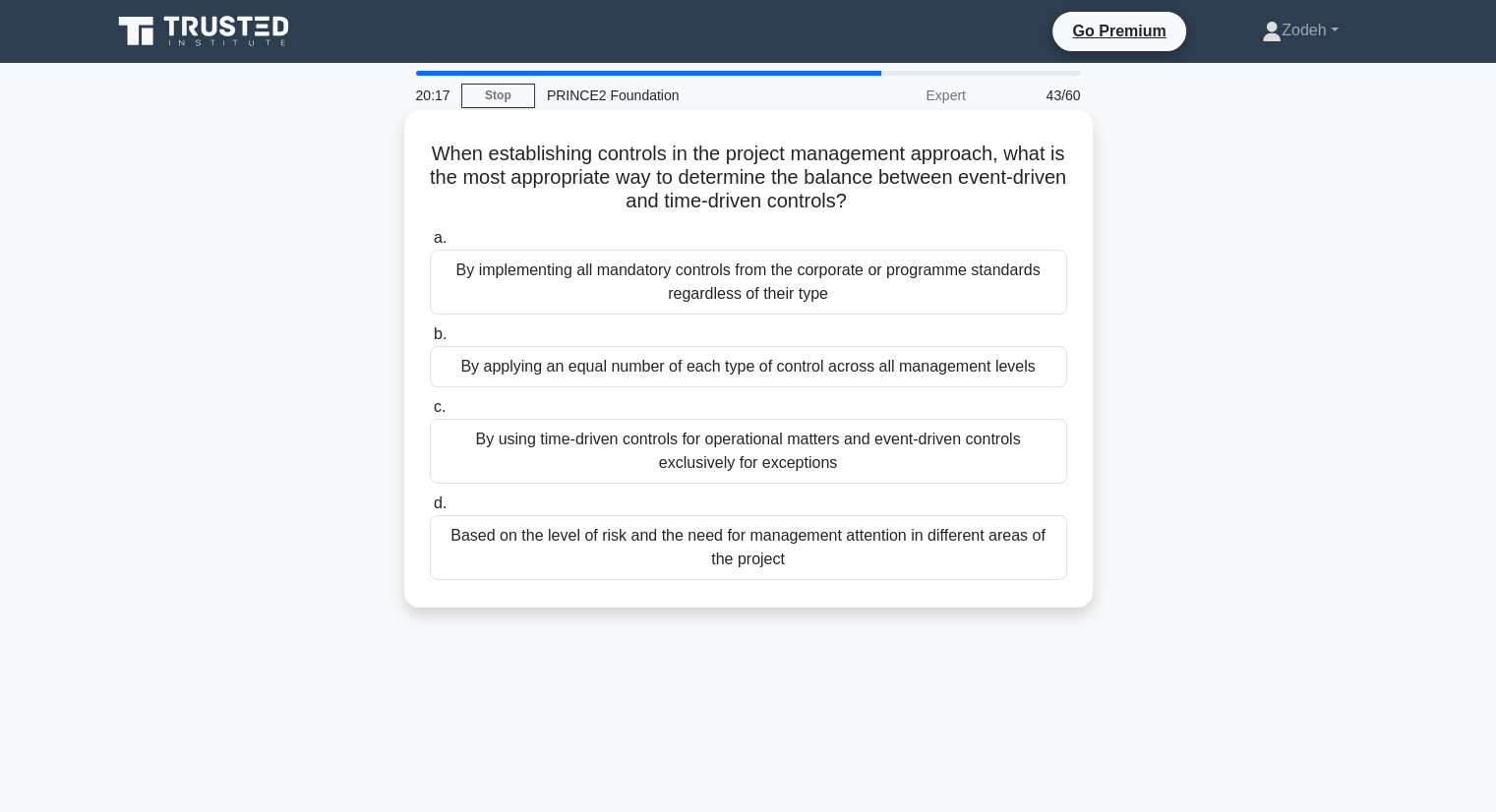
click at [496, 458] on div "By using time-driven controls for operational matters and event-driven controls…" at bounding box center [748, 451] width 637 height 65
click at [429, 413] on input "c. By using time-driven controls for operational matters and event-driven contr…" at bounding box center [429, 407] width 0 height 13
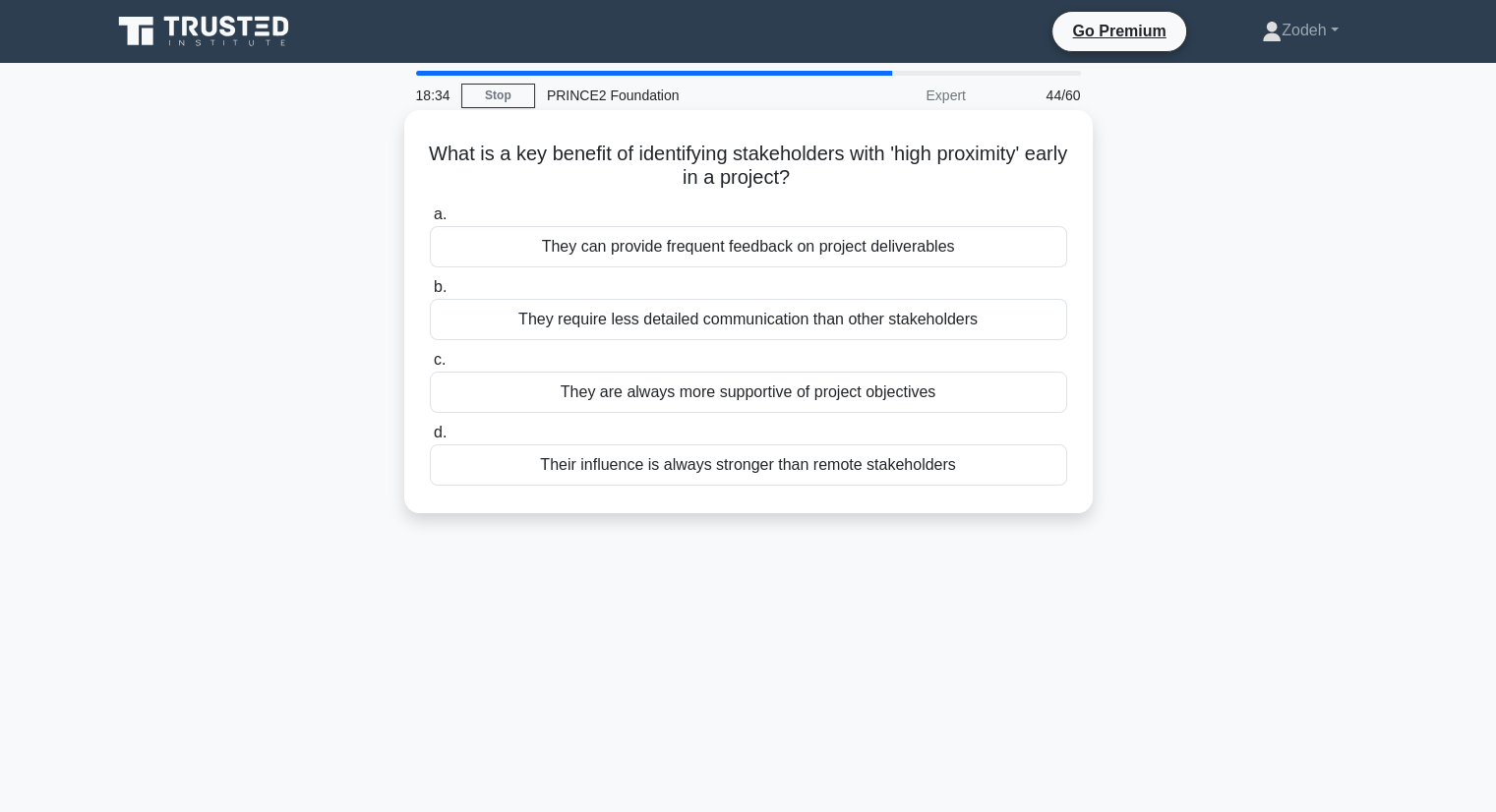
click at [952, 318] on div "They require less detailed communication than other stakeholders" at bounding box center [748, 319] width 637 height 42
click at [429, 294] on input "b. They require less detailed communication than other stakeholders" at bounding box center [429, 287] width 0 height 13
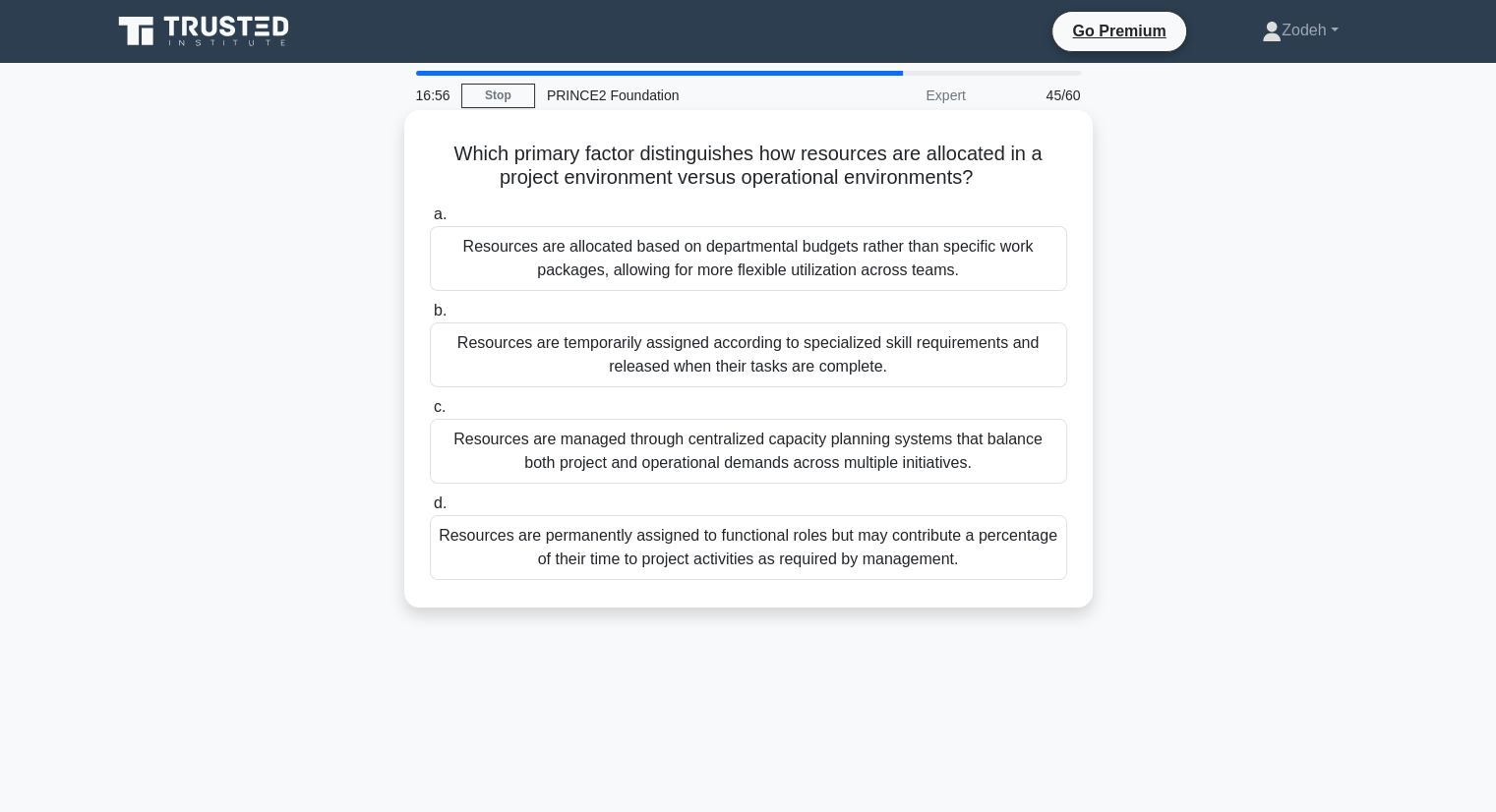
click at [628, 358] on div "Resources are temporarily assigned according to specialized skill requirements …" at bounding box center [748, 355] width 637 height 65
click at [429, 317] on input "b. Resources are temporarily assigned according to specialized skill requiremen…" at bounding box center [429, 311] width 0 height 13
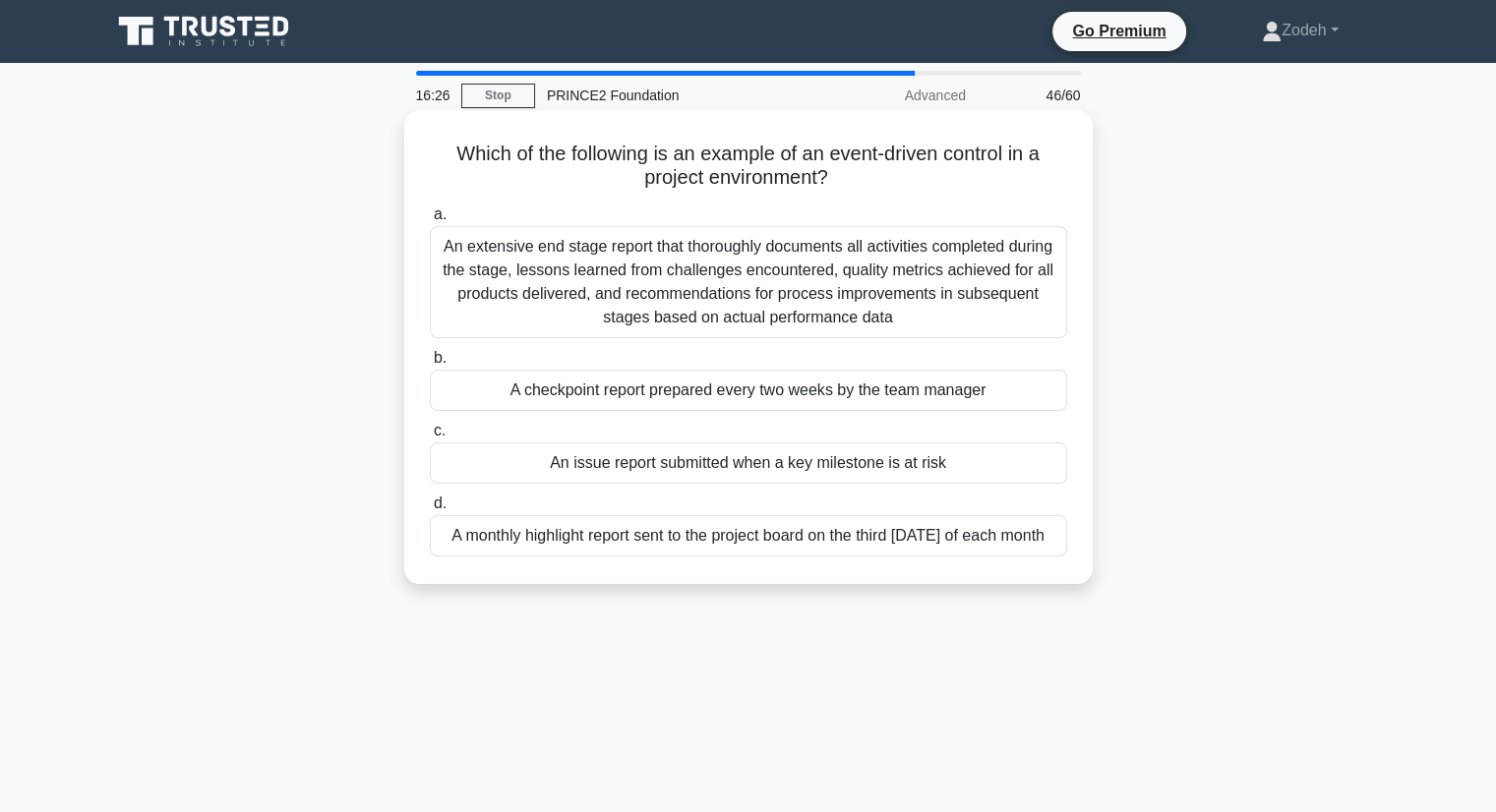
click at [587, 463] on div "An issue report submitted when a key milestone is at risk" at bounding box center [748, 463] width 637 height 42
click at [429, 437] on input "c. An issue report submitted when a key milestone is at risk" at bounding box center [429, 430] width 0 height 13
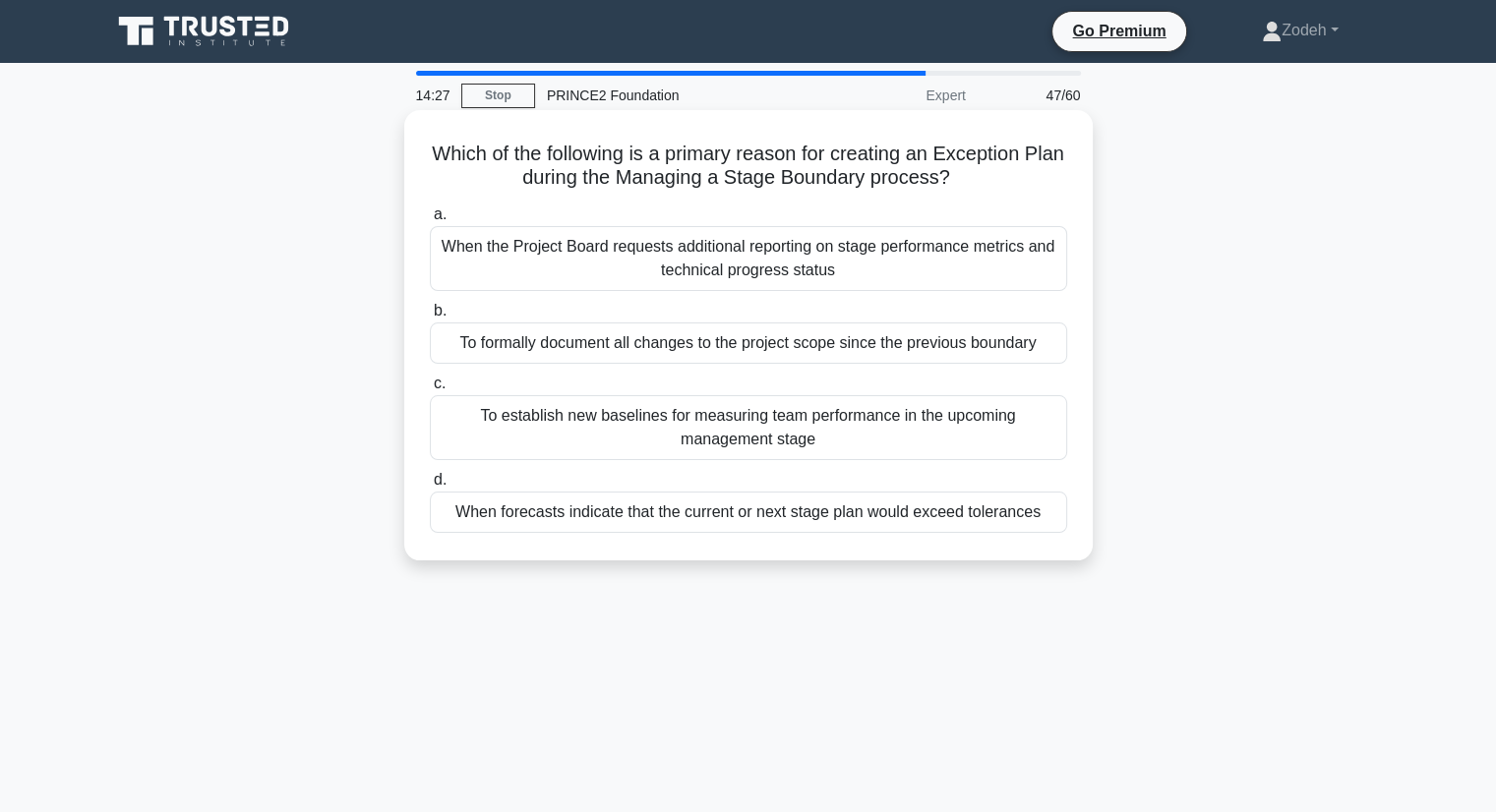
click at [958, 512] on div "When forecasts indicate that the current or next stage plan would exceed tolera…" at bounding box center [748, 512] width 637 height 42
click at [429, 487] on input "d. When forecasts indicate that the current or next stage plan would exceed tol…" at bounding box center [429, 480] width 0 height 13
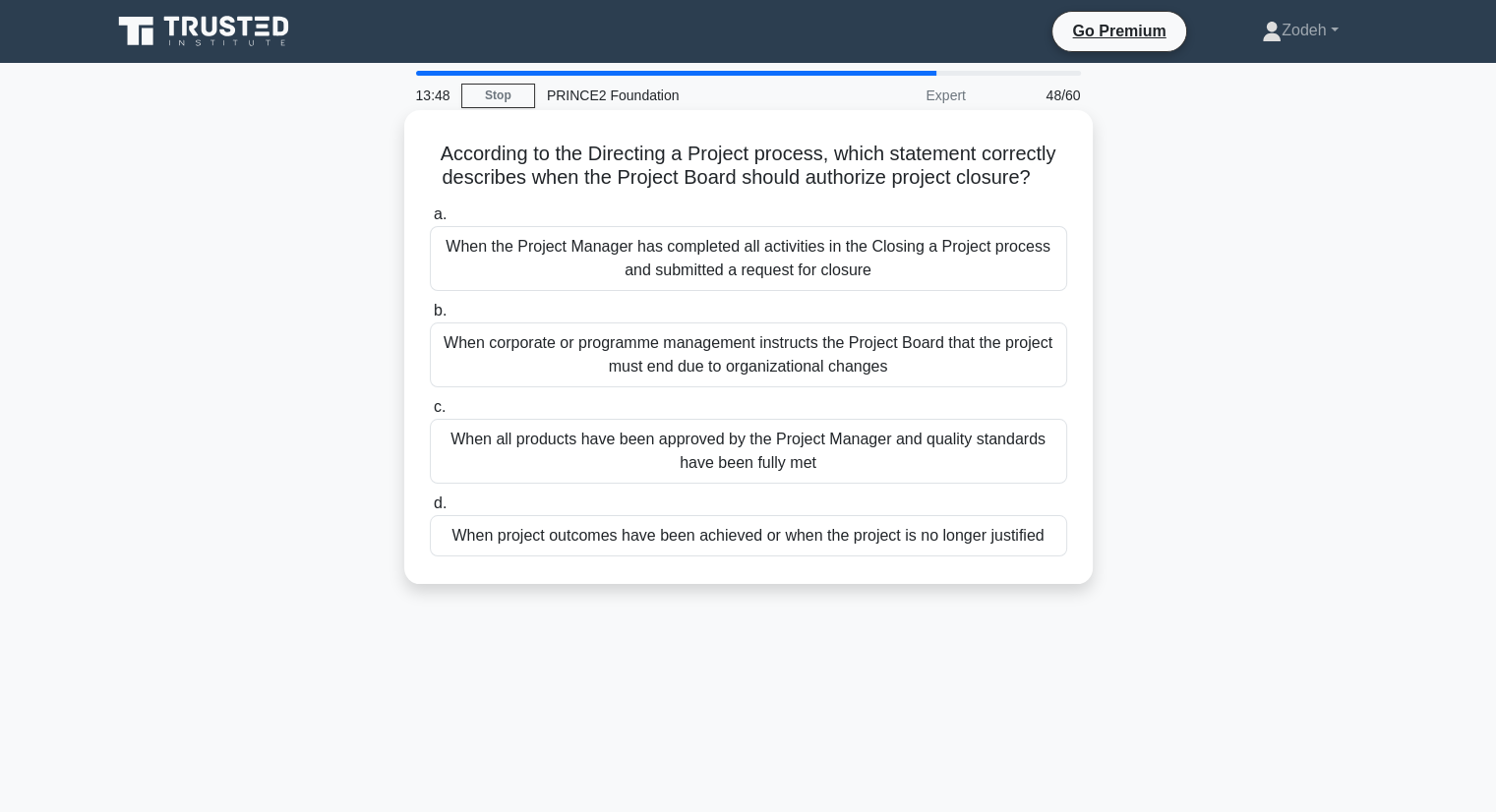
click at [844, 531] on div "When project outcomes have been achieved or when the project is no longer justi…" at bounding box center [748, 536] width 637 height 42
click at [429, 510] on input "d. When project outcomes have been achieved or when the project is no longer ju…" at bounding box center [429, 503] width 0 height 13
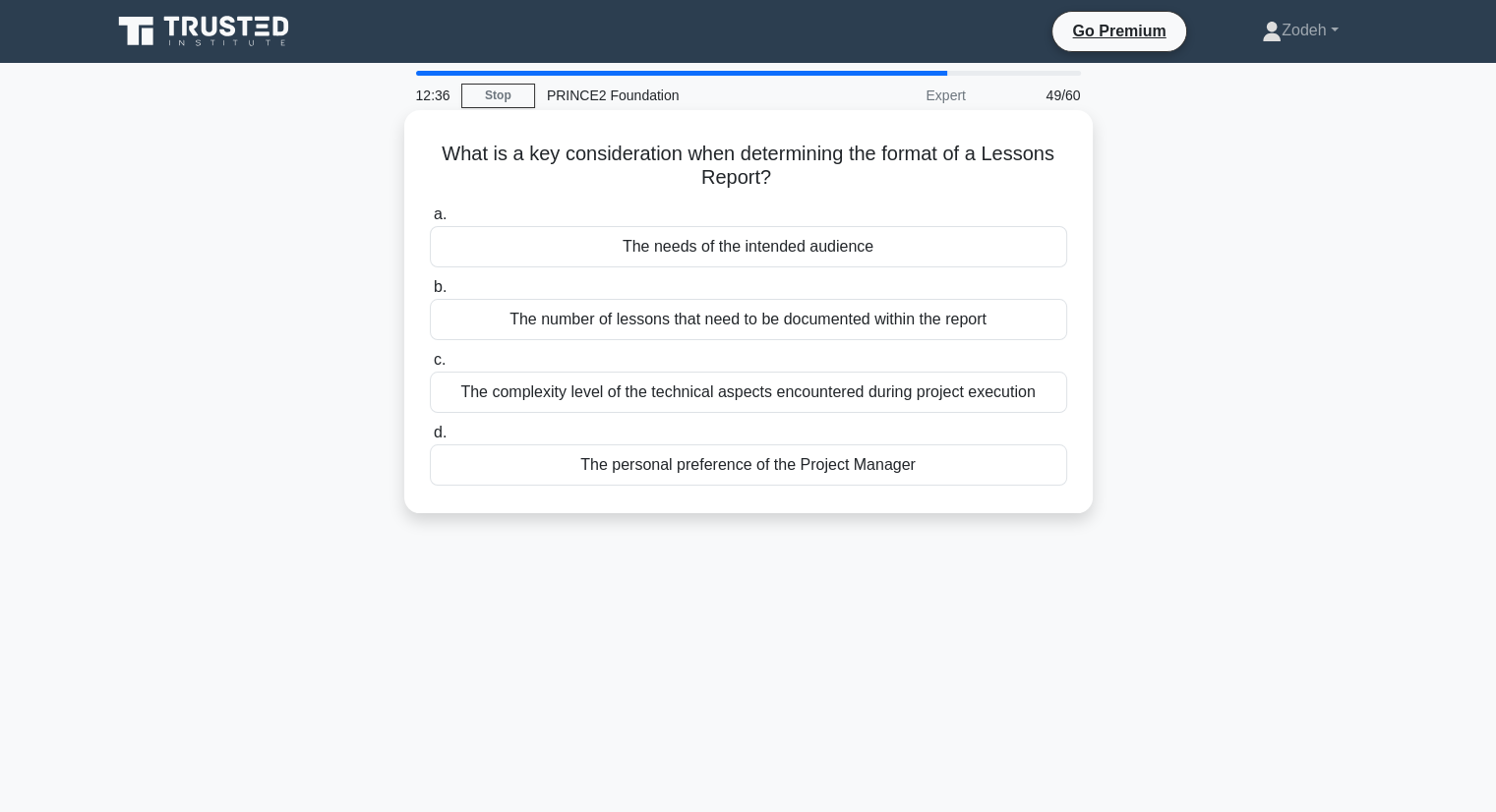
click at [711, 398] on div "The complexity level of the technical aspects encountered during project execut…" at bounding box center [748, 393] width 637 height 42
click at [429, 367] on input "c. The complexity level of the technical aspects encountered during project exe…" at bounding box center [429, 360] width 0 height 13
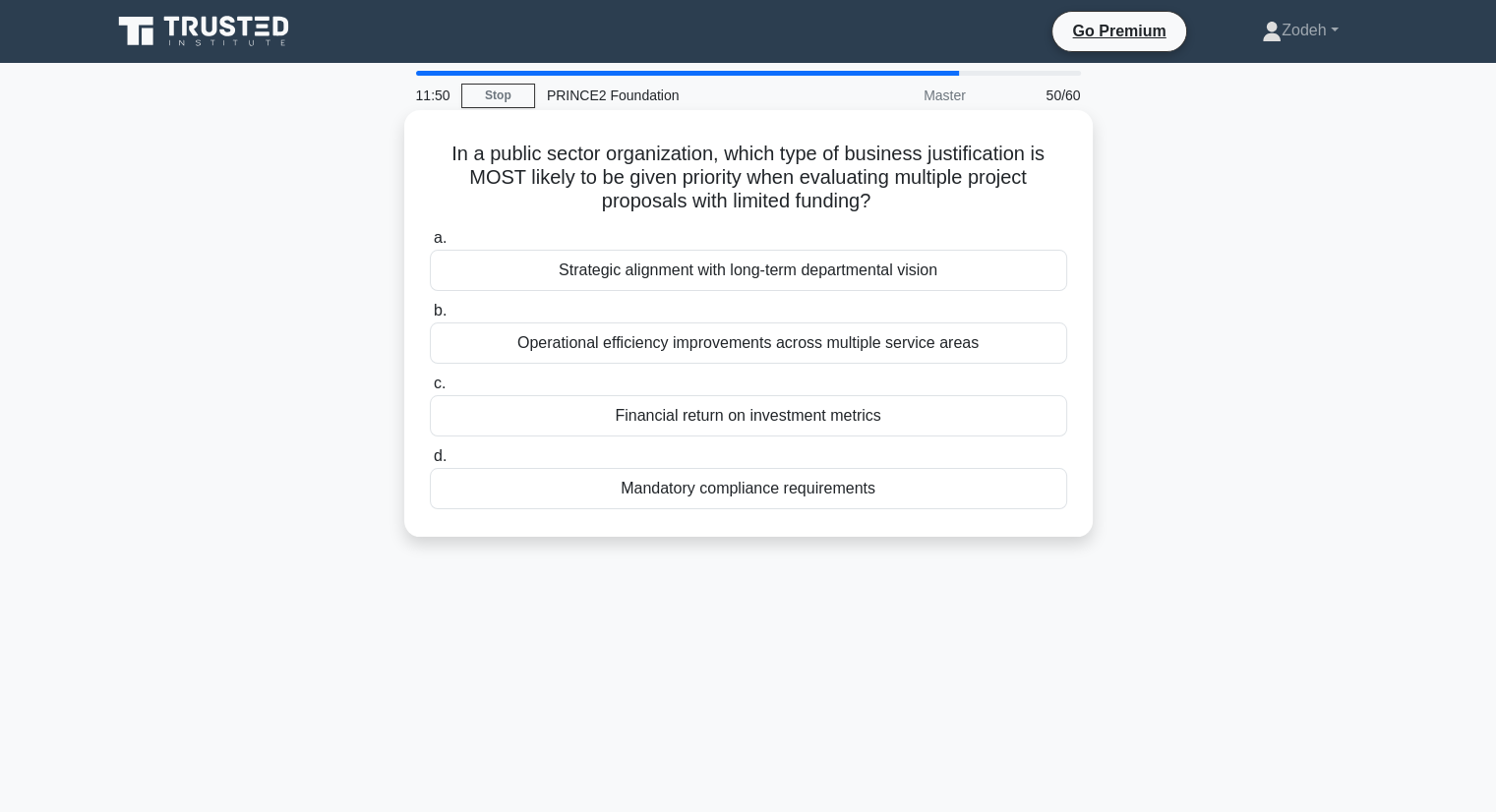
click at [629, 425] on div "Financial return on investment metrics" at bounding box center [748, 416] width 637 height 42
click at [429, 391] on input "c. Financial return on investment metrics" at bounding box center [429, 384] width 0 height 13
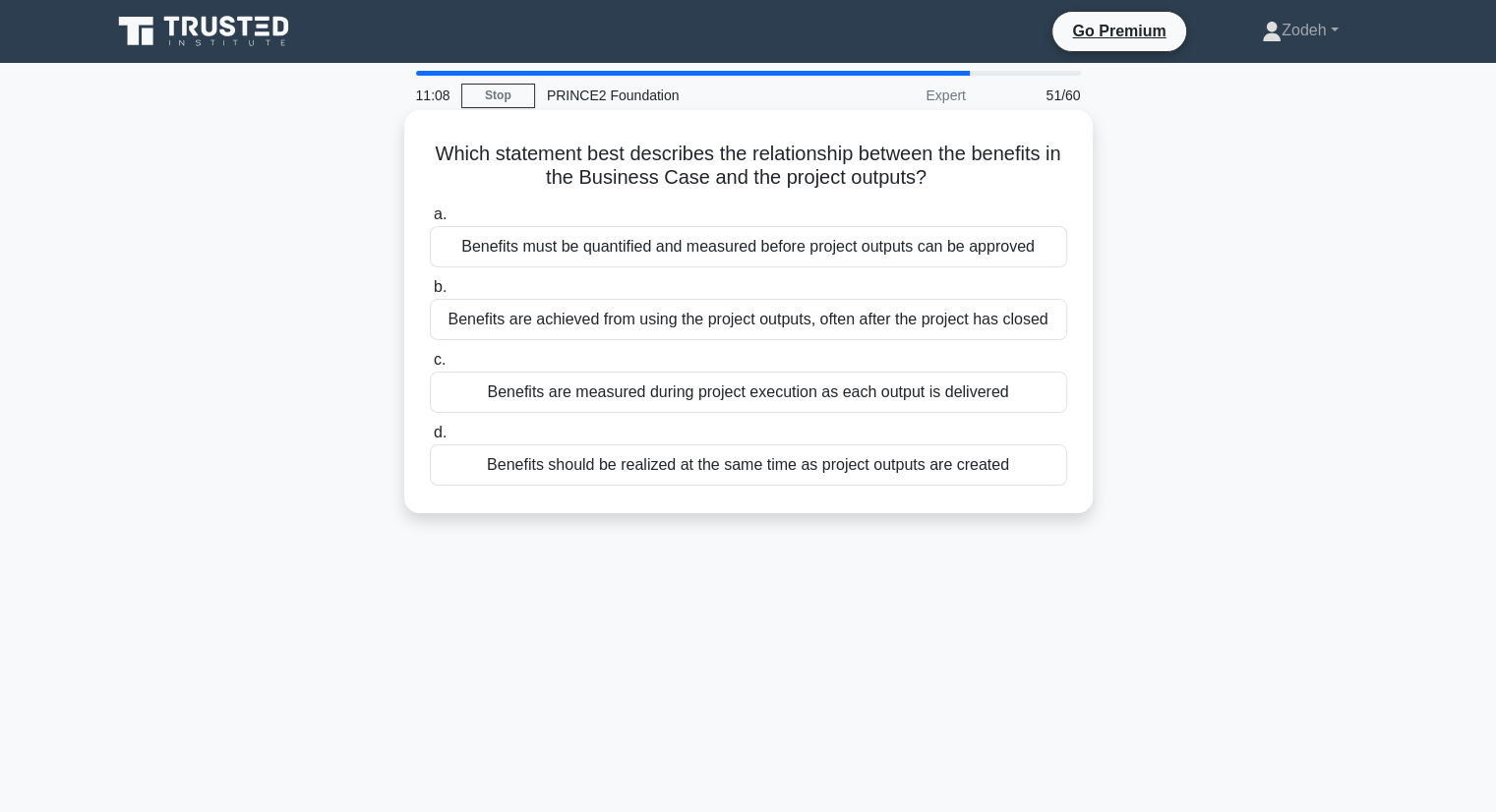
click at [612, 332] on div "Benefits are achieved from using the project outputs, often after the project h…" at bounding box center [748, 319] width 637 height 42
click at [429, 294] on input "b. Benefits are achieved from using the project outputs, often after the projec…" at bounding box center [429, 287] width 0 height 13
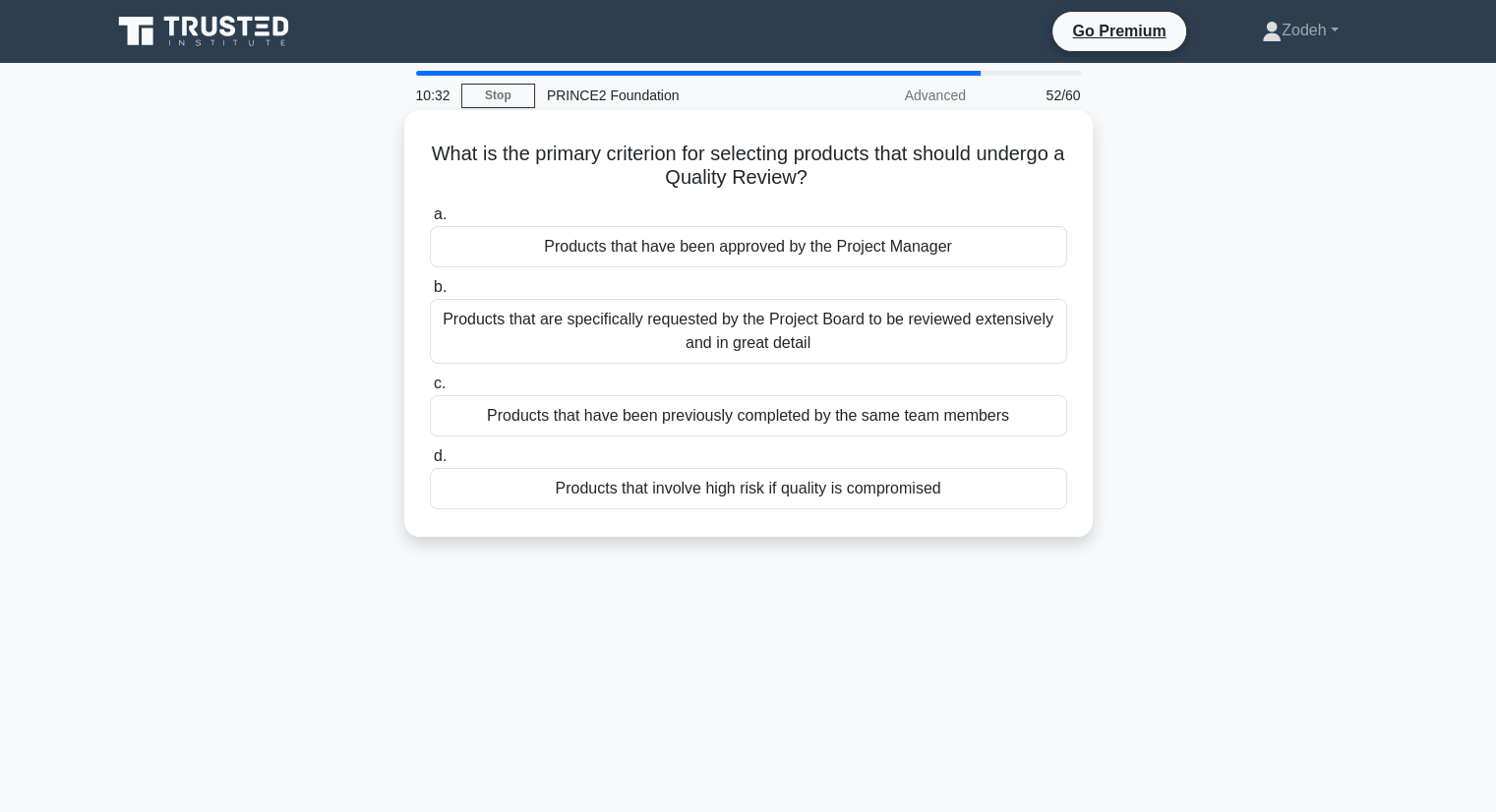
click at [595, 498] on div "Products that involve high risk if quality is compromised" at bounding box center [748, 489] width 637 height 42
click at [429, 463] on input "d. Products that involve high risk if quality is compromised" at bounding box center [429, 456] width 0 height 13
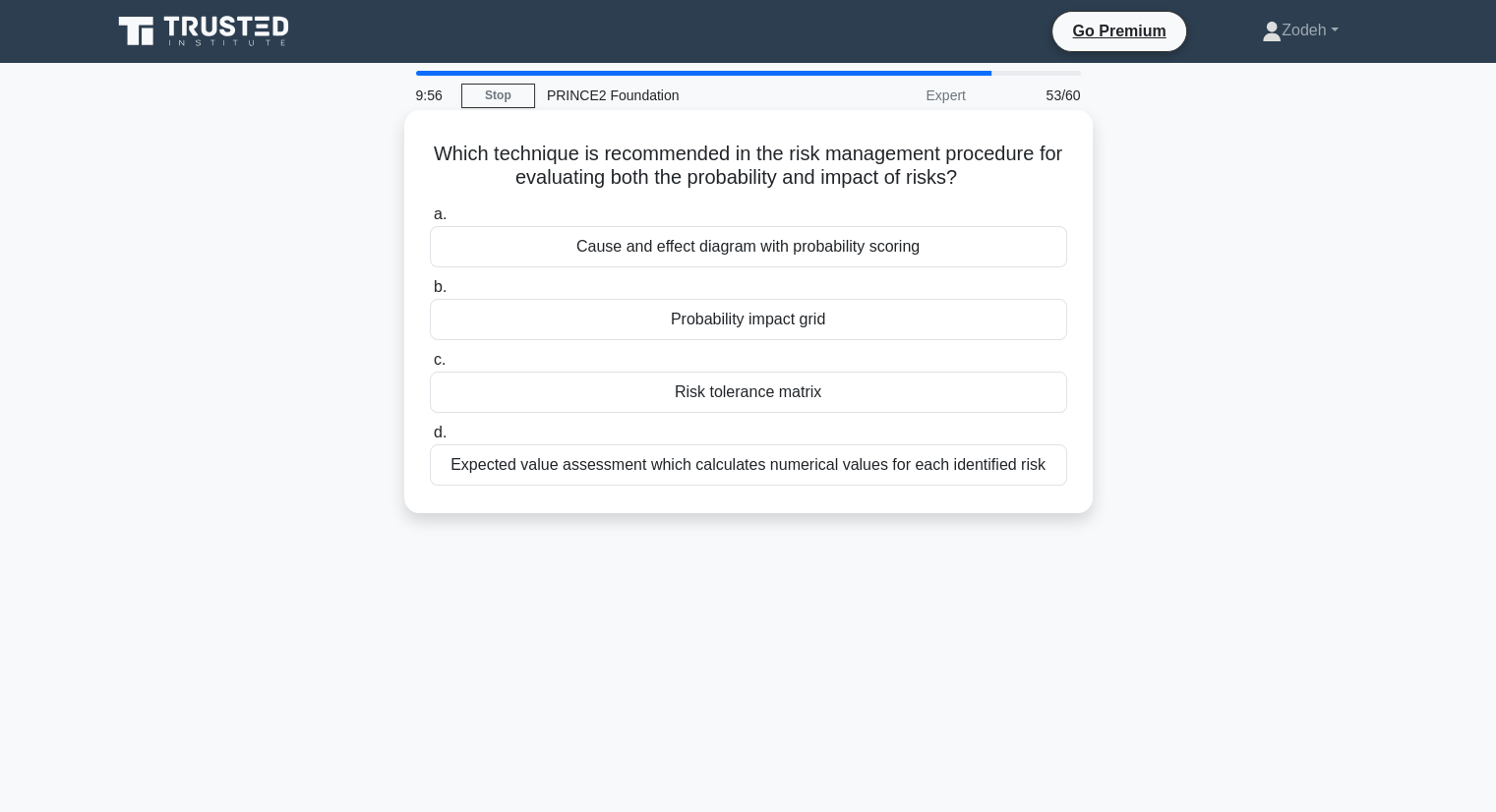
click at [669, 322] on div "Probability impact grid" at bounding box center [748, 319] width 637 height 42
click at [429, 294] on input "b. Probability impact grid" at bounding box center [429, 287] width 0 height 13
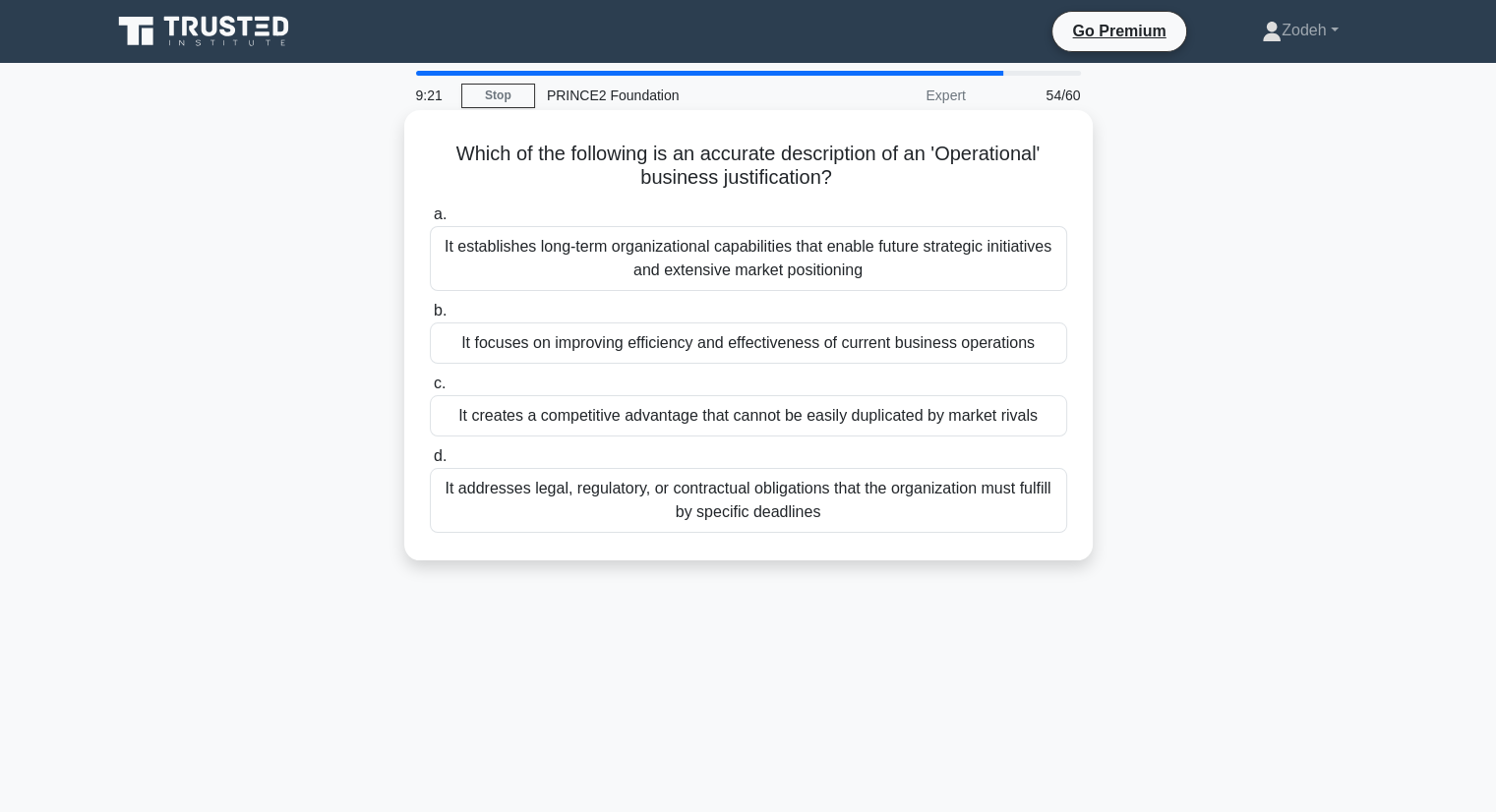
click at [550, 358] on div "It focuses on improving efficiency and effectiveness of current business operat…" at bounding box center [748, 343] width 637 height 42
click at [429, 317] on input "b. It focuses on improving efficiency and effectiveness of current business ope…" at bounding box center [429, 311] width 0 height 13
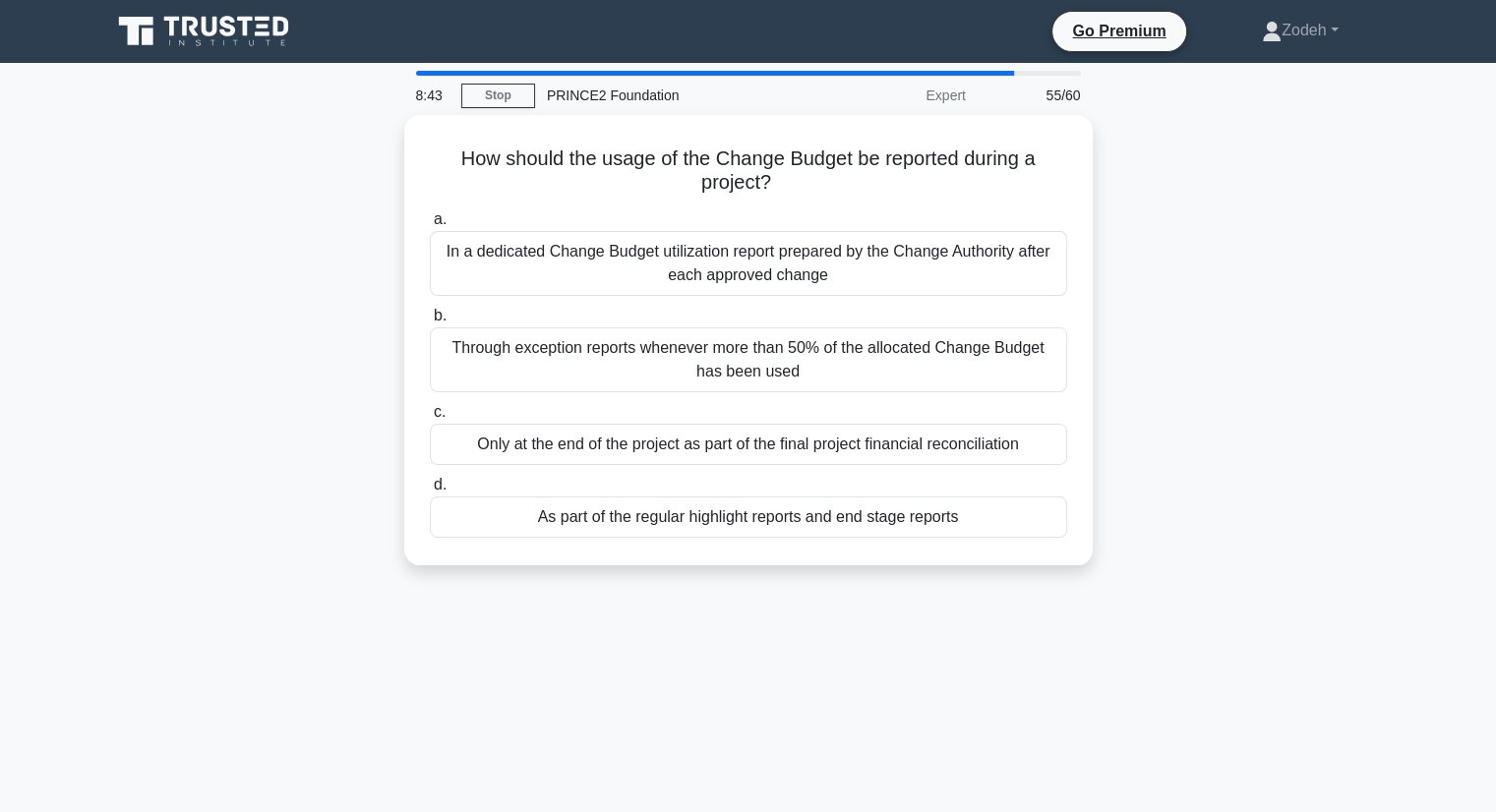
click at [973, 523] on div "As part of the regular highlight reports and end stage reports" at bounding box center [748, 517] width 637 height 42
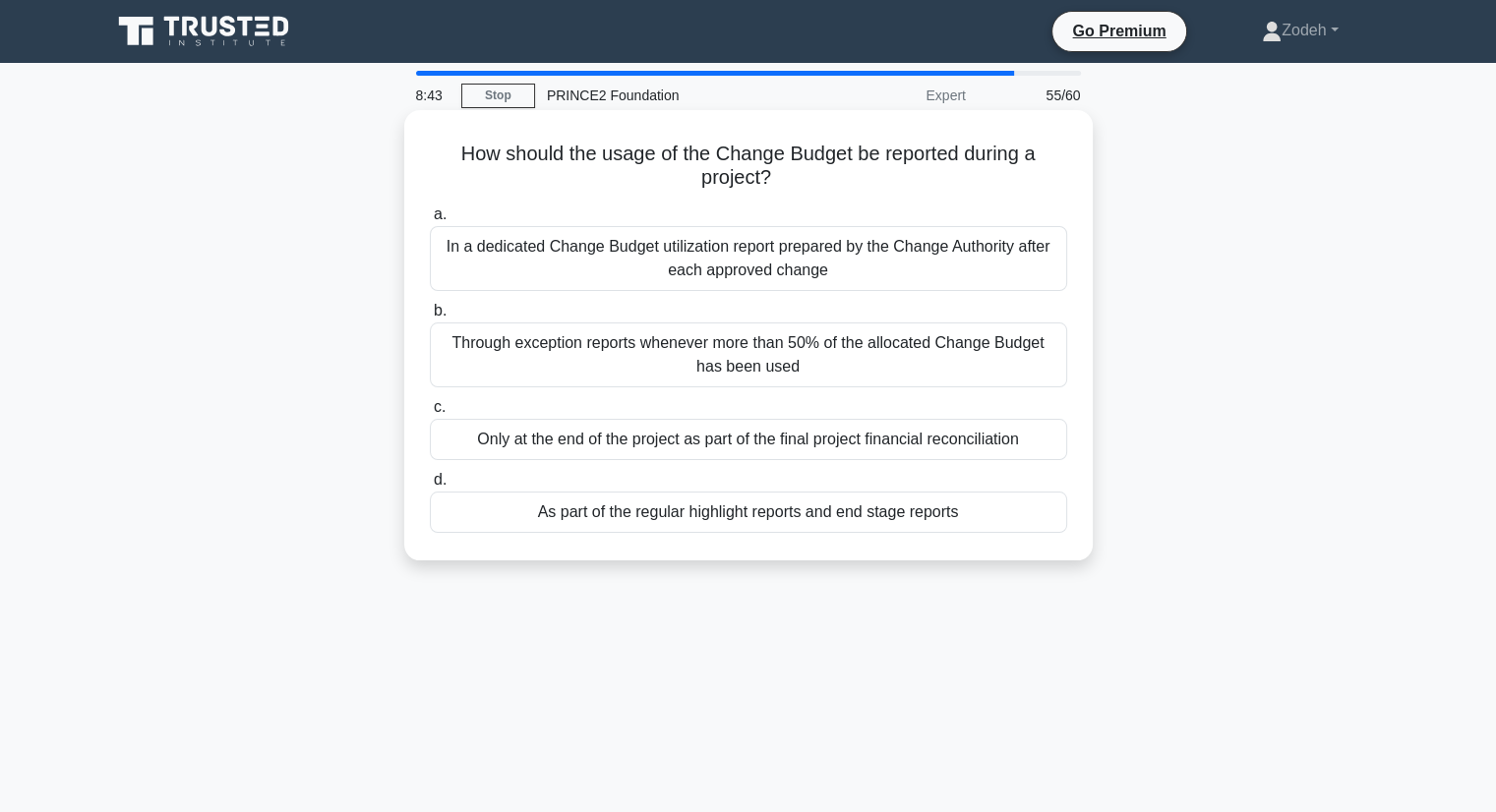
click at [429, 487] on input "d. As part of the regular highlight reports and end stage reports" at bounding box center [429, 480] width 0 height 13
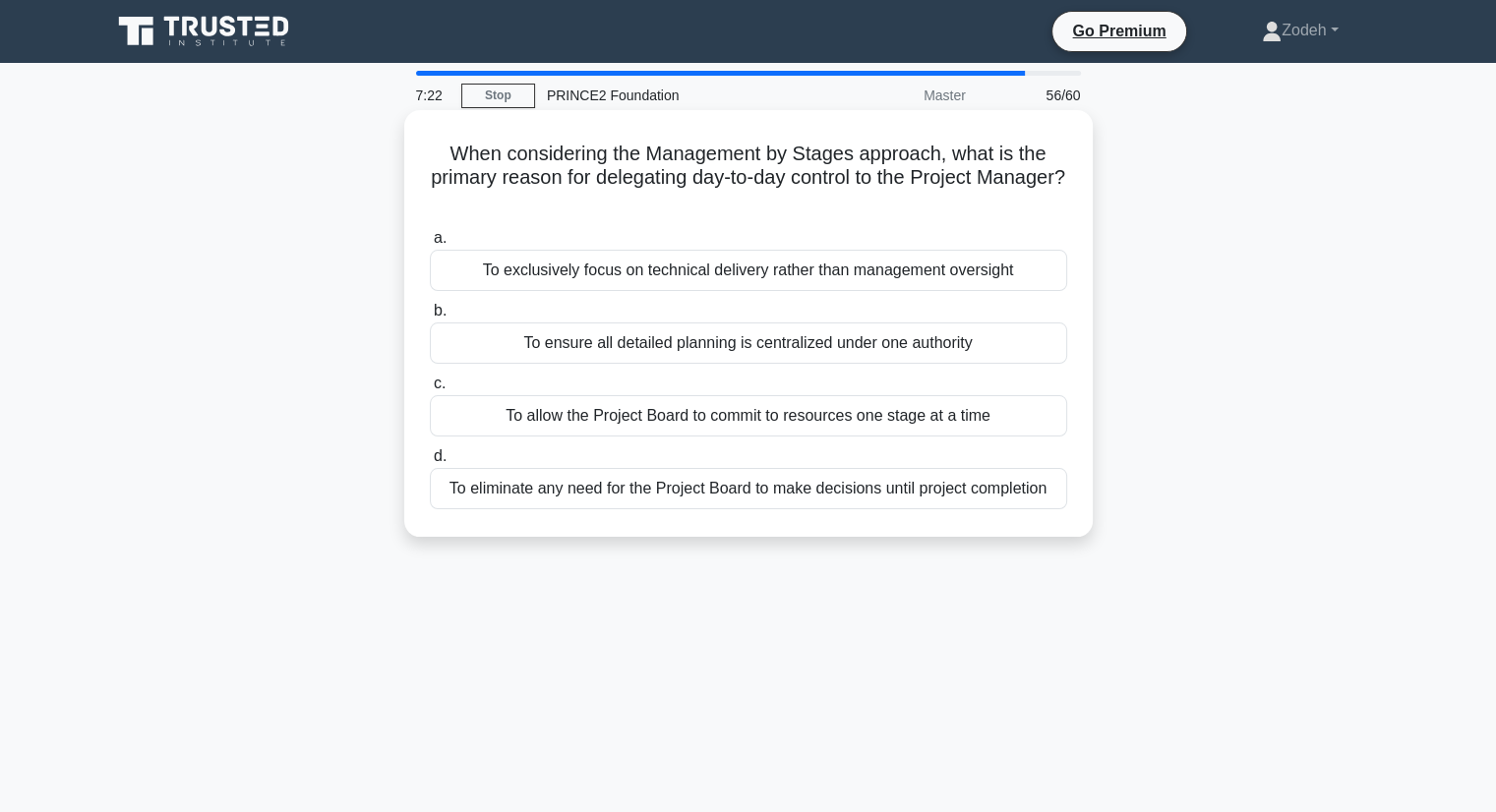
click at [1012, 409] on div "To allow the Project Board to commit to resources one stage at a time" at bounding box center [748, 416] width 637 height 42
click at [429, 391] on input "c. To allow the Project Board to commit to resources one stage at a time" at bounding box center [429, 384] width 0 height 13
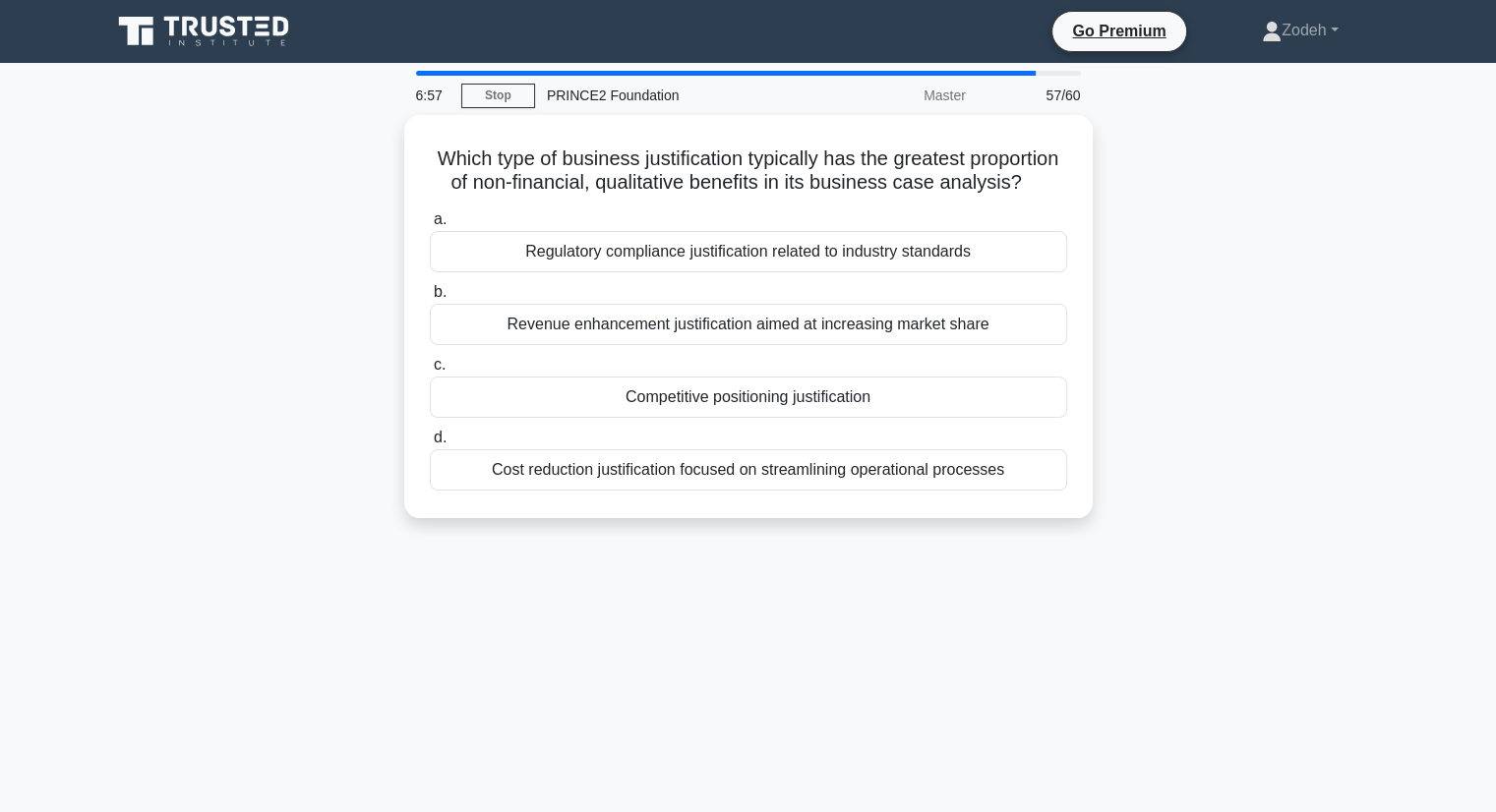
click at [972, 272] on div "Regulatory compliance justification related to industry standards" at bounding box center [748, 252] width 637 height 42
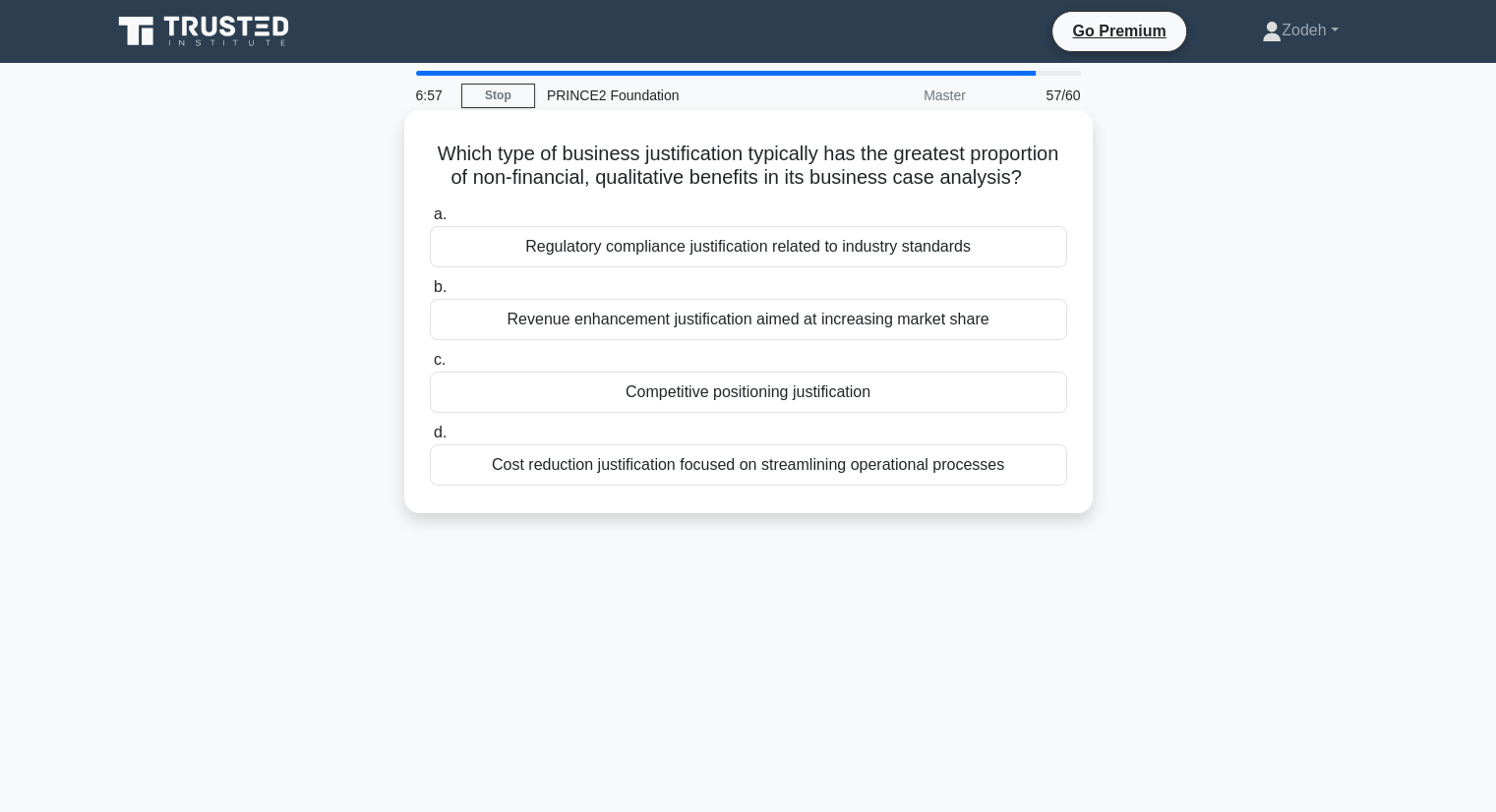
click at [429, 222] on input "a. Regulatory compliance justification related to industry standards" at bounding box center [429, 215] width 0 height 13
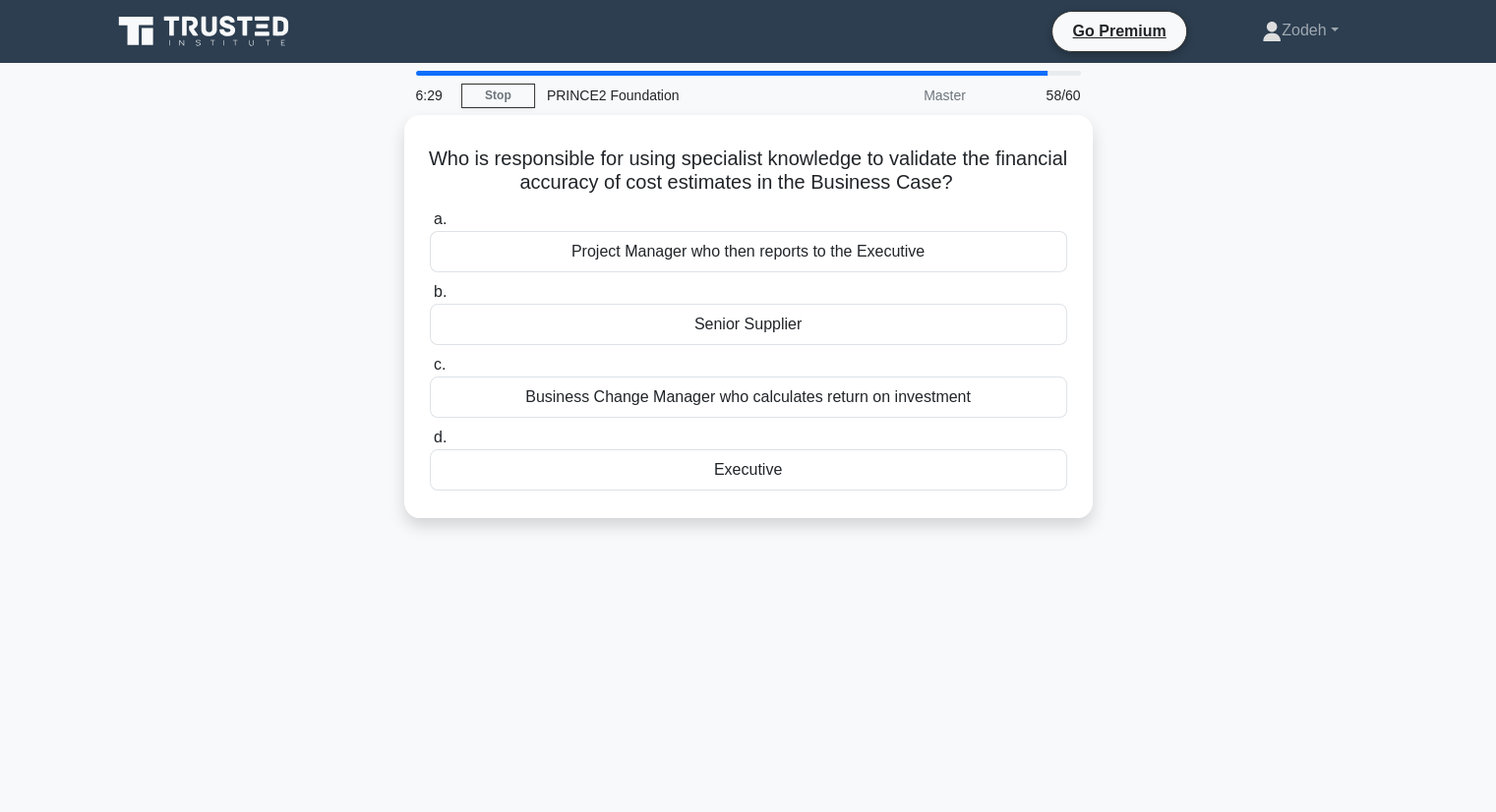
click at [893, 467] on div "Executive" at bounding box center [748, 470] width 637 height 42
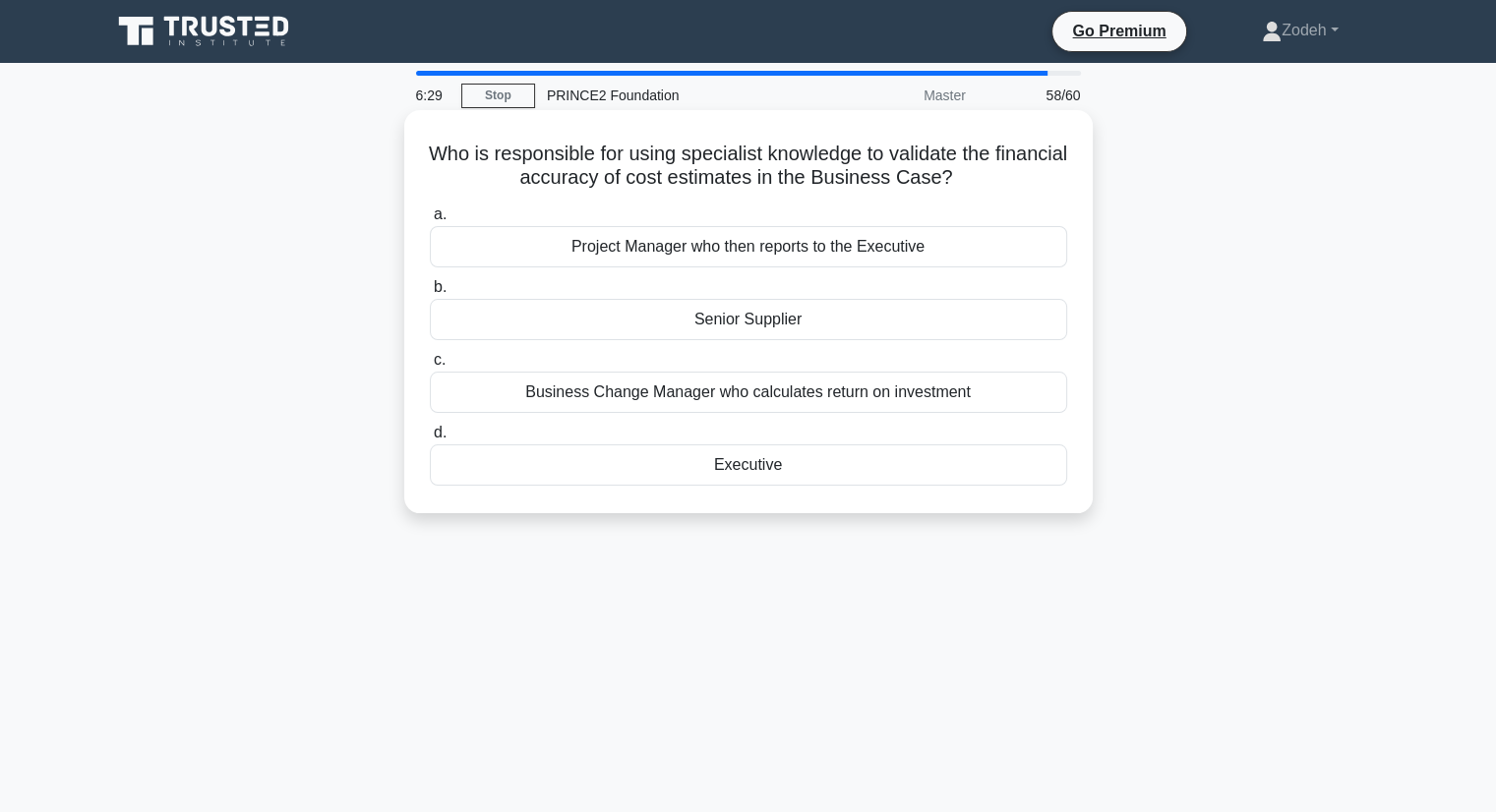
click at [429, 439] on input "d. Executive" at bounding box center [429, 432] width 0 height 13
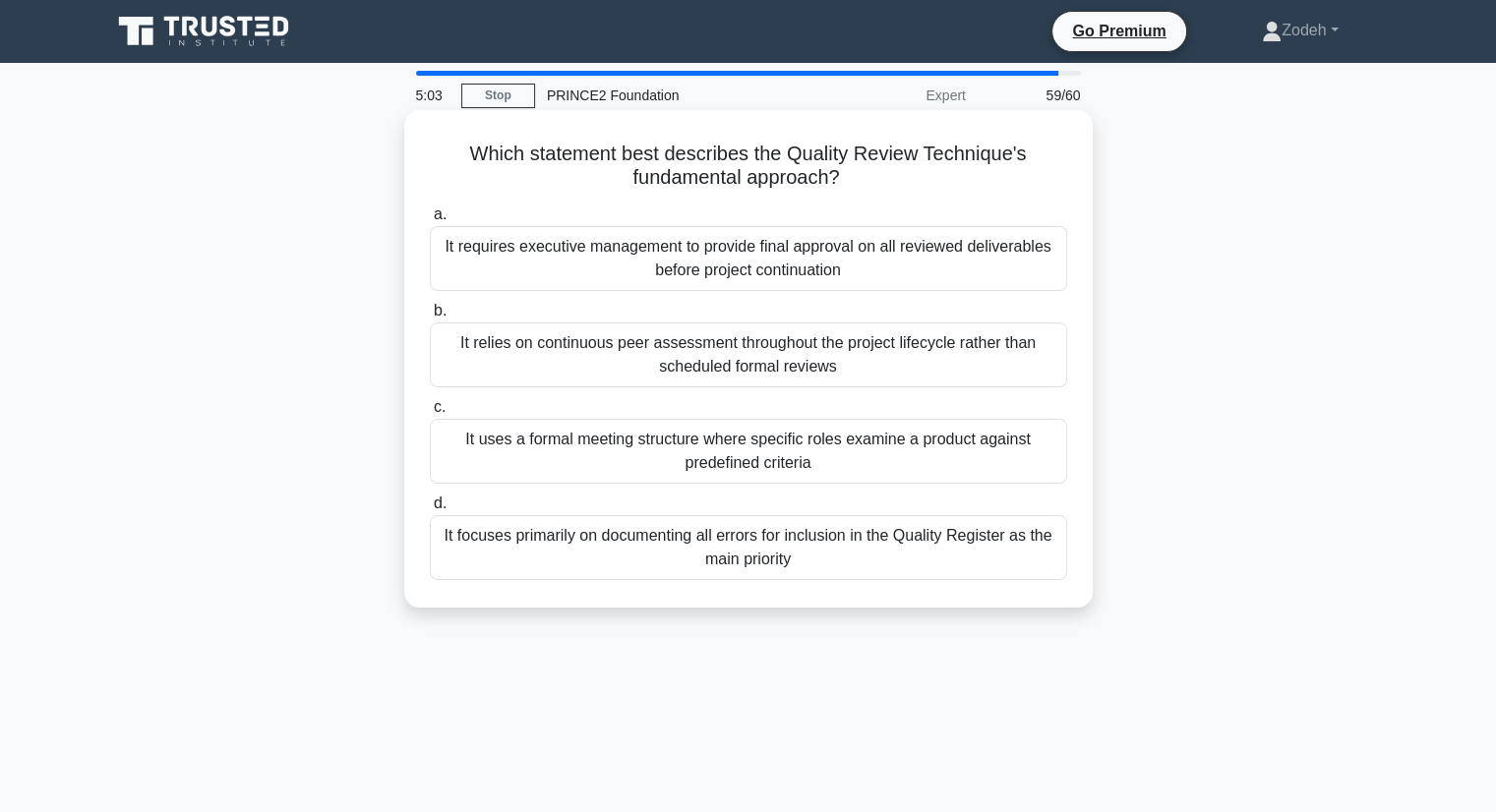
click at [821, 469] on div "It uses a formal meeting structure where specific roles examine a product again…" at bounding box center [748, 451] width 637 height 65
click at [429, 413] on input "c. It uses a formal meeting structure where specific roles examine a product ag…" at bounding box center [429, 407] width 0 height 13
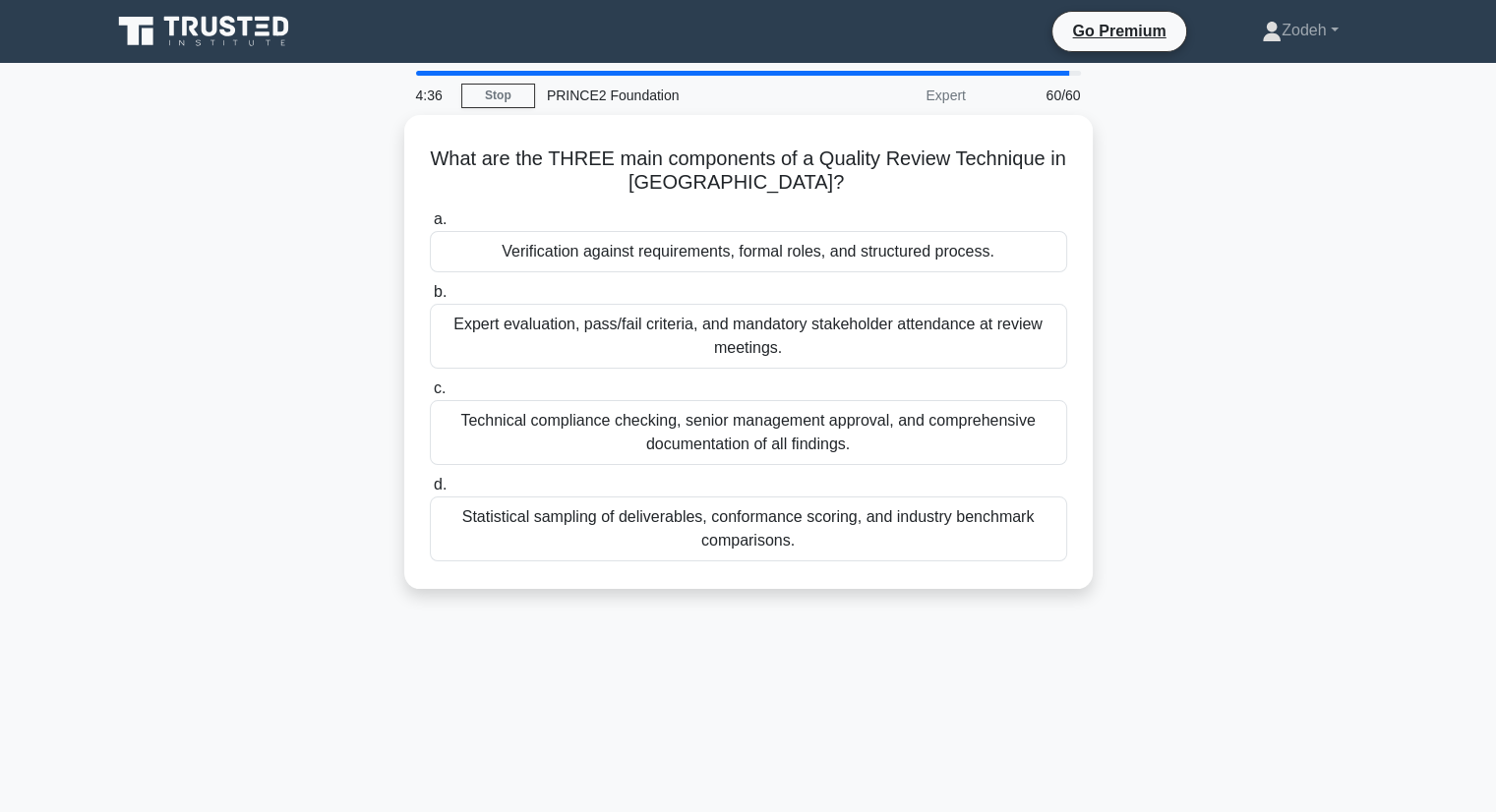
click at [992, 254] on div "Verification against requirements, formal roles, and structured process." at bounding box center [748, 252] width 637 height 42
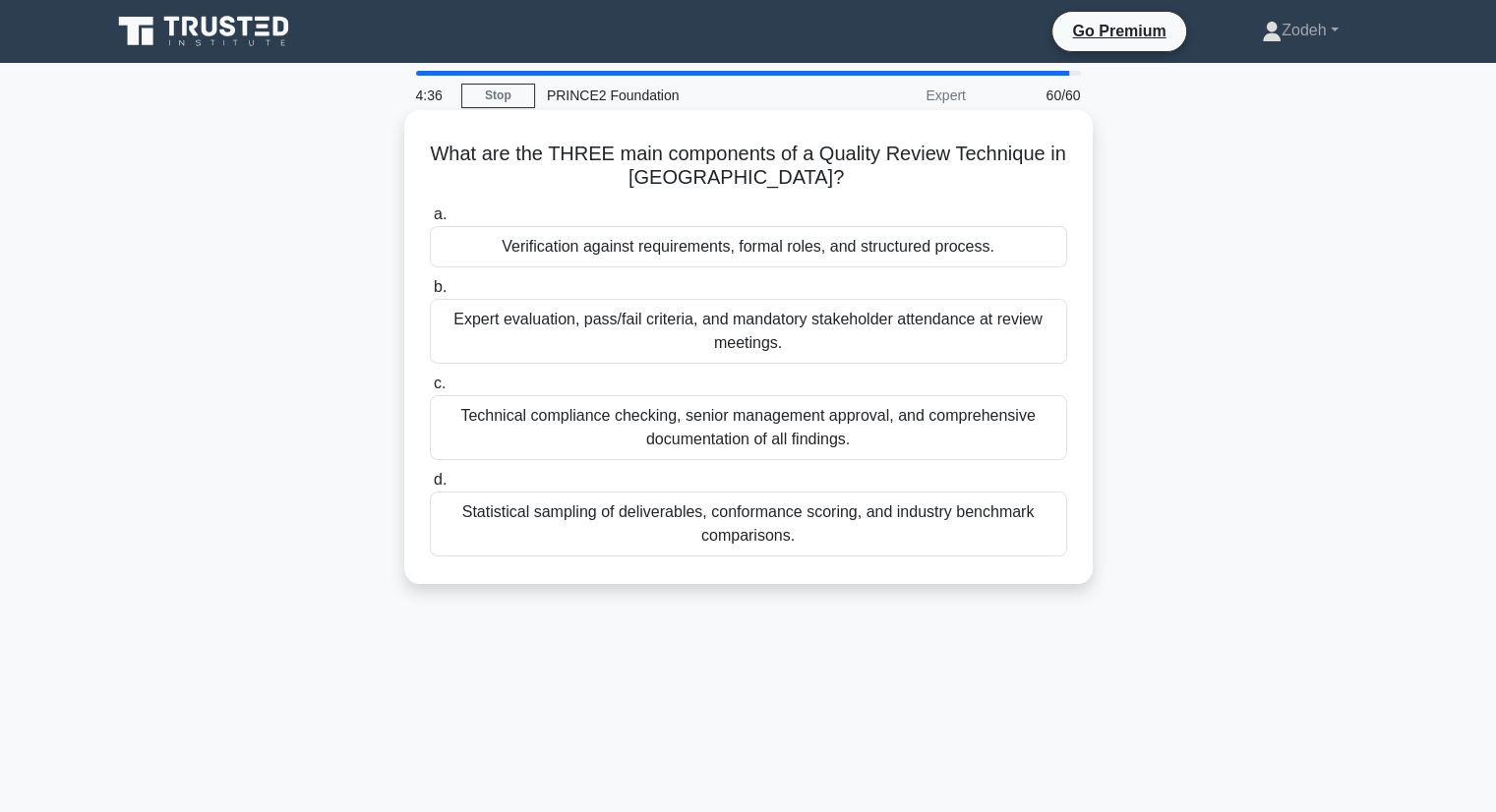
click at [429, 222] on input "a. Verification against requirements, formal roles, and structured process." at bounding box center [429, 215] width 0 height 13
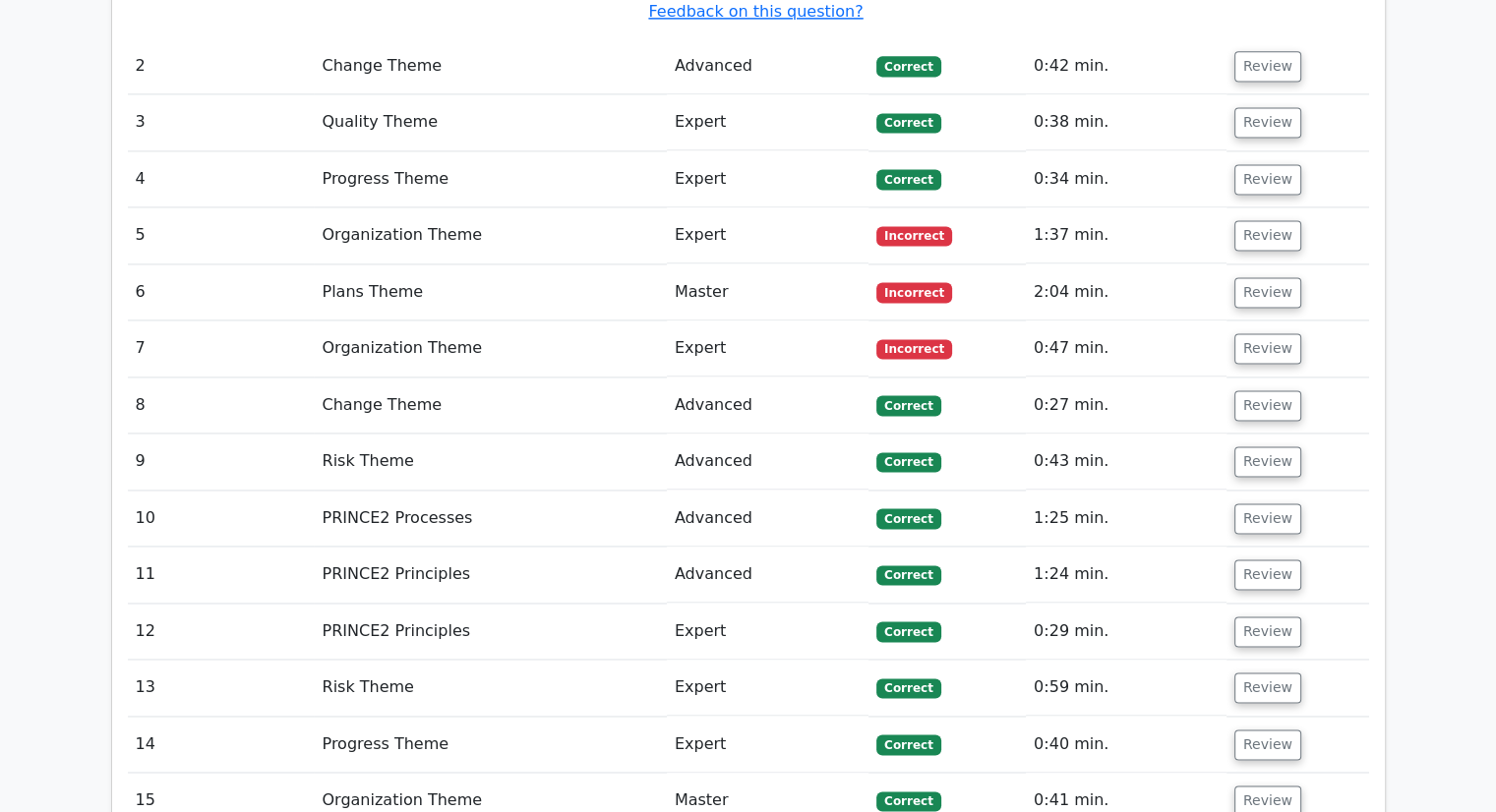
scroll to position [2738, 0]
click at [1247, 220] on button "Review" at bounding box center [1267, 234] width 67 height 31
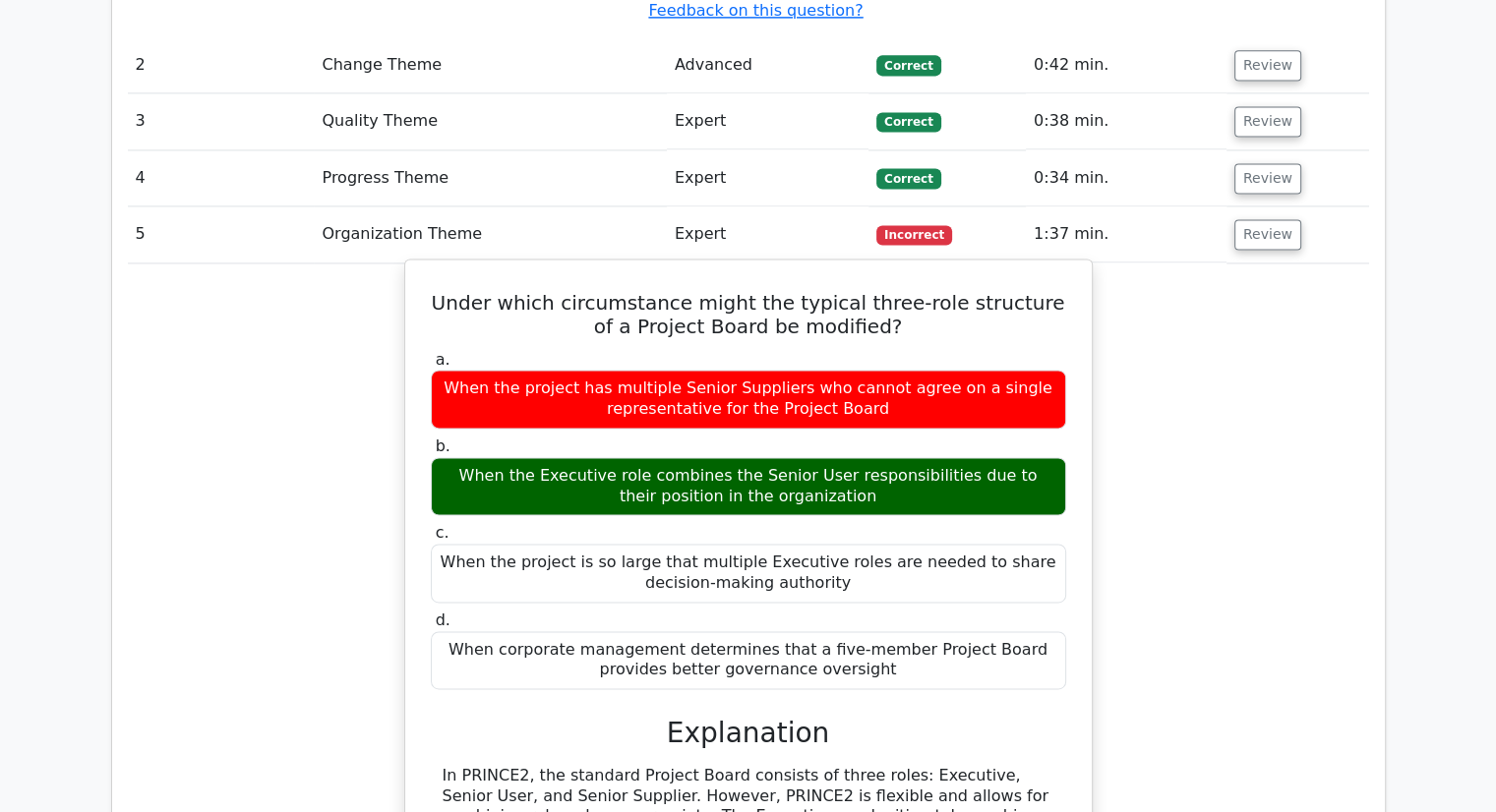
click at [1274, 220] on button "Review" at bounding box center [1267, 234] width 67 height 31
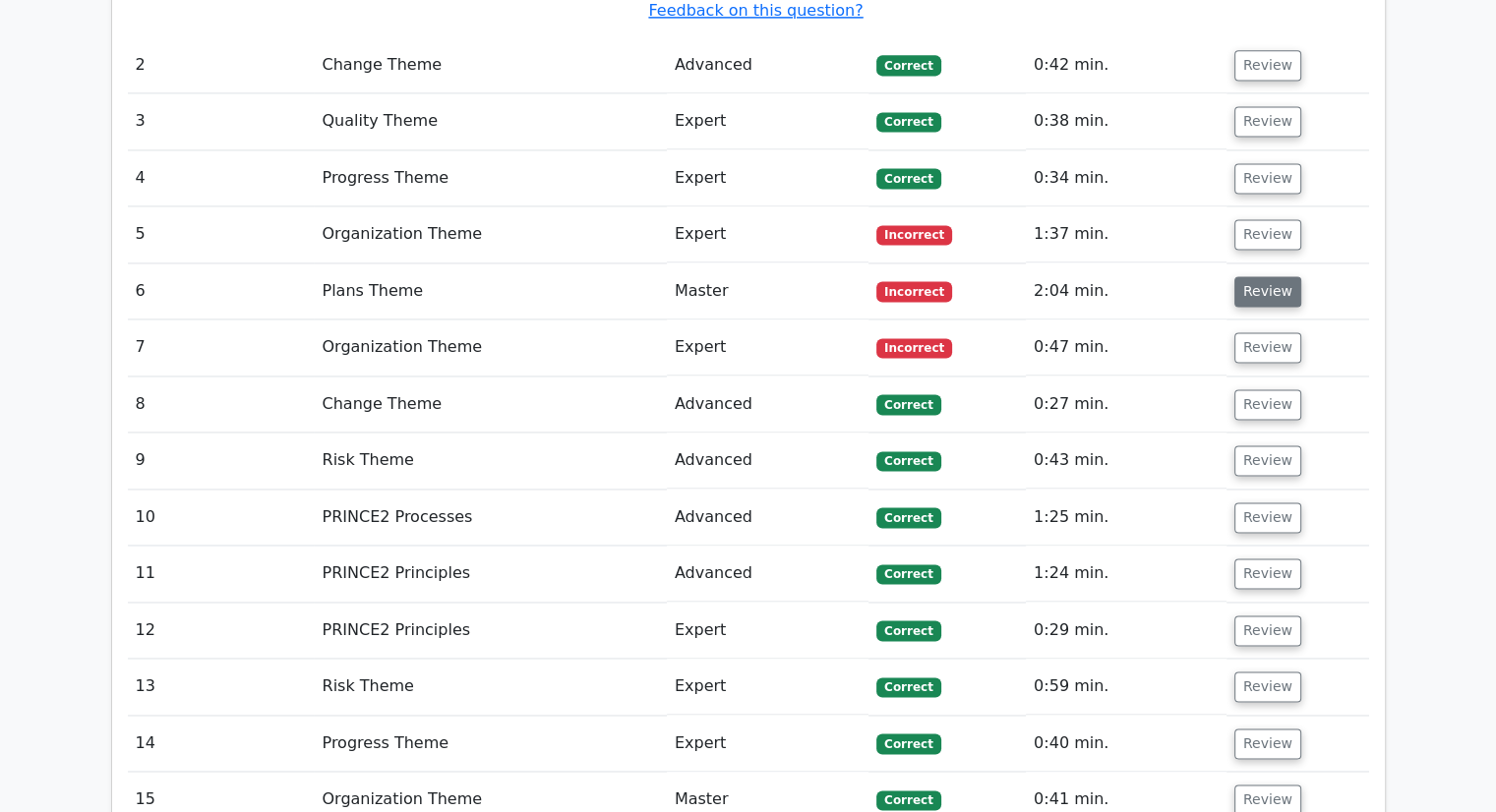
click at [1273, 276] on button "Review" at bounding box center [1267, 291] width 67 height 31
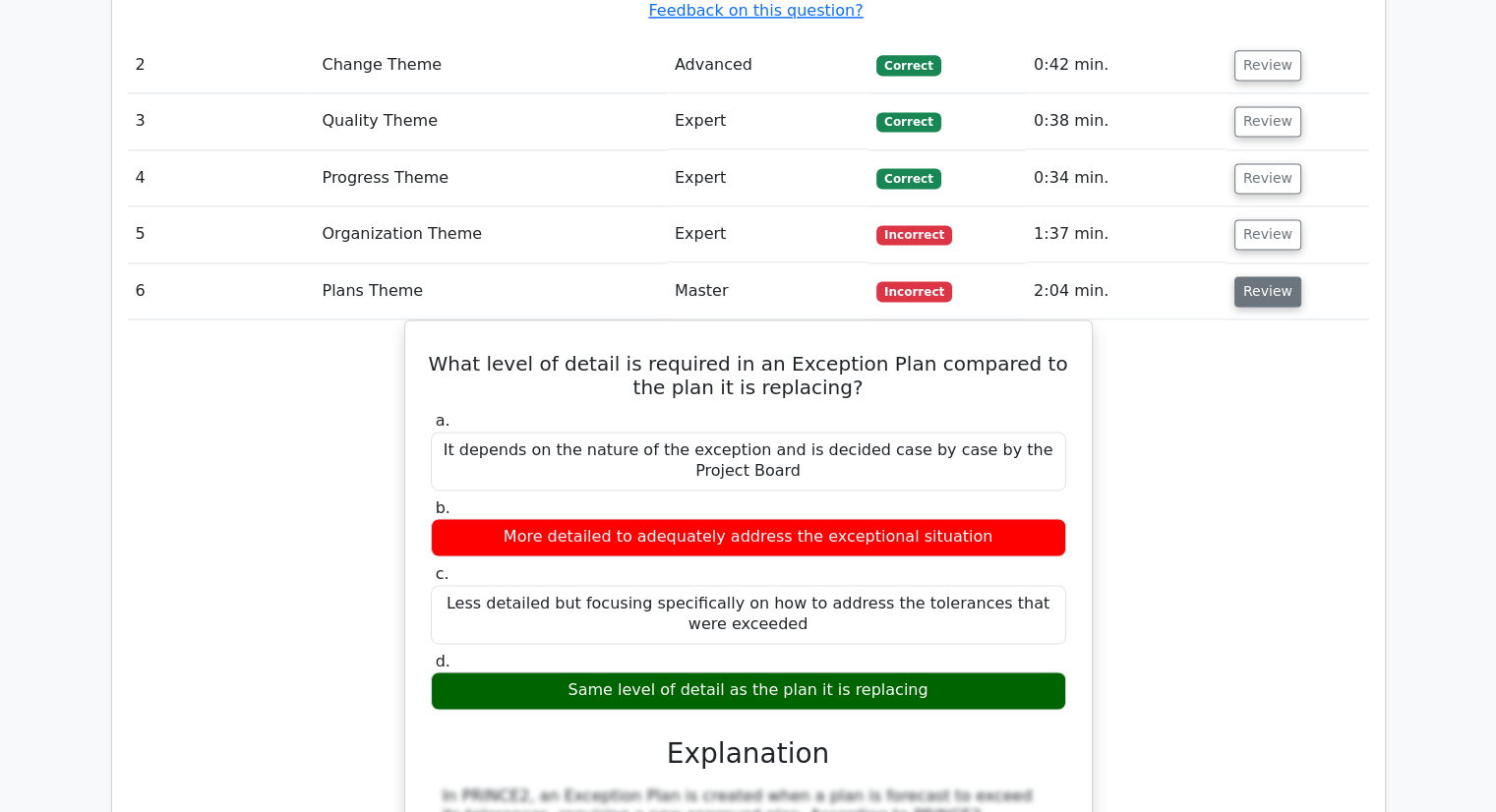
click at [1261, 276] on button "Review" at bounding box center [1267, 291] width 67 height 31
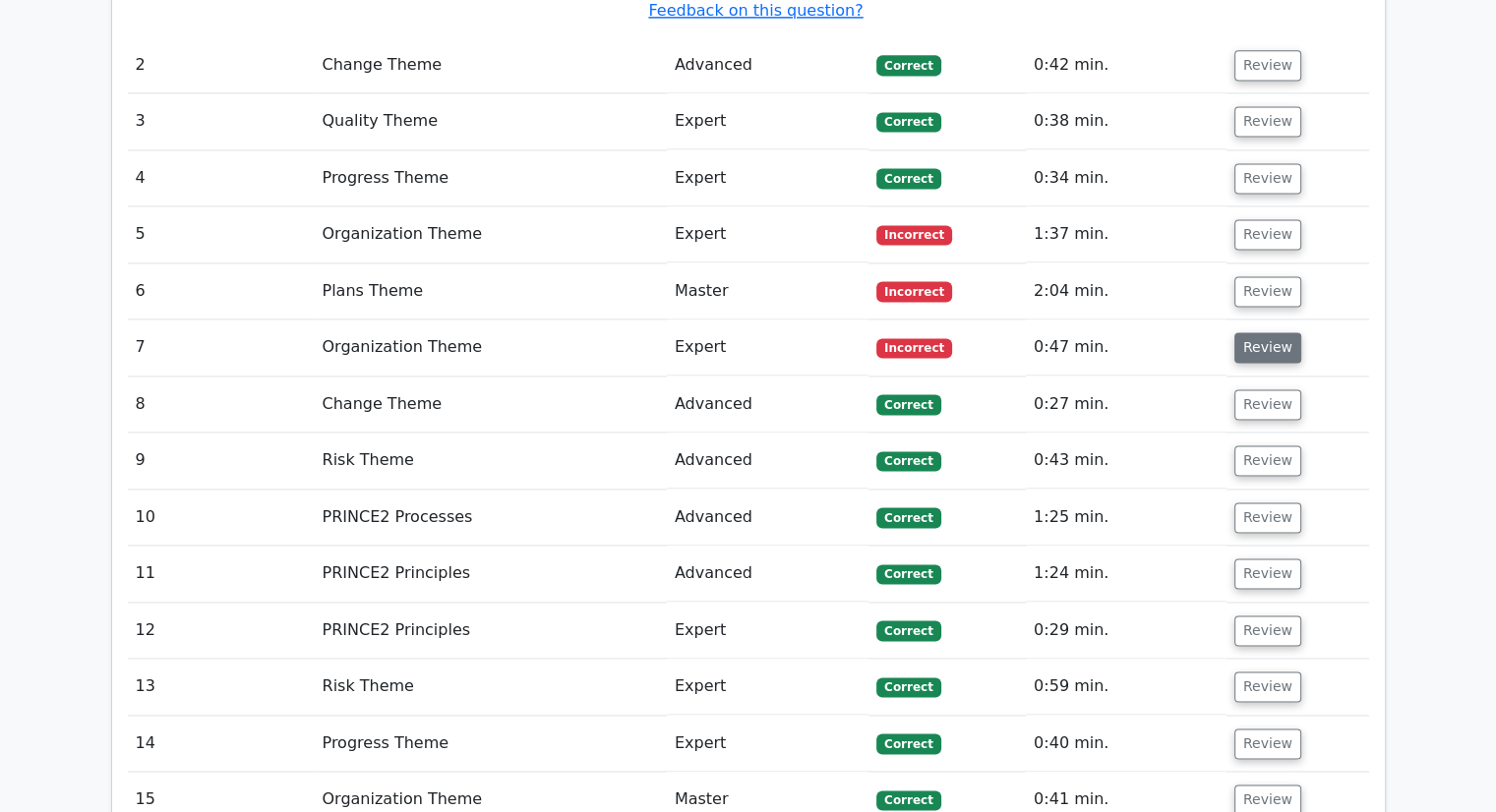
click at [1264, 332] on button "Review" at bounding box center [1267, 347] width 67 height 31
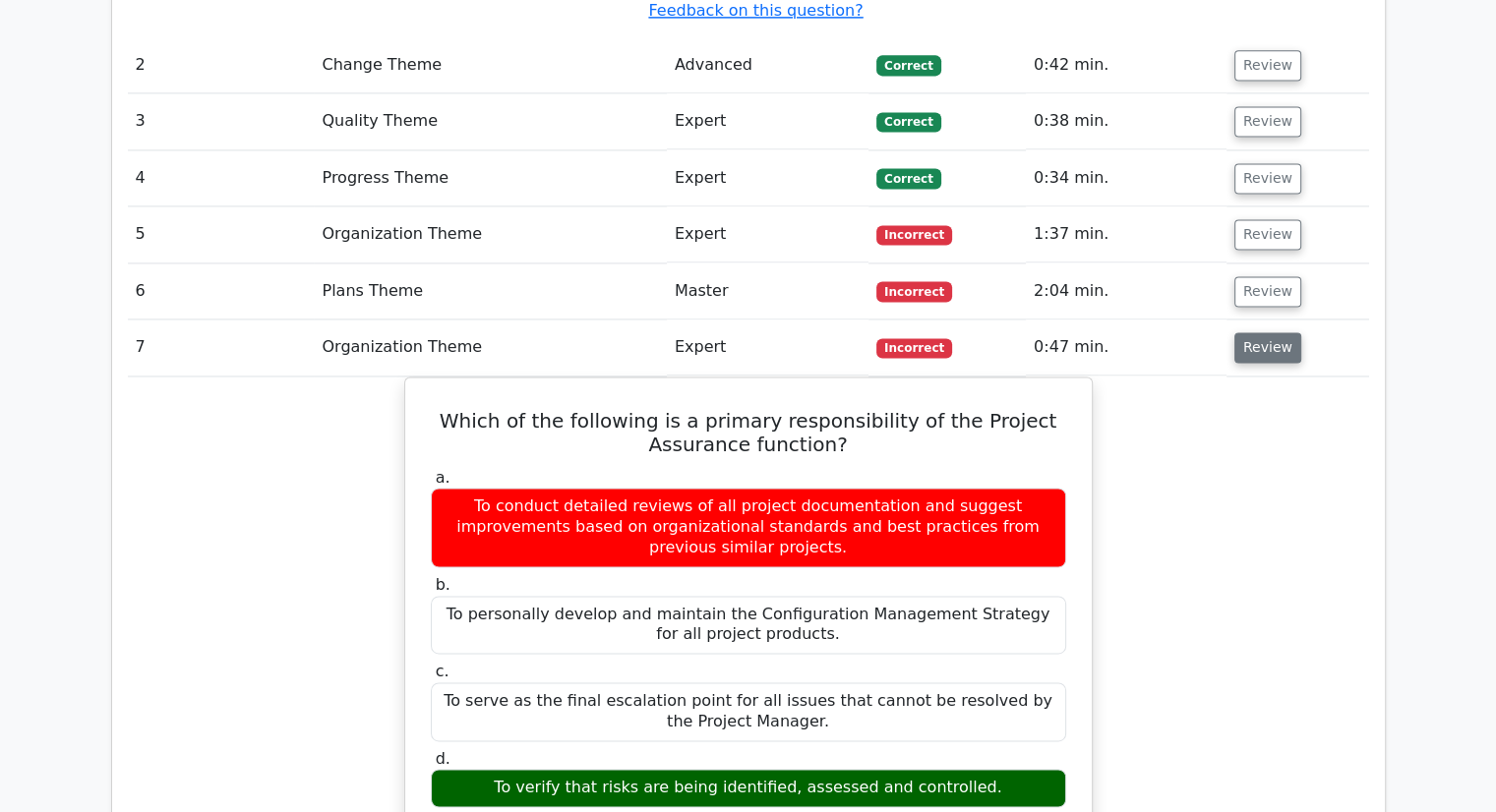
click at [1278, 332] on button "Review" at bounding box center [1267, 347] width 67 height 31
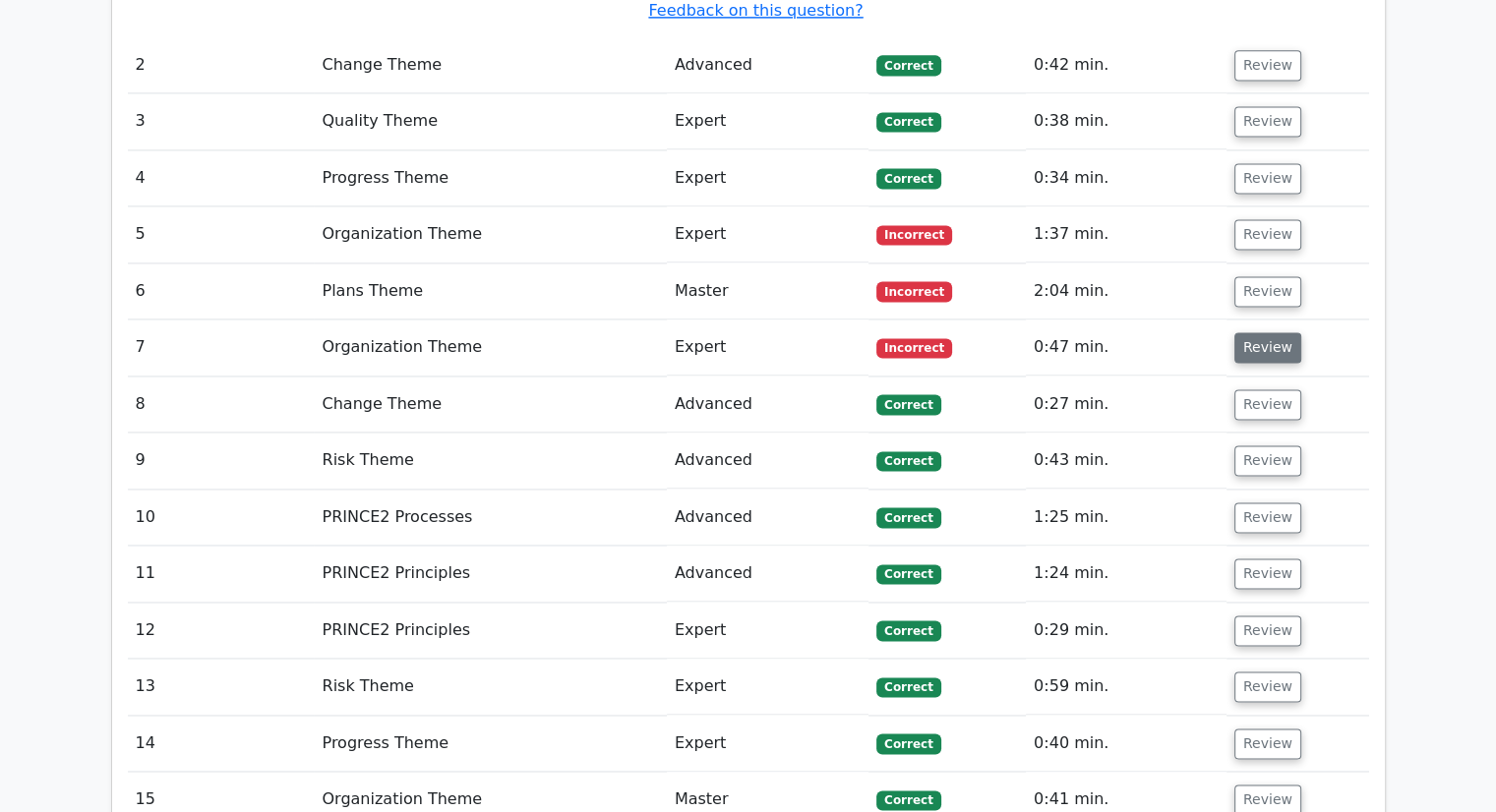
click at [1254, 332] on button "Review" at bounding box center [1267, 347] width 67 height 31
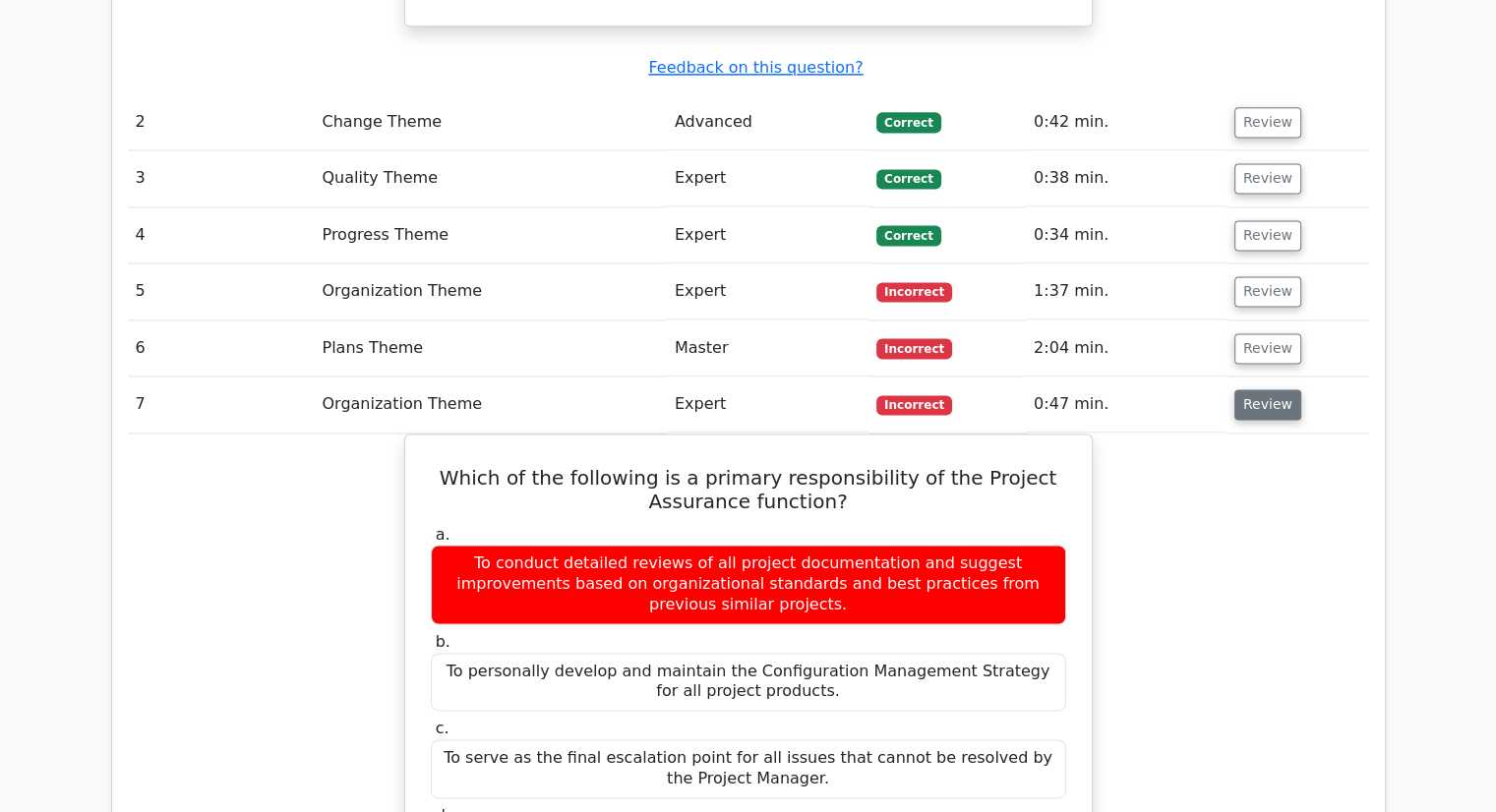
scroll to position [2691, 0]
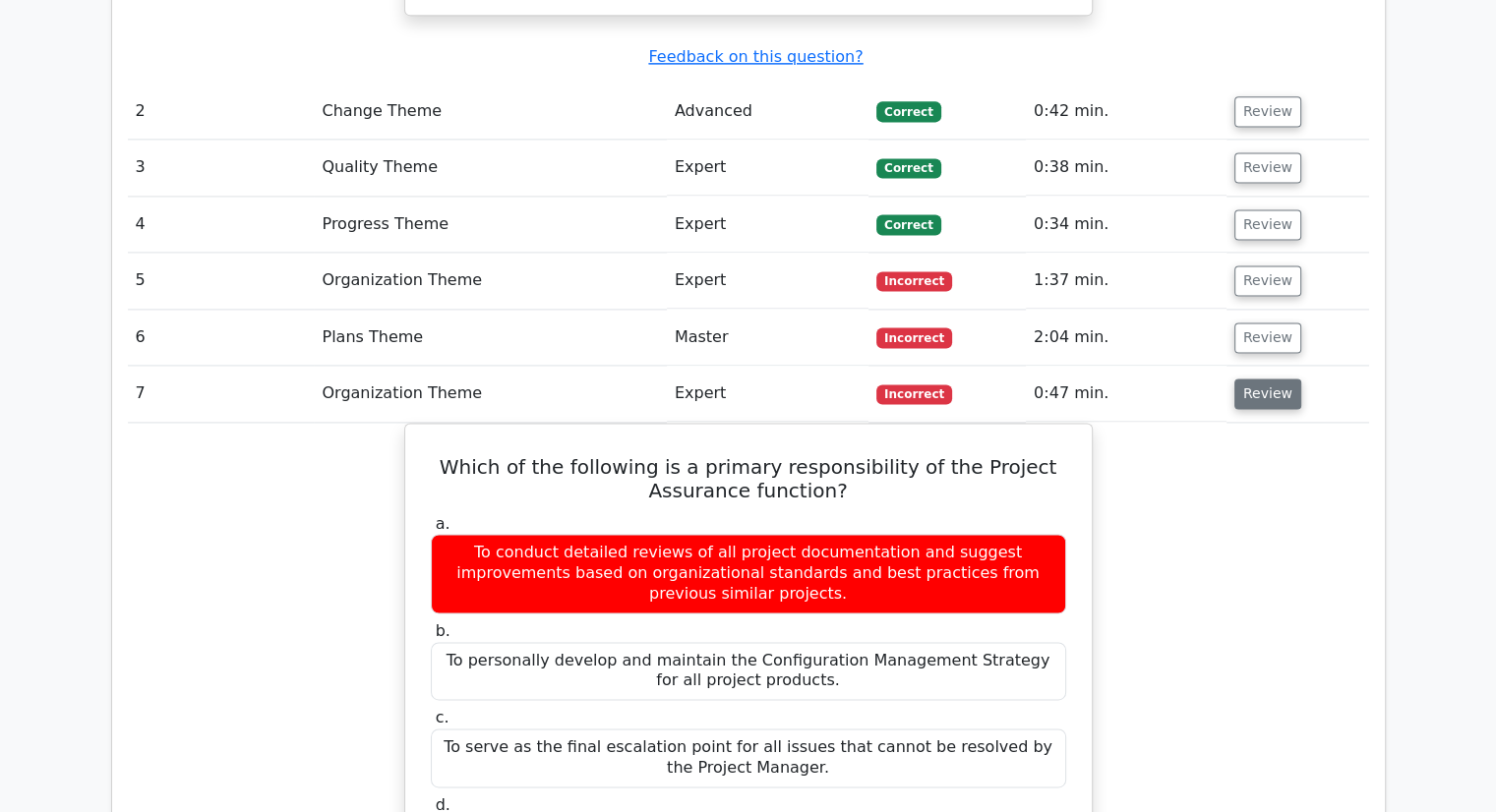
click at [1263, 379] on button "Review" at bounding box center [1267, 394] width 67 height 31
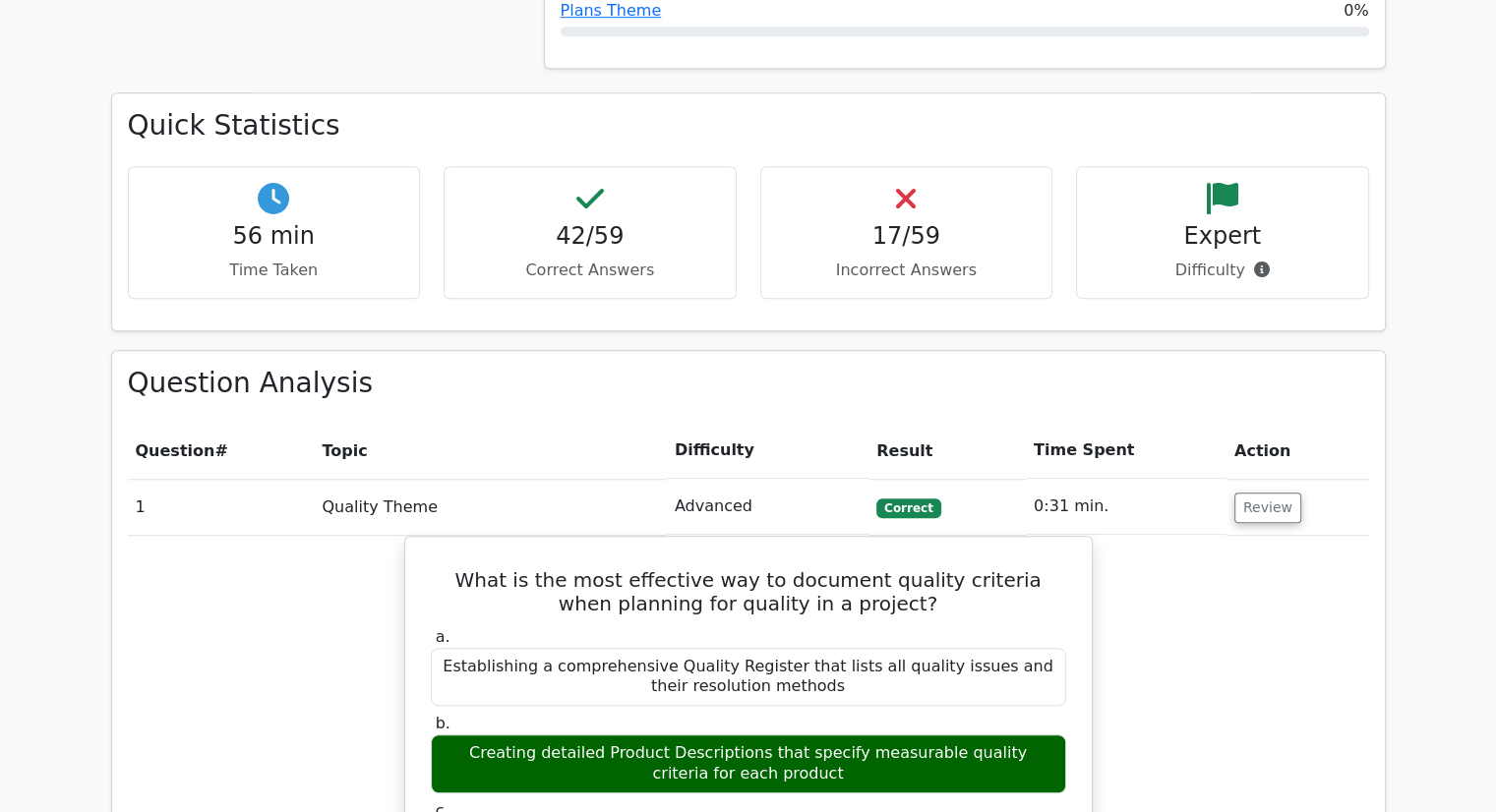
scroll to position [1324, 0]
